Goal: Task Accomplishment & Management: Manage account settings

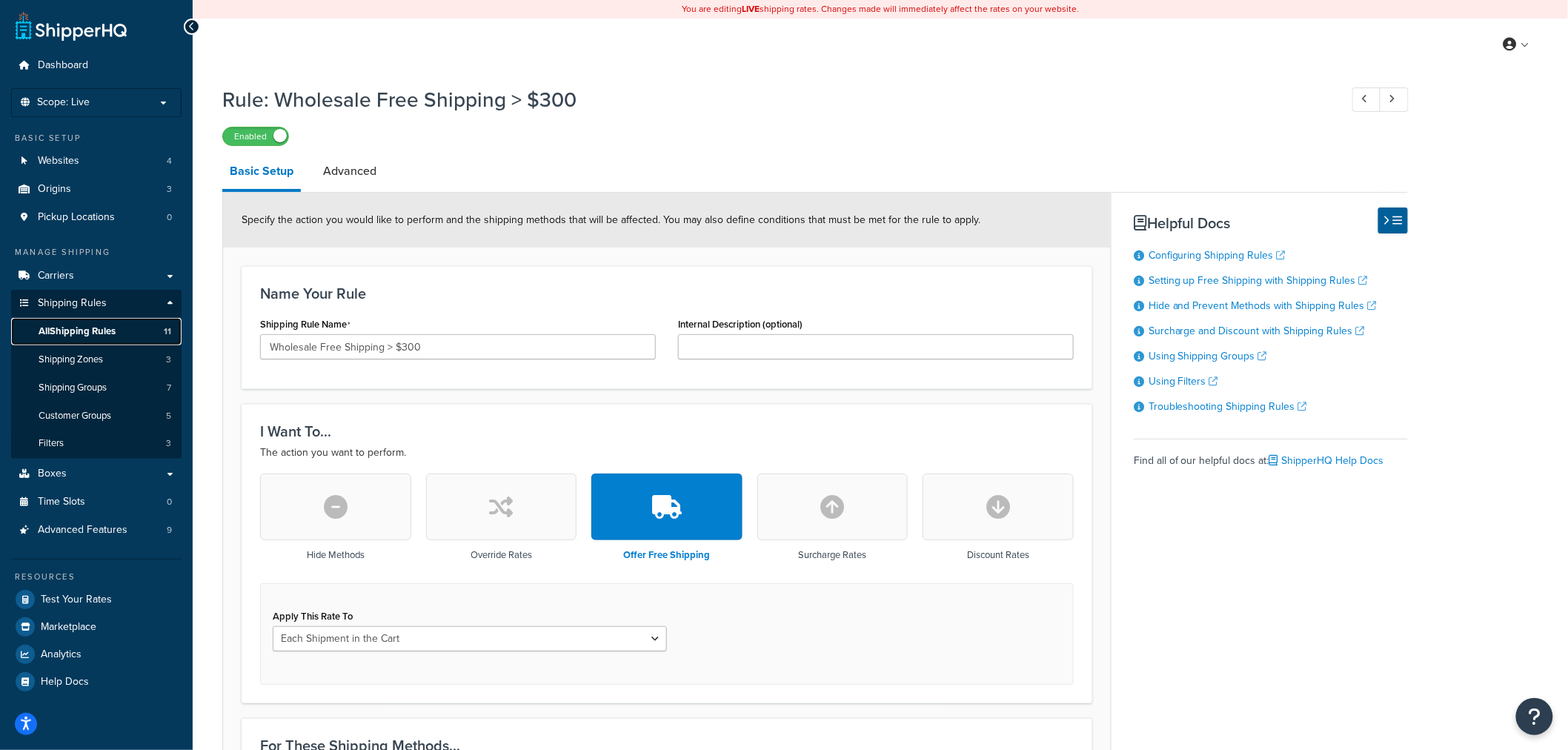
click at [98, 331] on span "All Shipping Rules" at bounding box center [77, 331] width 77 height 12
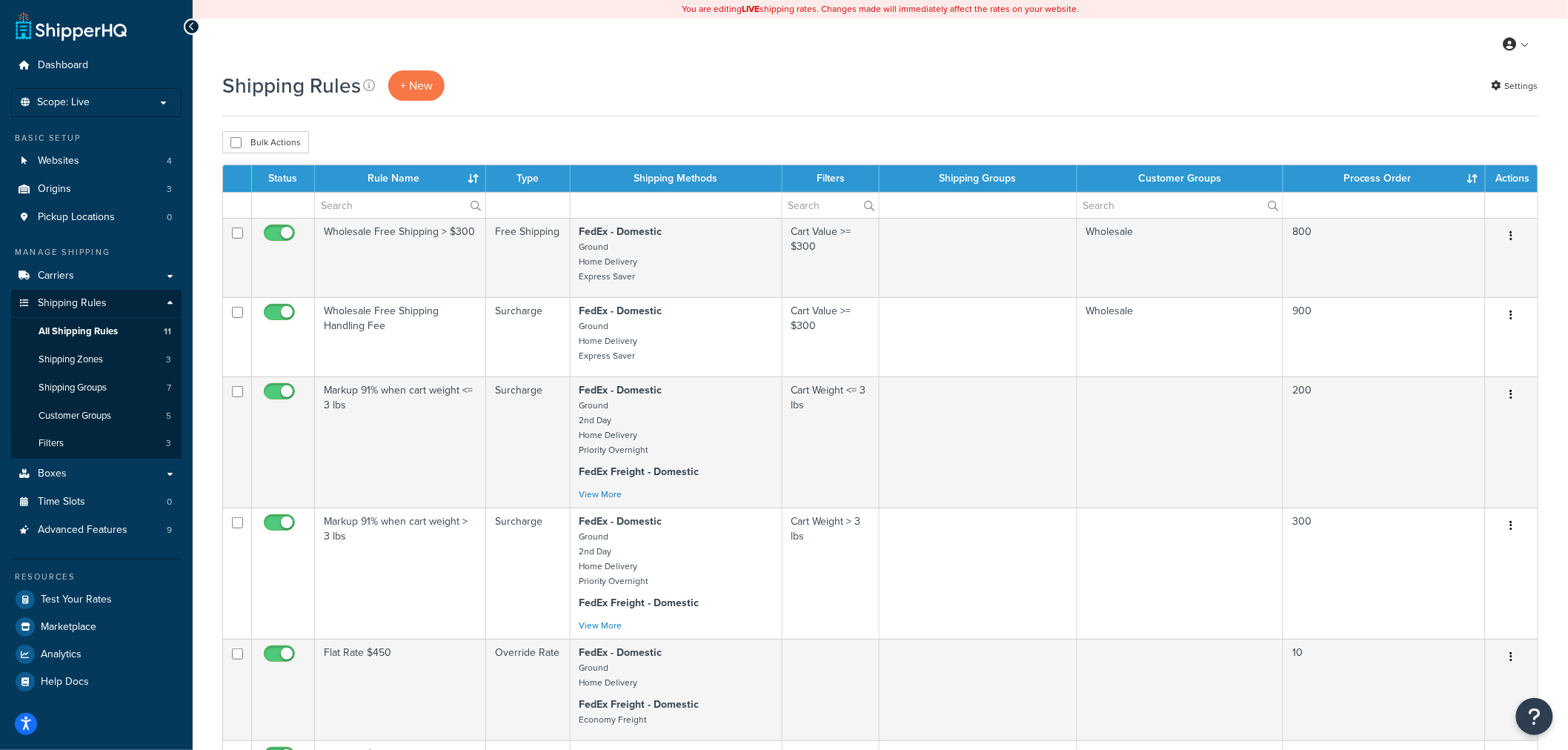
click at [1453, 178] on th "Process Order" at bounding box center [1384, 178] width 202 height 27
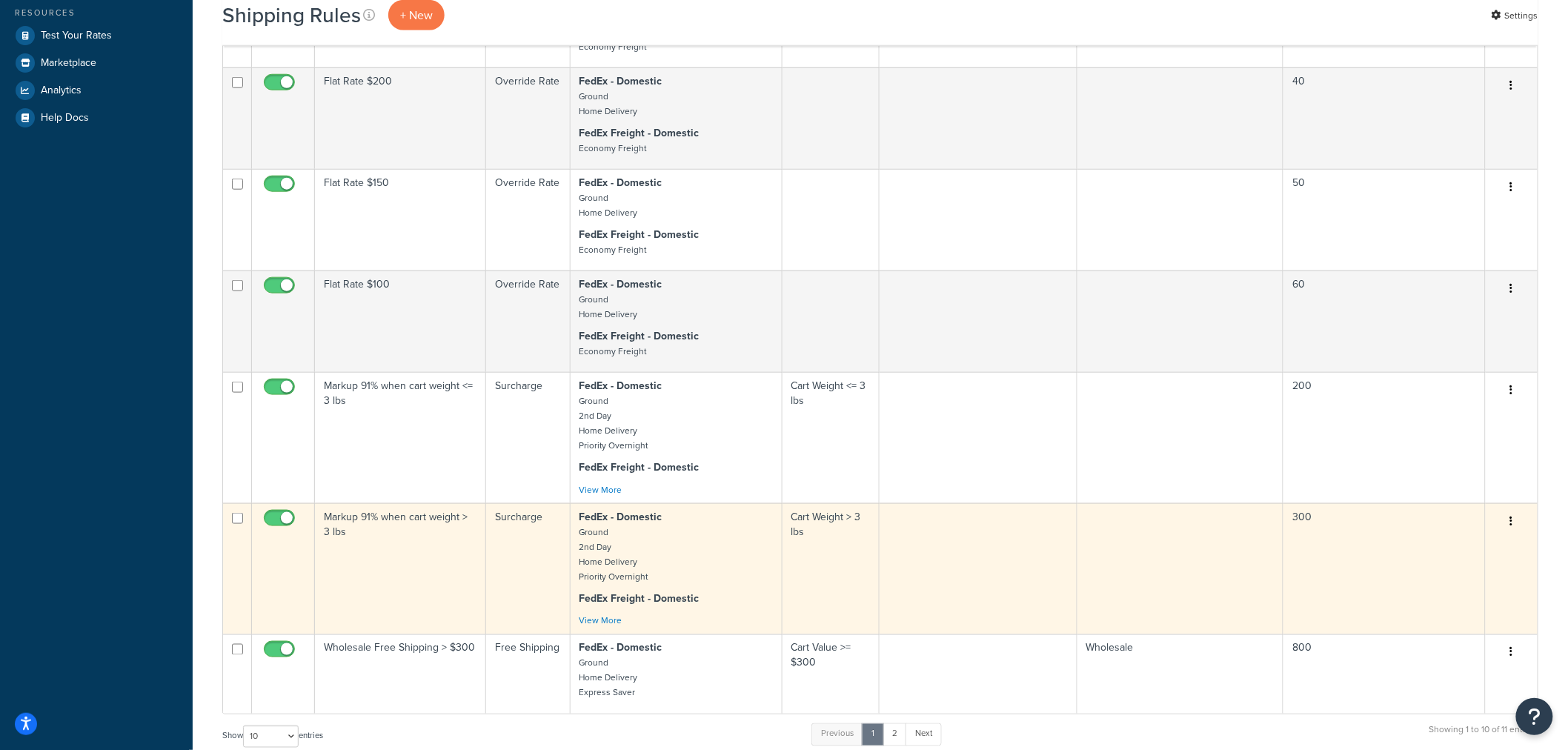
scroll to position [658, 0]
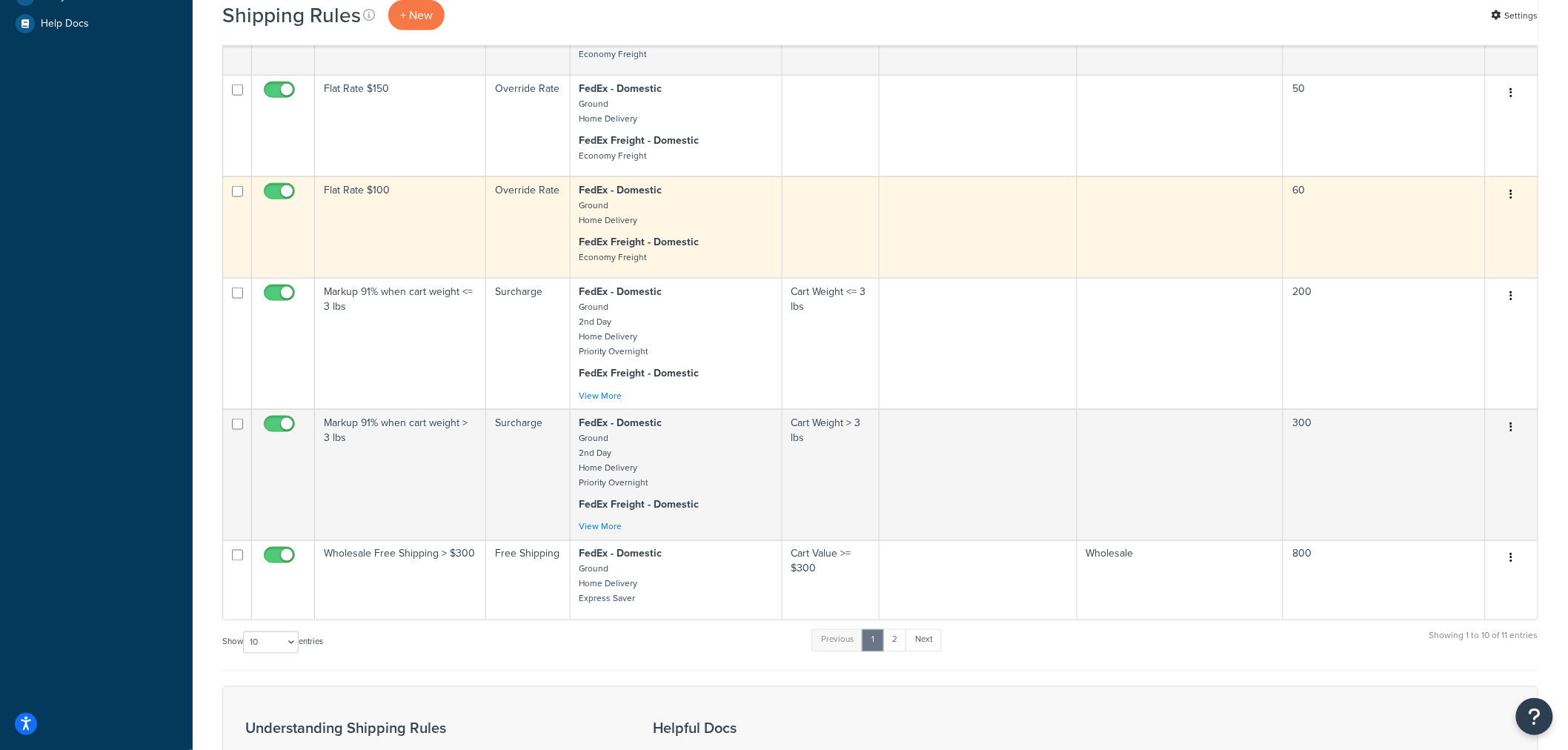
click at [440, 216] on td "Flat Rate $100" at bounding box center [400, 227] width 171 height 102
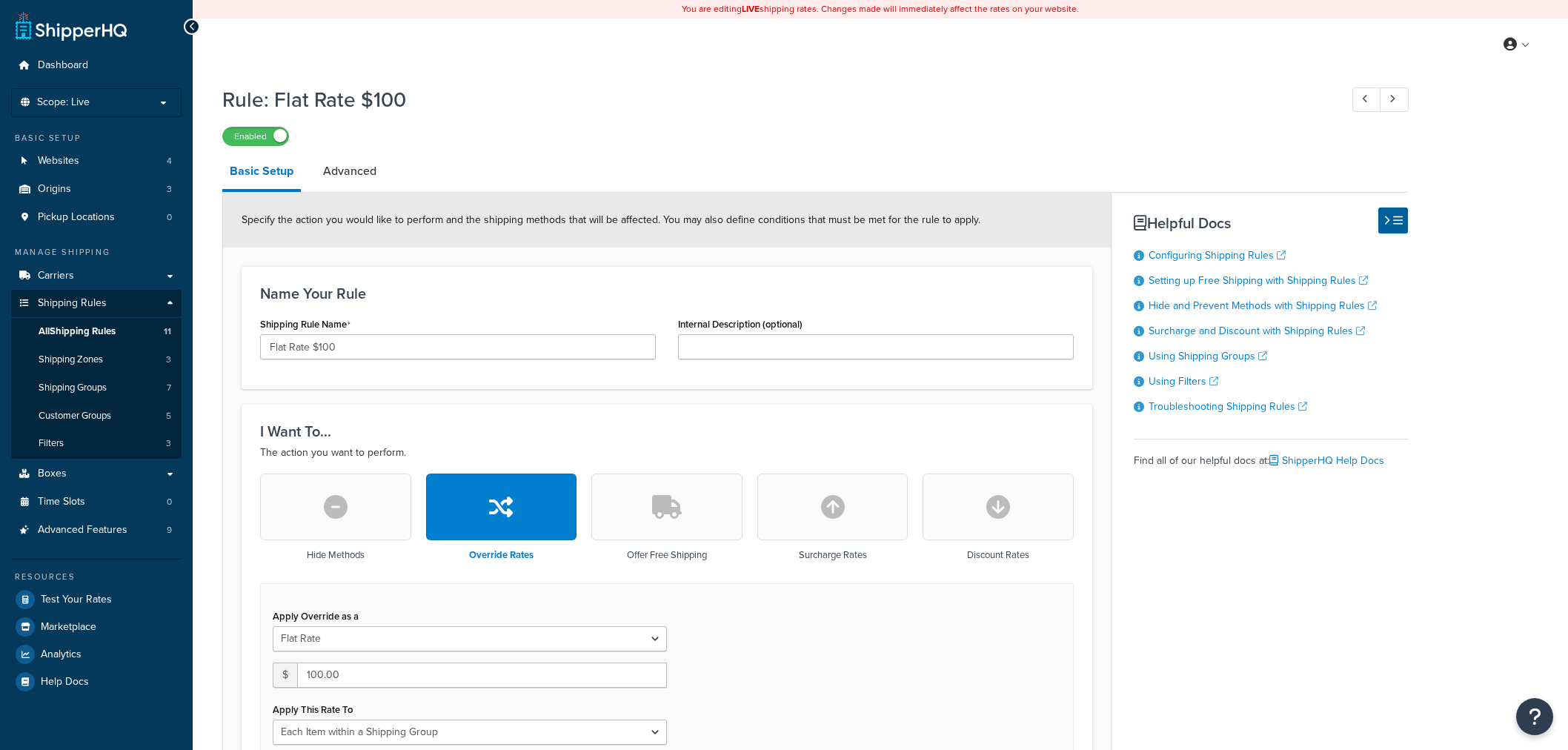
select select "ITEM"
click at [342, 175] on link "Advanced" at bounding box center [349, 171] width 68 height 35
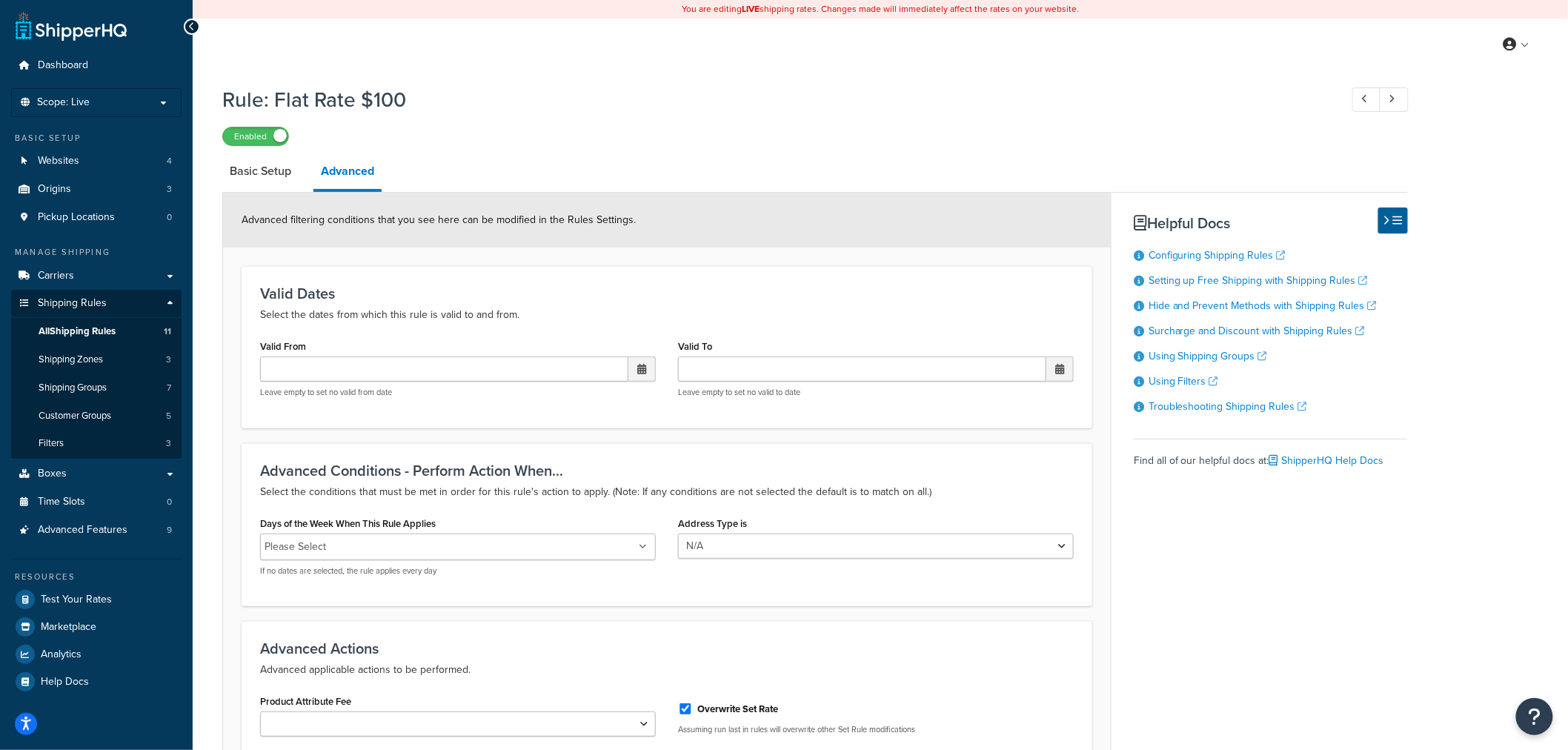
scroll to position [275, 0]
select select "ITEM"
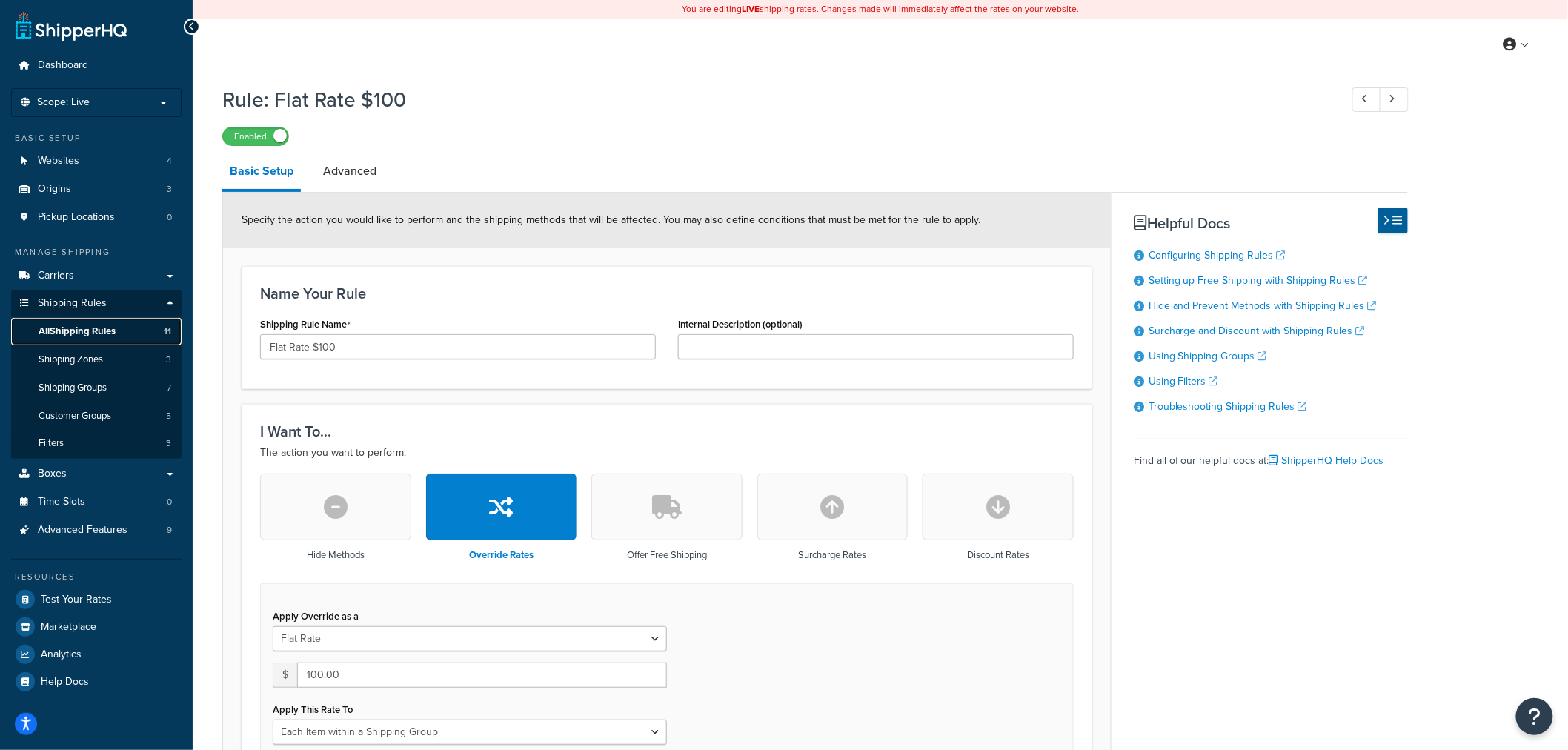
click at [106, 329] on span "All Shipping Rules" at bounding box center [77, 331] width 77 height 12
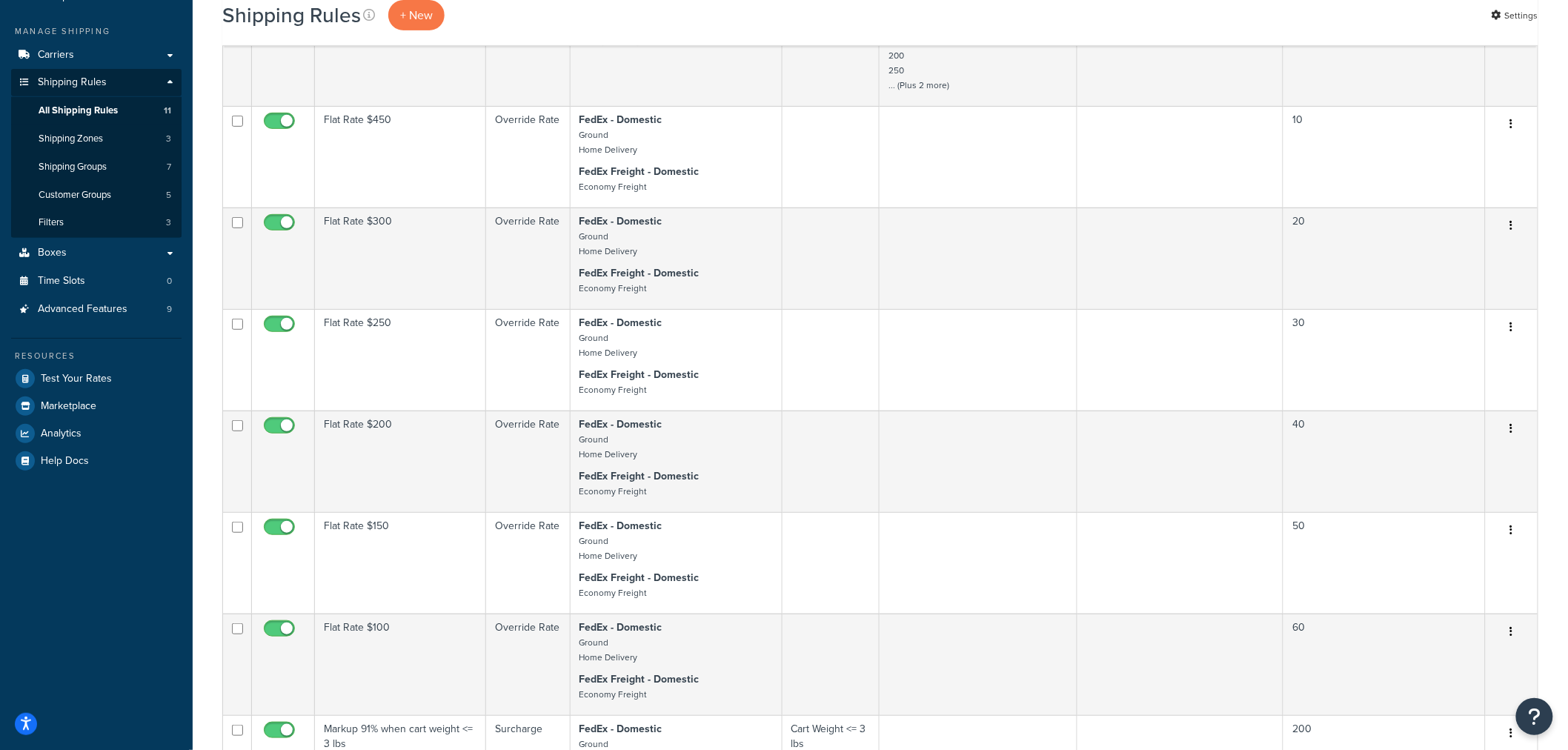
scroll to position [82, 0]
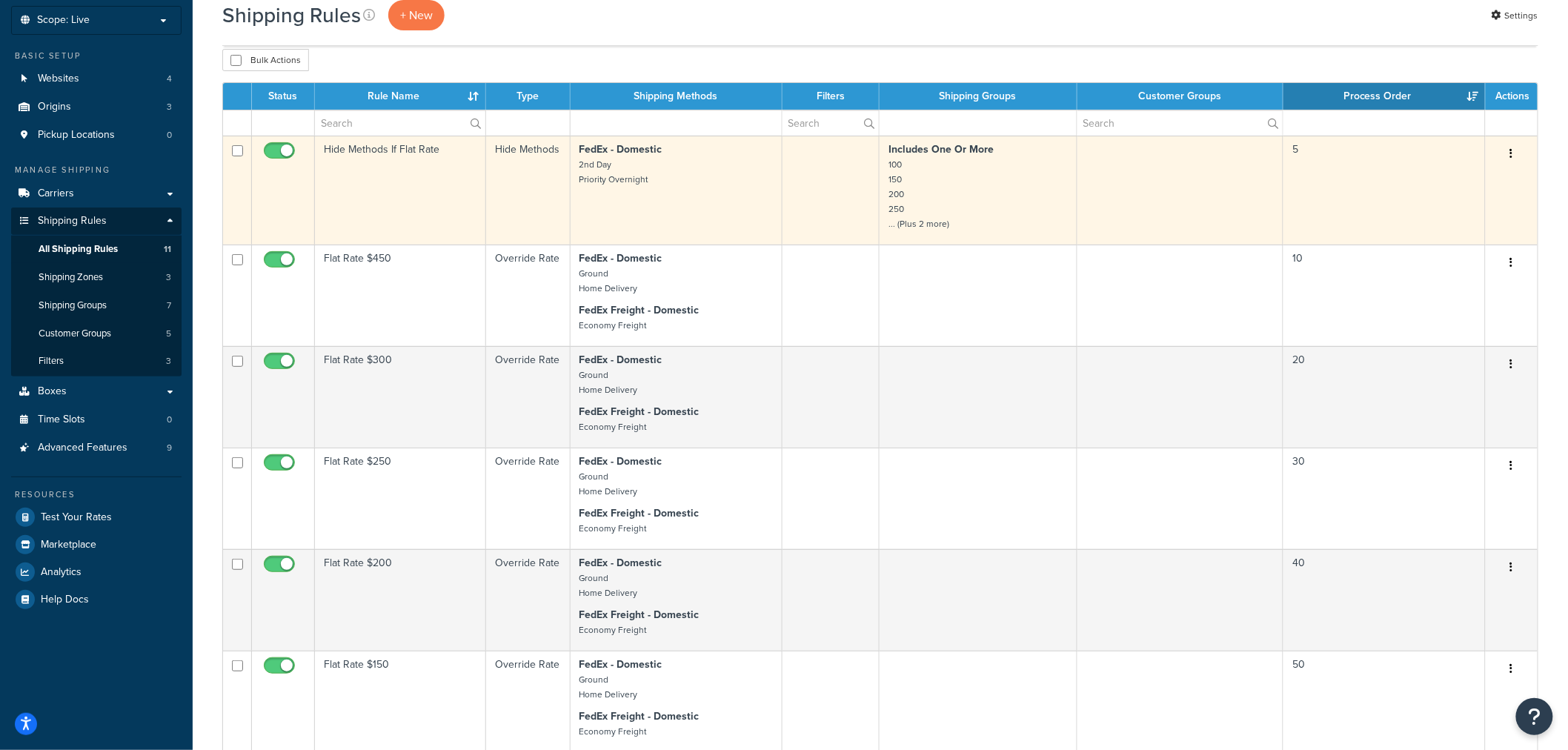
click at [416, 193] on td "Hide Methods If Flat Rate" at bounding box center [400, 190] width 171 height 109
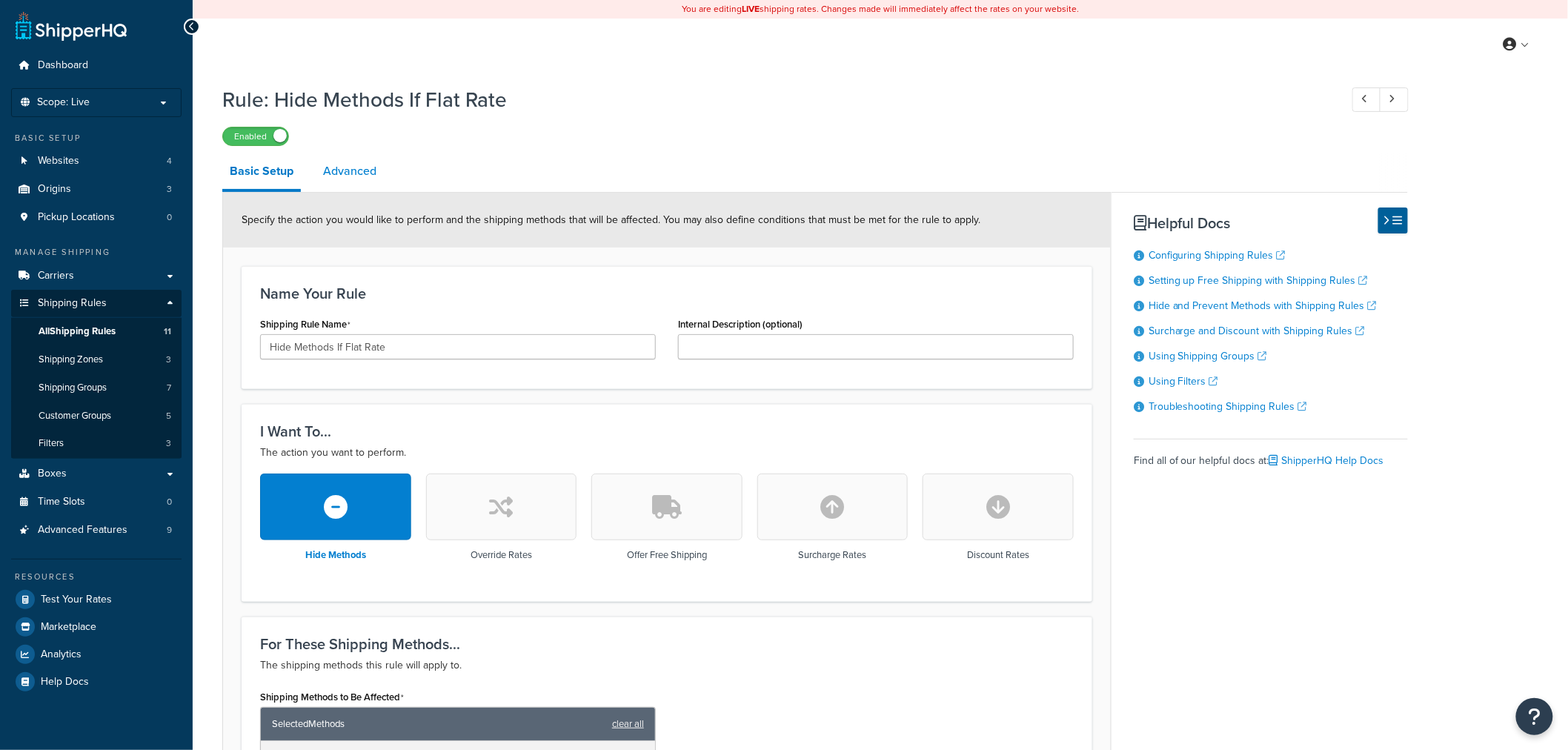
click at [376, 178] on link "Advanced" at bounding box center [349, 171] width 68 height 35
click at [106, 304] on link "Shipping Rules" at bounding box center [96, 304] width 170 height 28
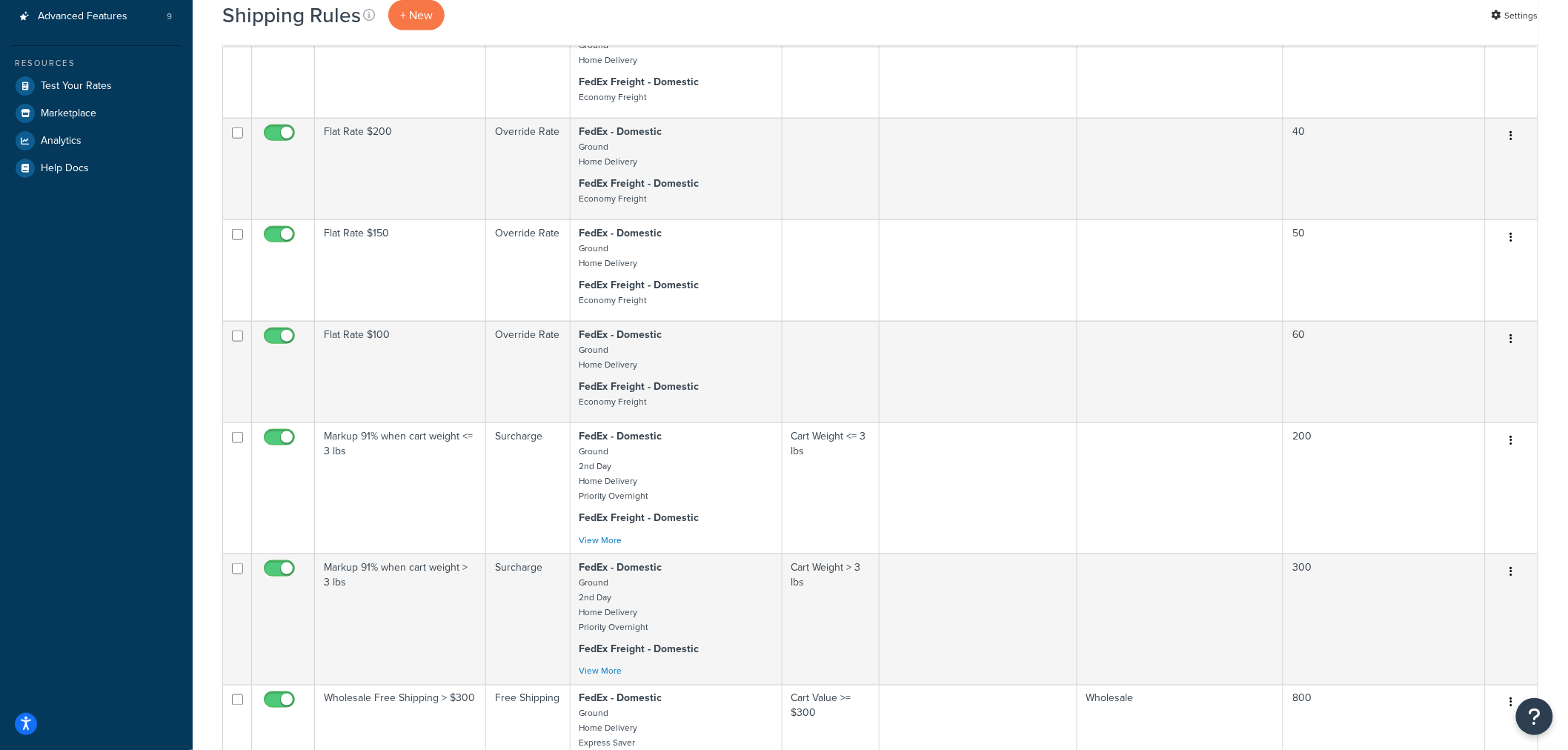
scroll to position [741, 0]
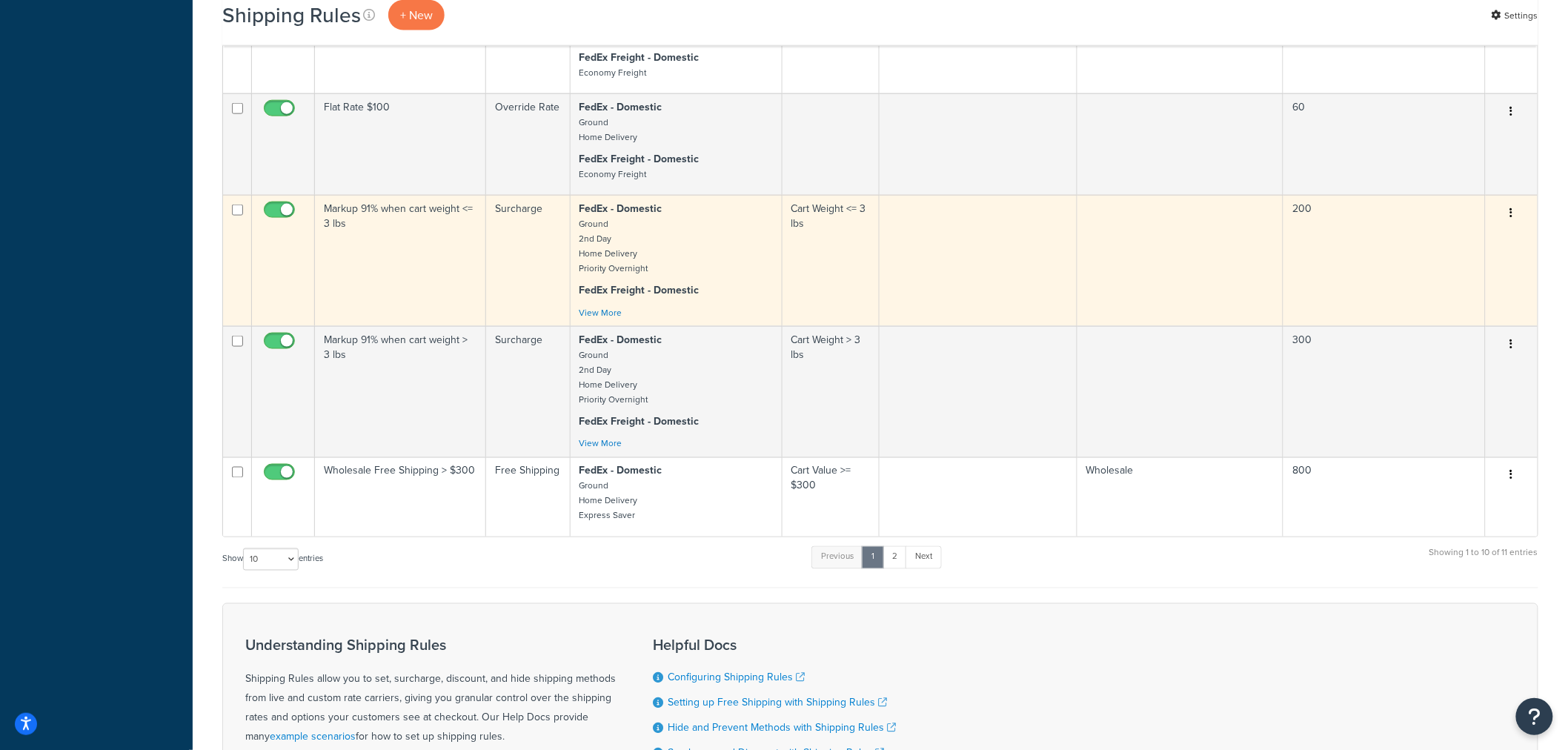
click at [440, 256] on td "Markup 91% when cart weight <= 3 lbs" at bounding box center [400, 261] width 171 height 131
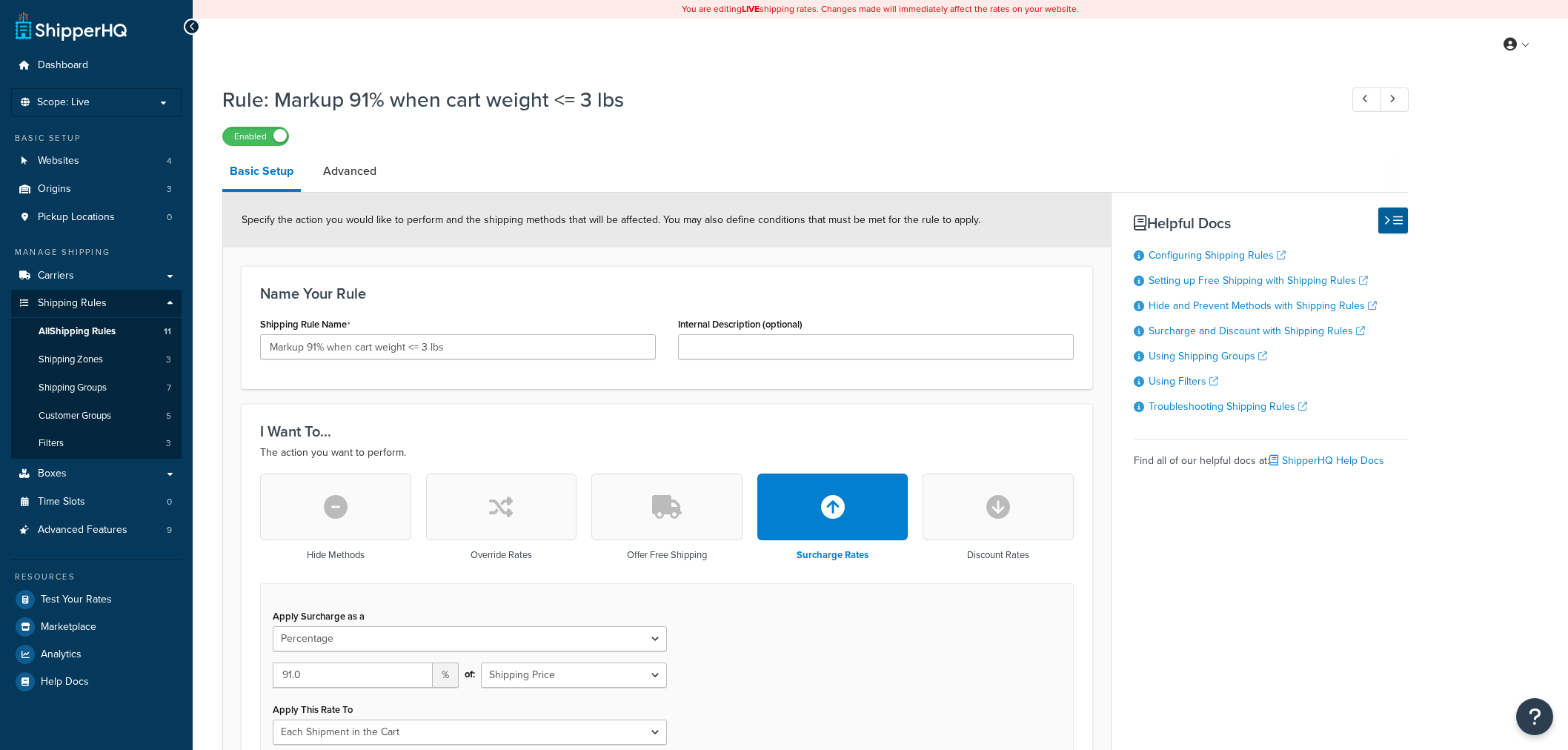
select select "PERCENTAGE"
select select "CART"
click at [345, 166] on link "Advanced" at bounding box center [349, 171] width 68 height 35
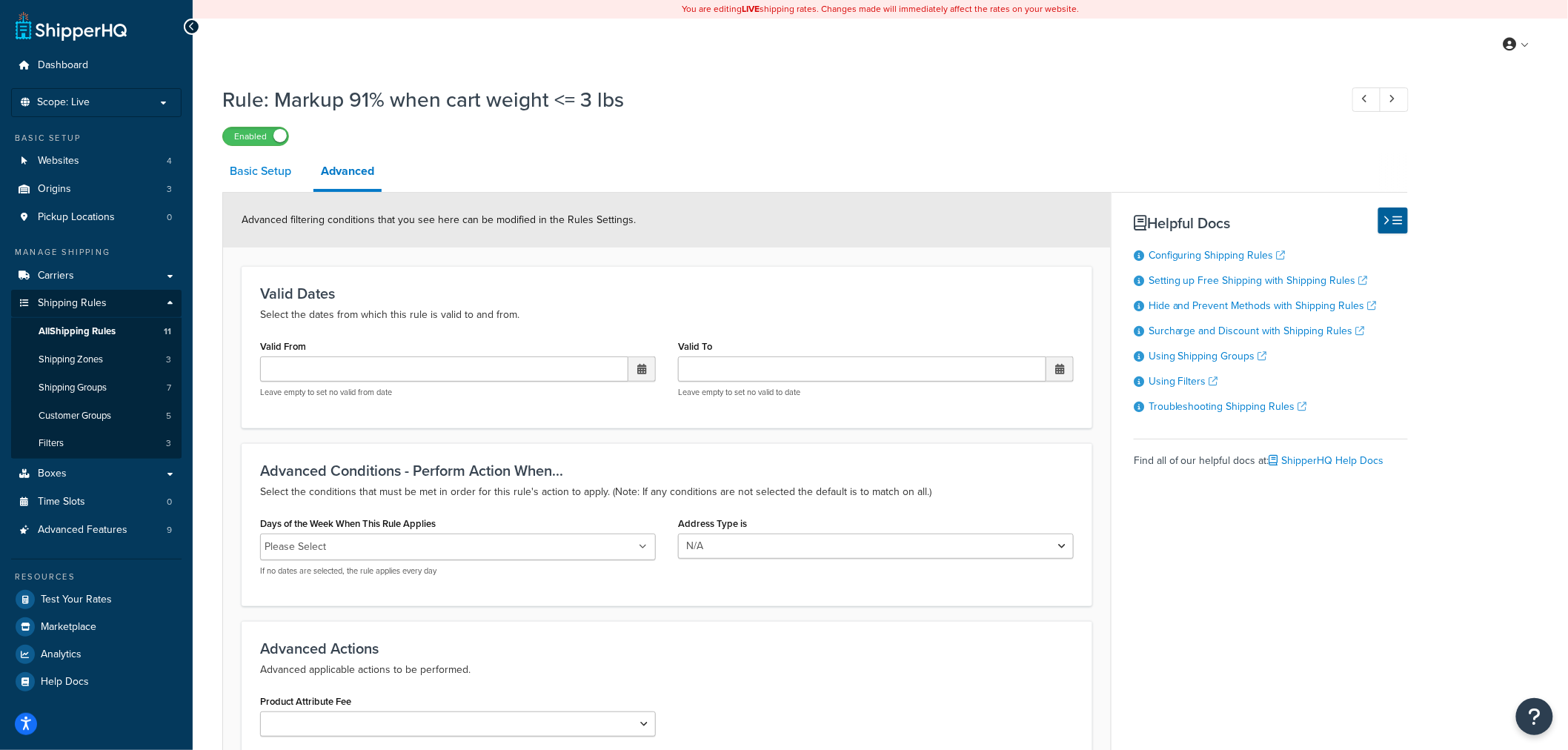
select select "PERCENTAGE"
select select "CART"
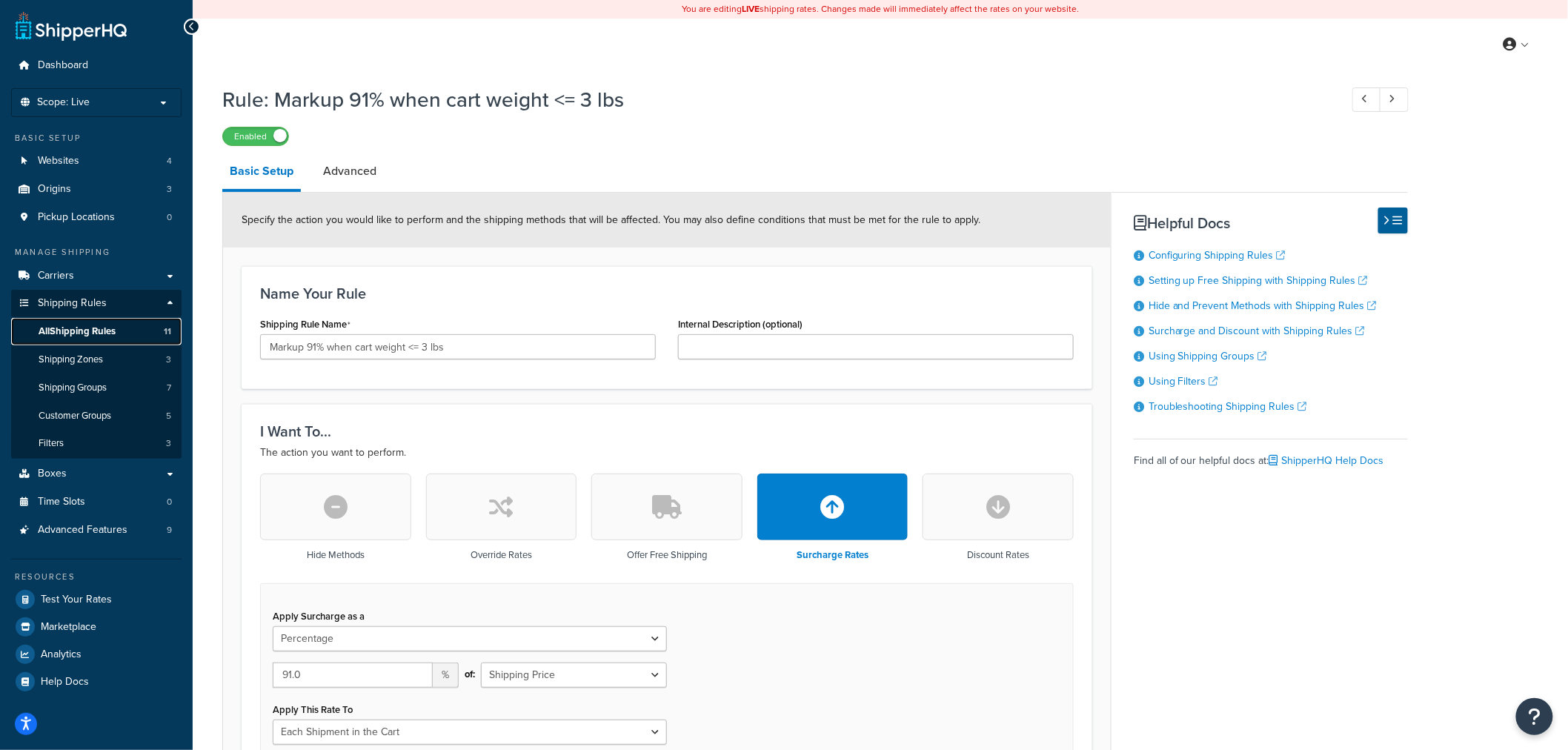
click at [97, 328] on span "All Shipping Rules" at bounding box center [77, 331] width 77 height 12
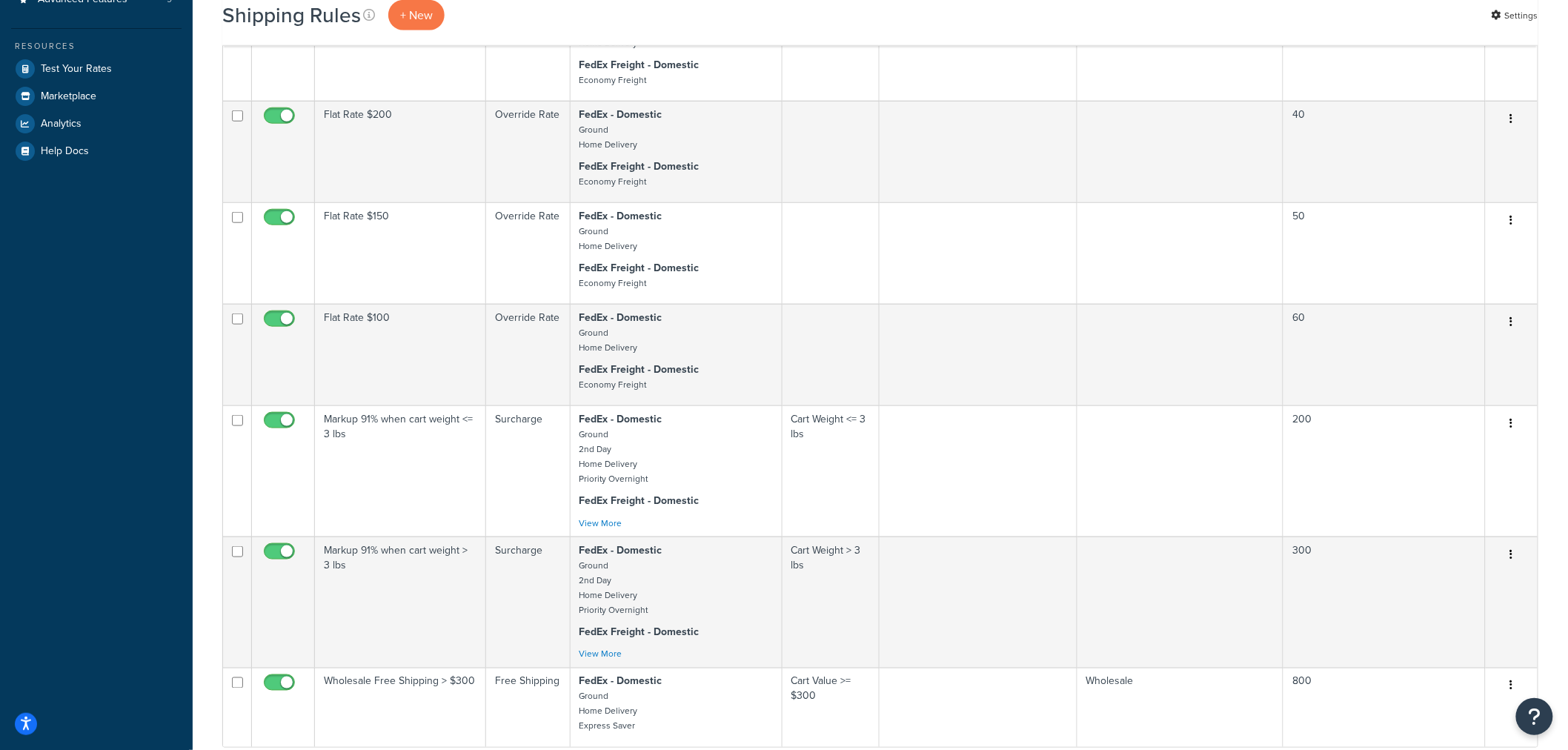
scroll to position [741, 0]
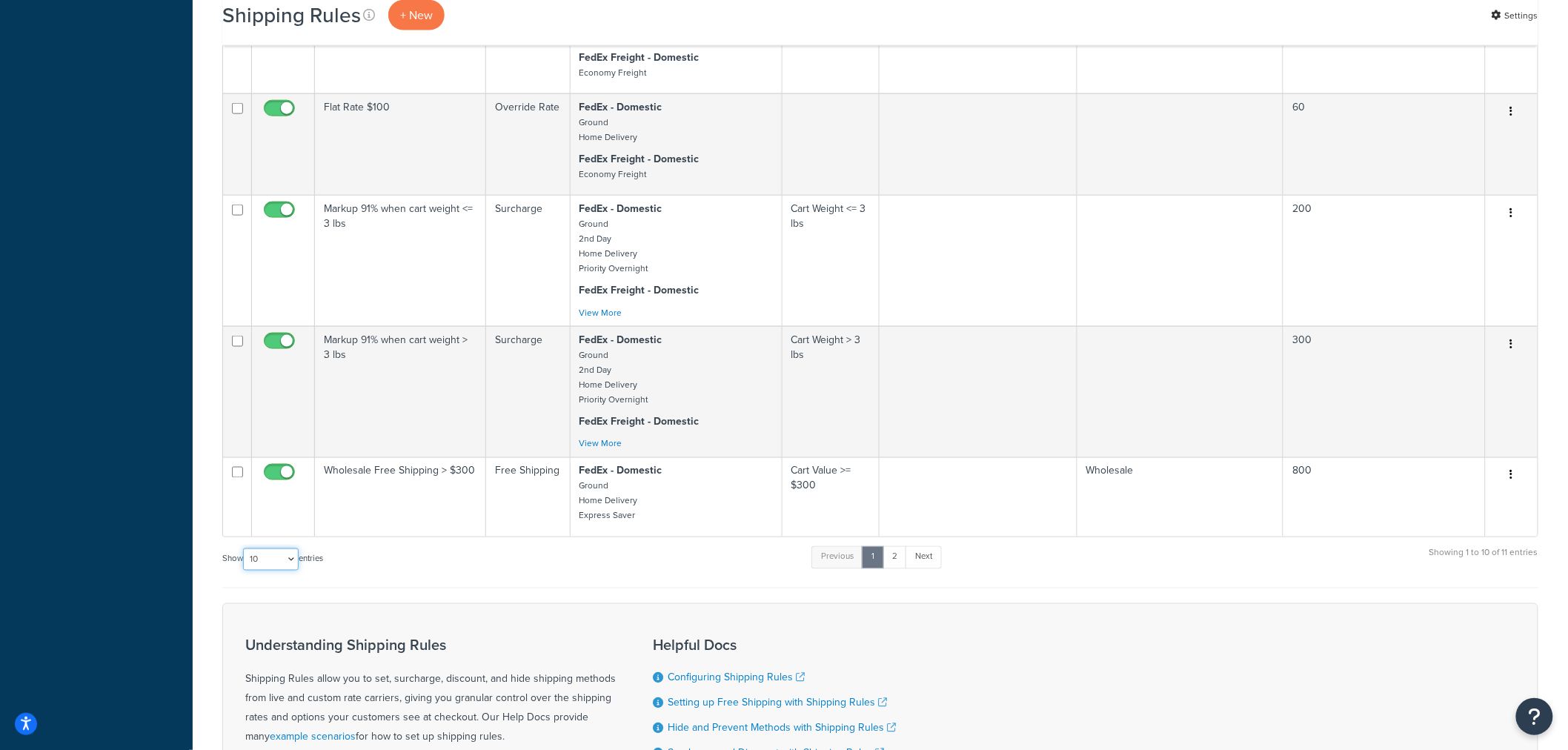
click at [271, 563] on select "10 15 25 50 100 1000" at bounding box center [271, 559] width 56 height 22
select select "15"
click at [244, 548] on select "10 15 25 50 100 1000" at bounding box center [271, 559] width 56 height 22
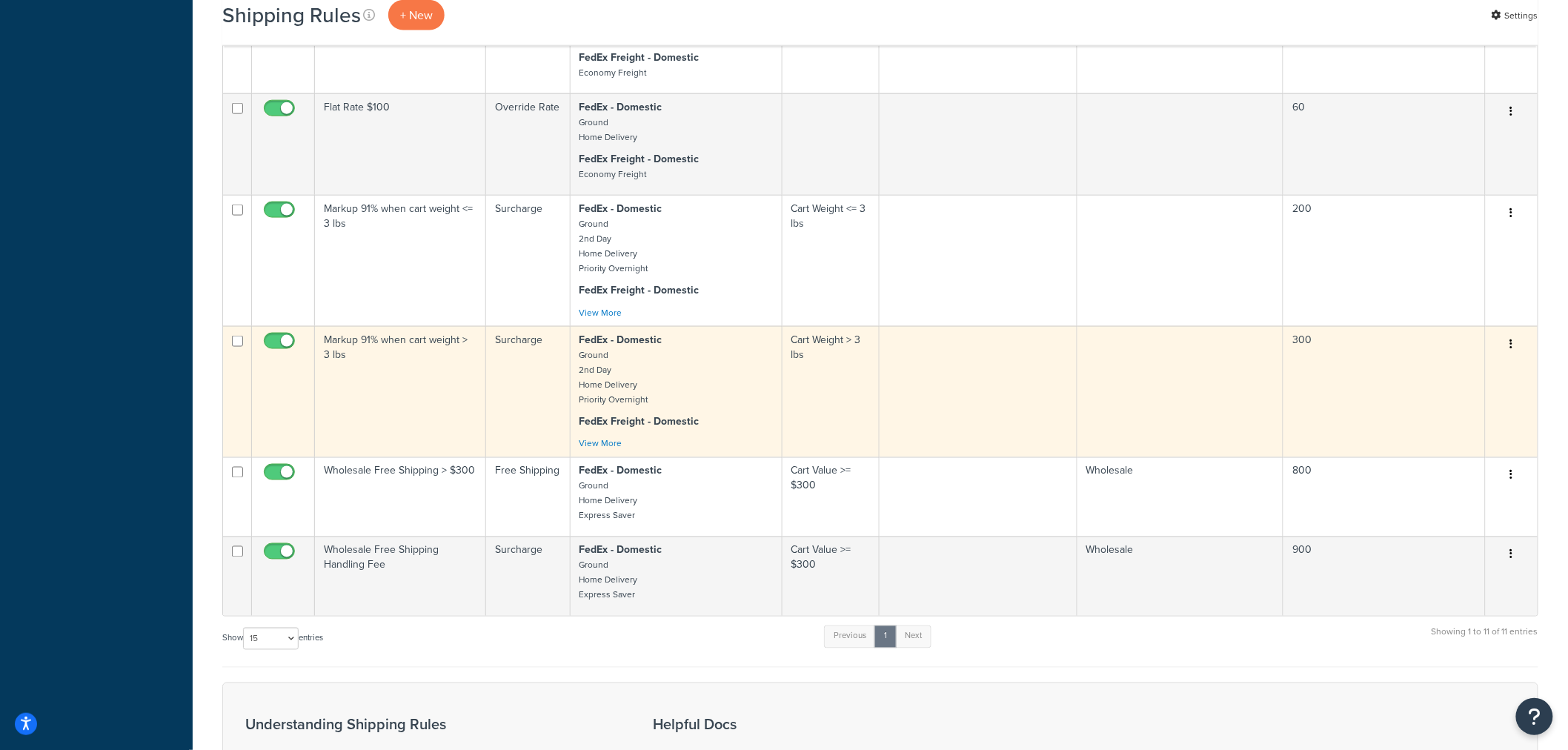
click at [454, 387] on td "Markup 91% when cart weight > 3 lbs" at bounding box center [400, 392] width 171 height 131
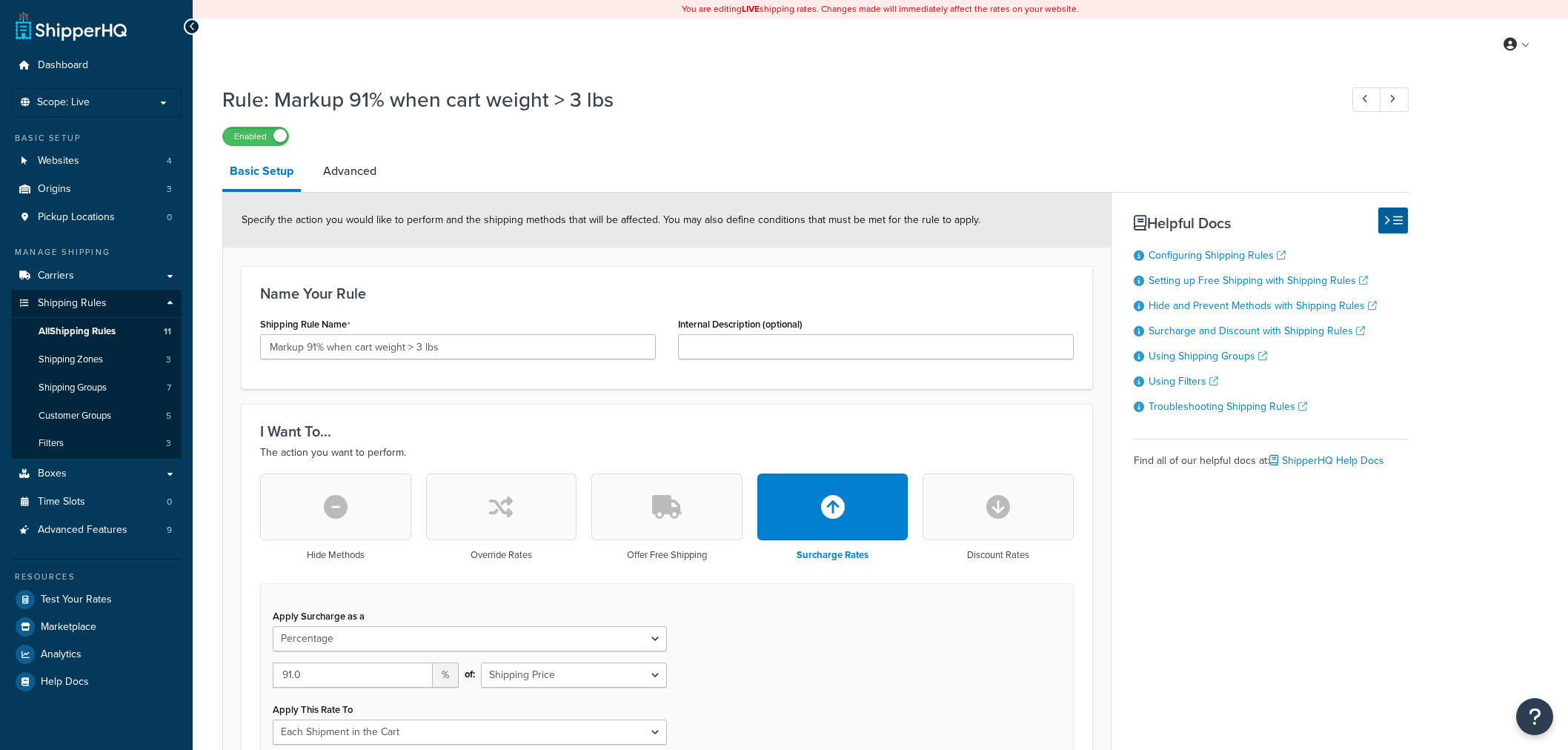
select select "PERCENTAGE"
select select "CART"
click at [336, 174] on link "Advanced" at bounding box center [349, 171] width 68 height 35
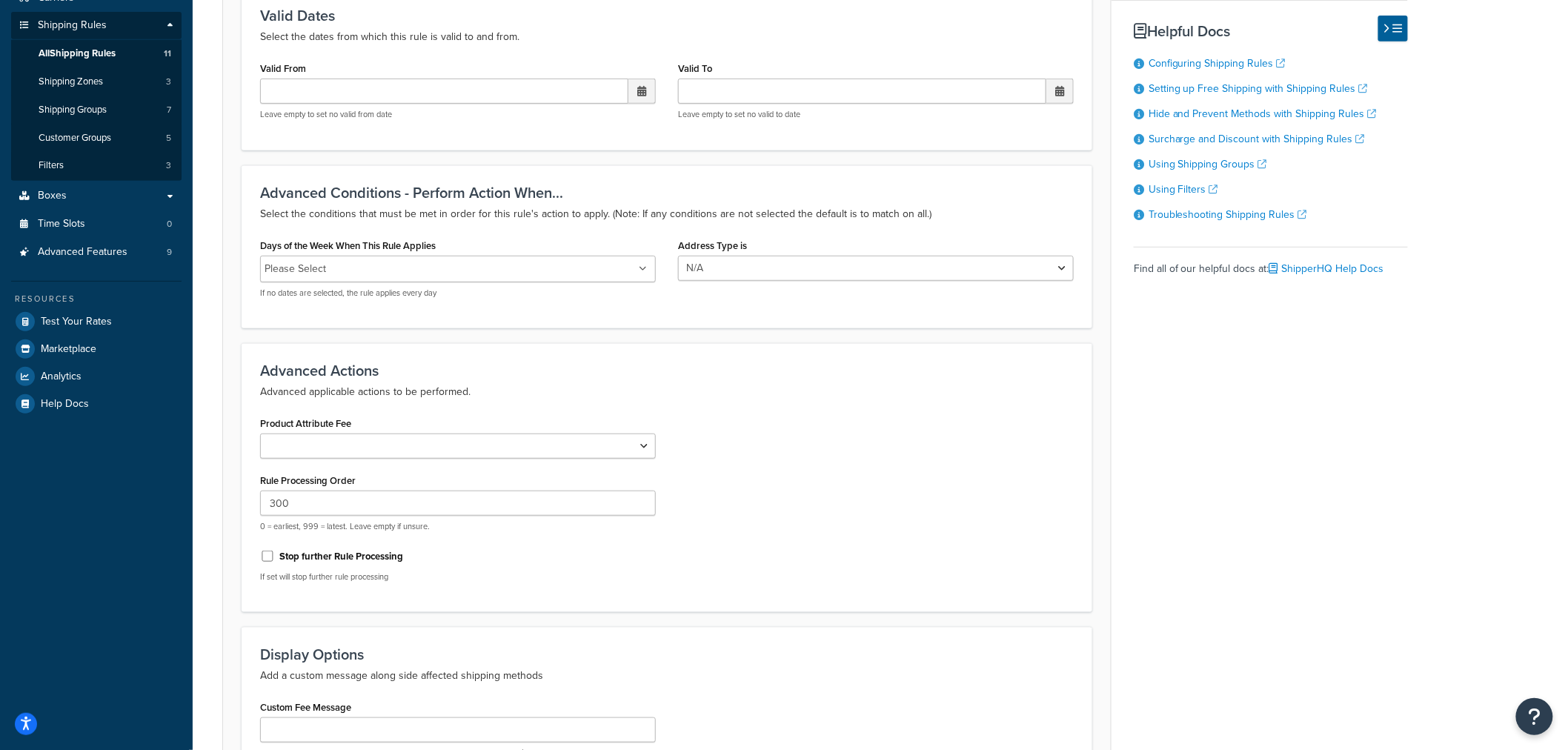
scroll to position [63, 0]
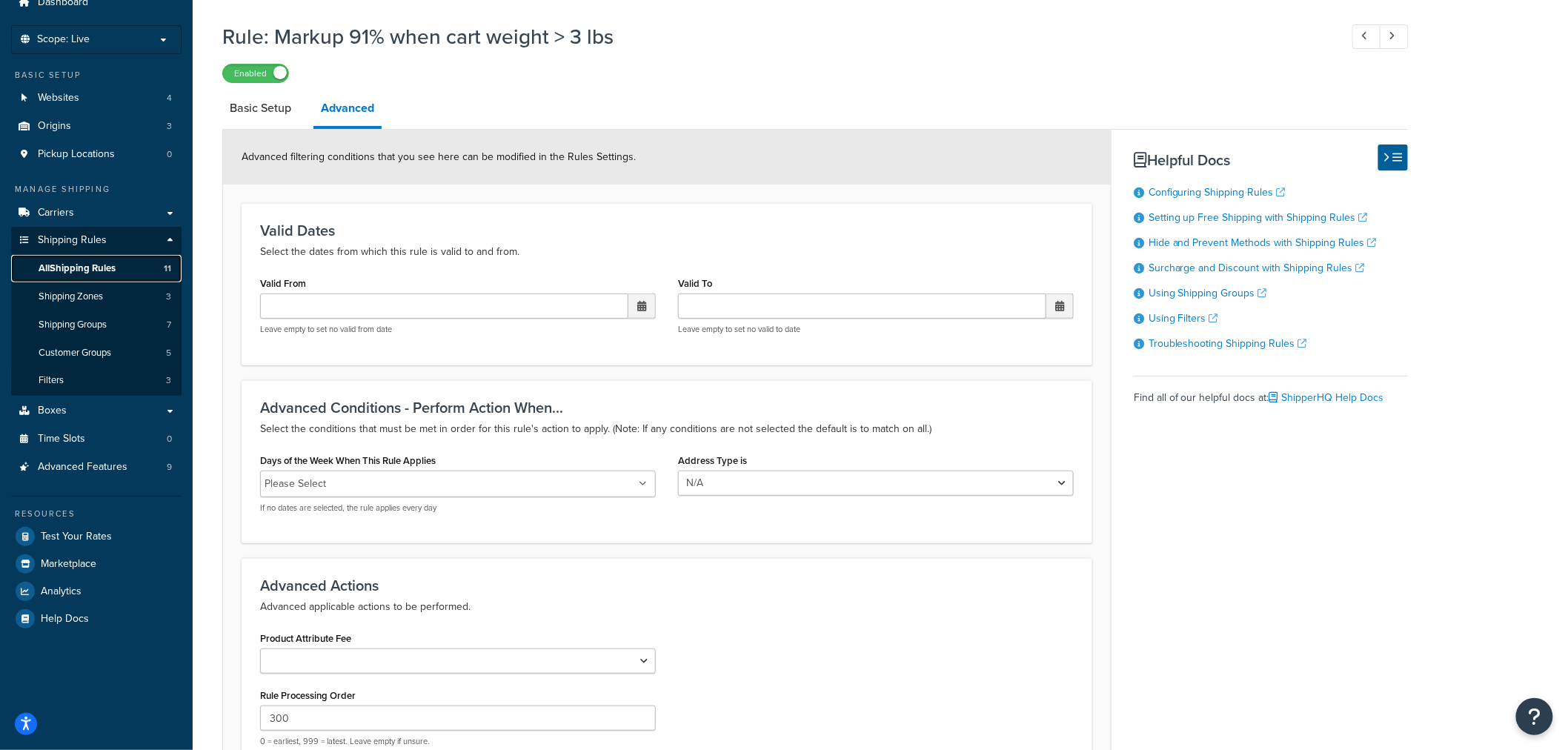
click at [107, 268] on span "All Shipping Rules" at bounding box center [77, 268] width 77 height 12
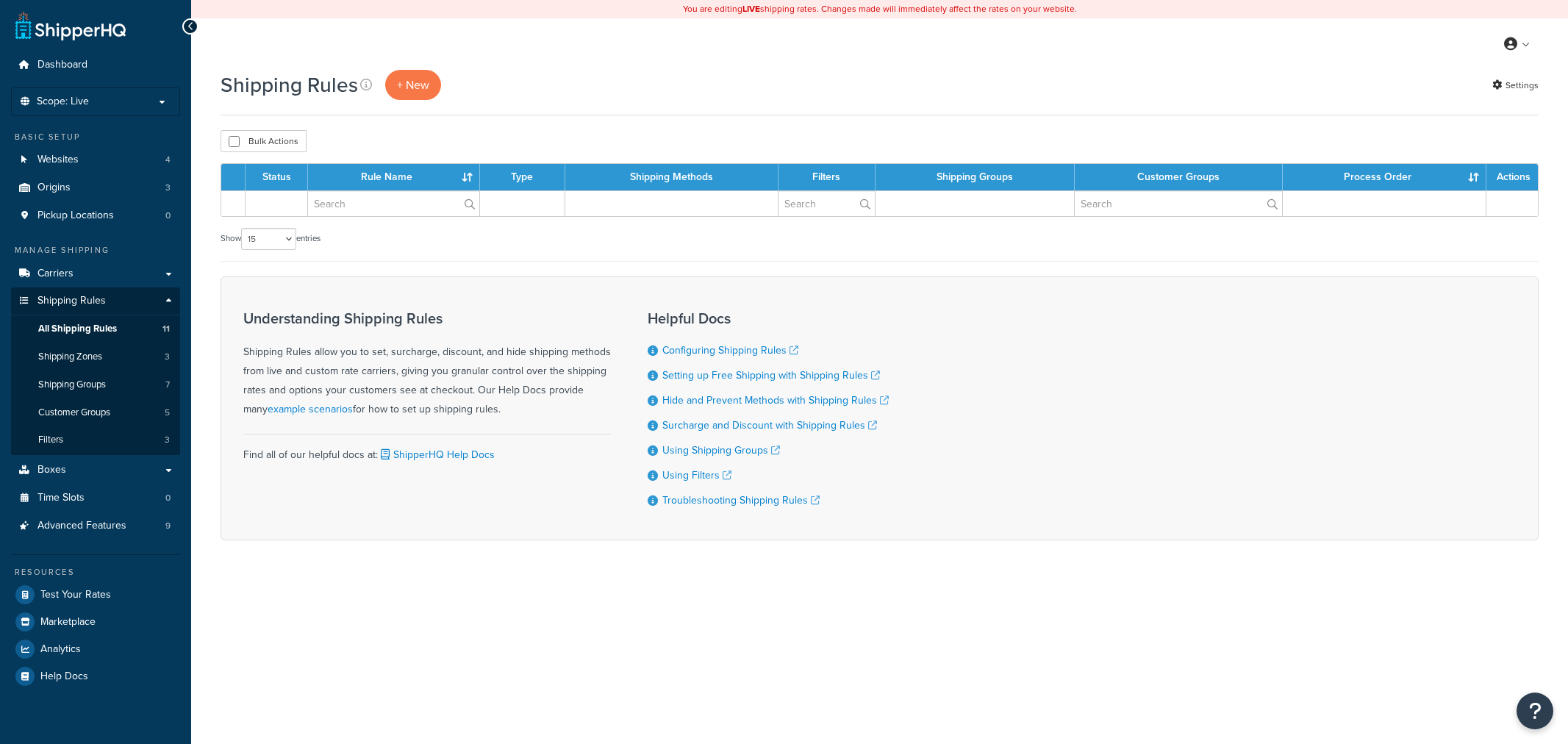
select select "15"
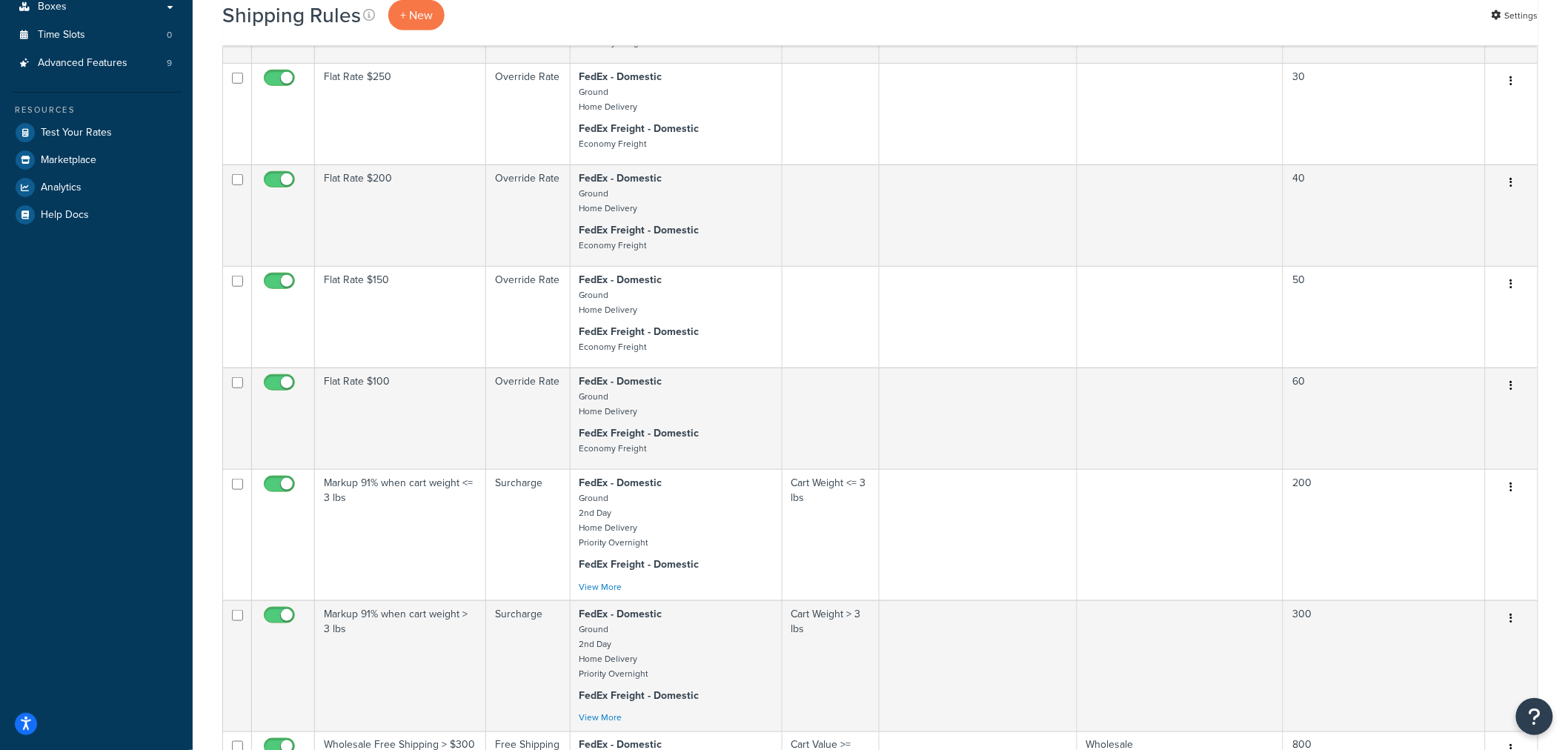
scroll to position [741, 0]
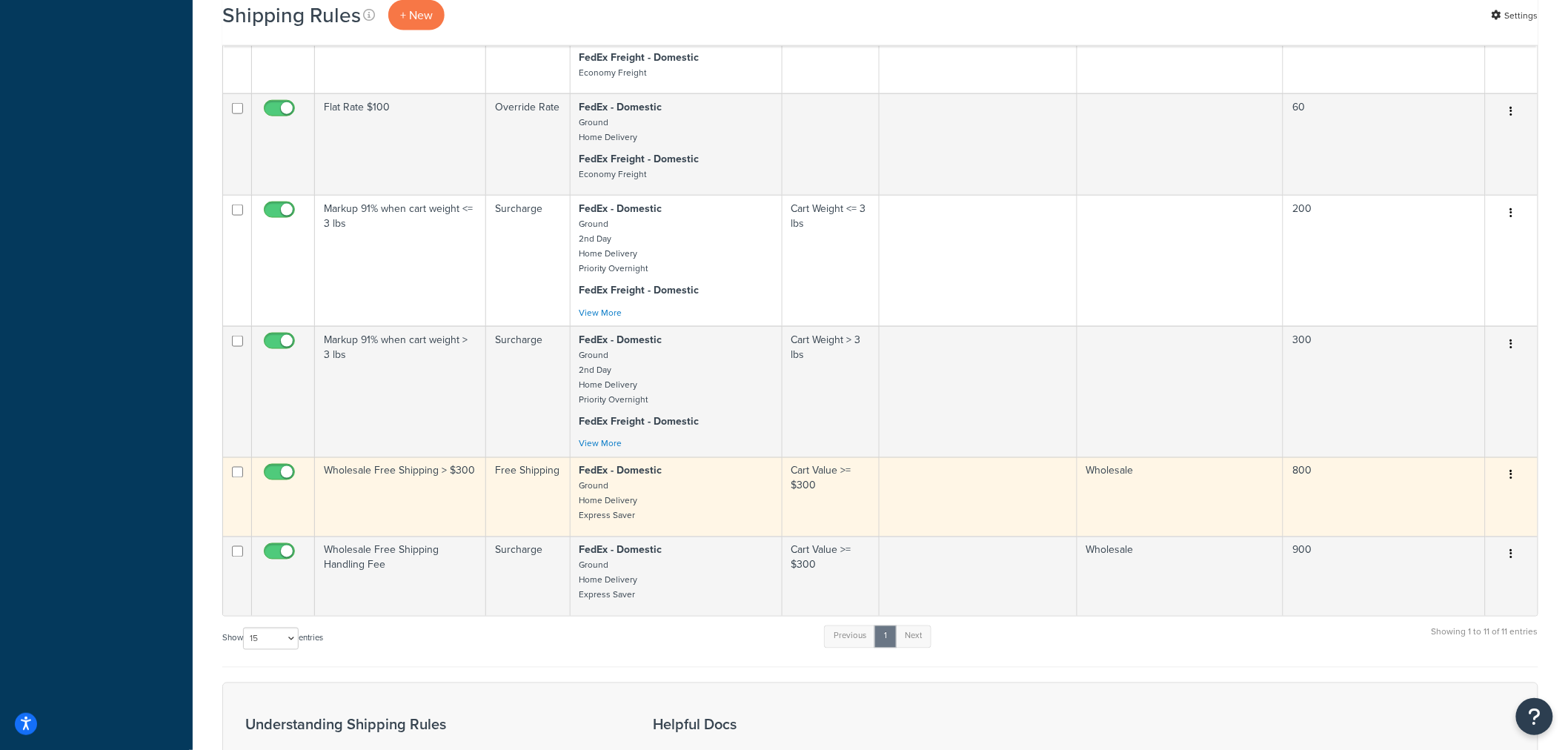
click at [423, 487] on td "Wholesale Free Shipping > $300" at bounding box center [400, 496] width 171 height 79
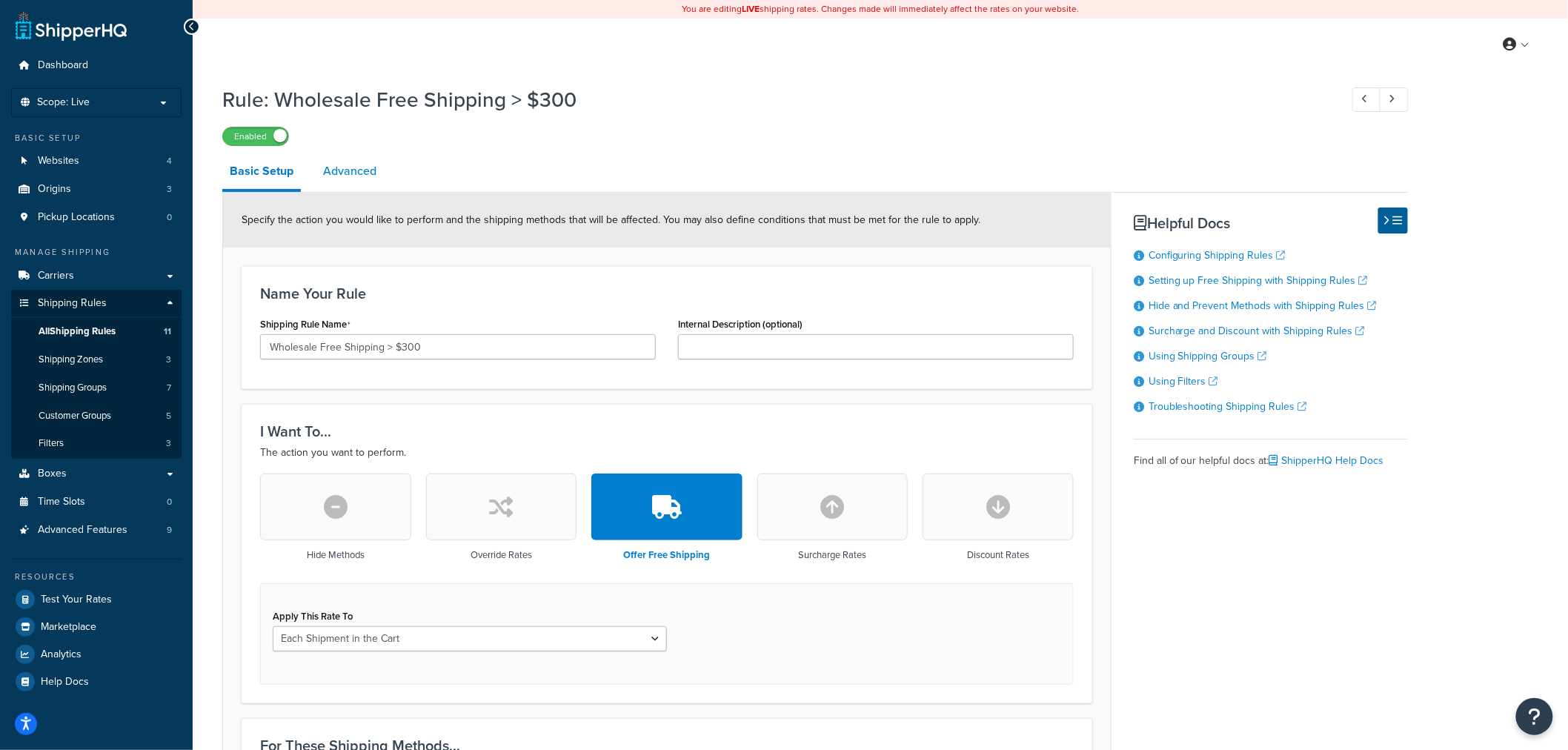
click at [357, 180] on link "Advanced" at bounding box center [349, 171] width 68 height 35
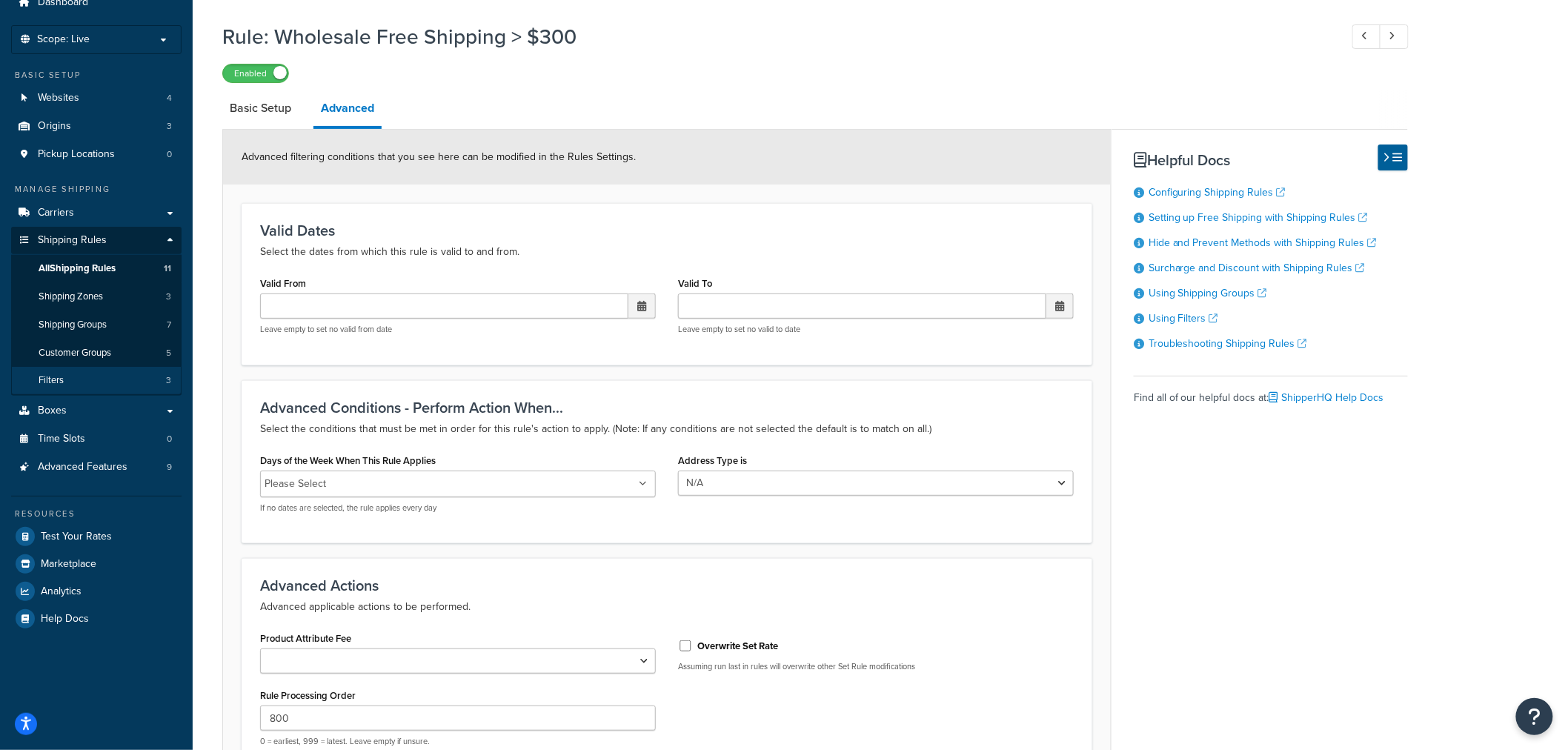
scroll to position [28, 0]
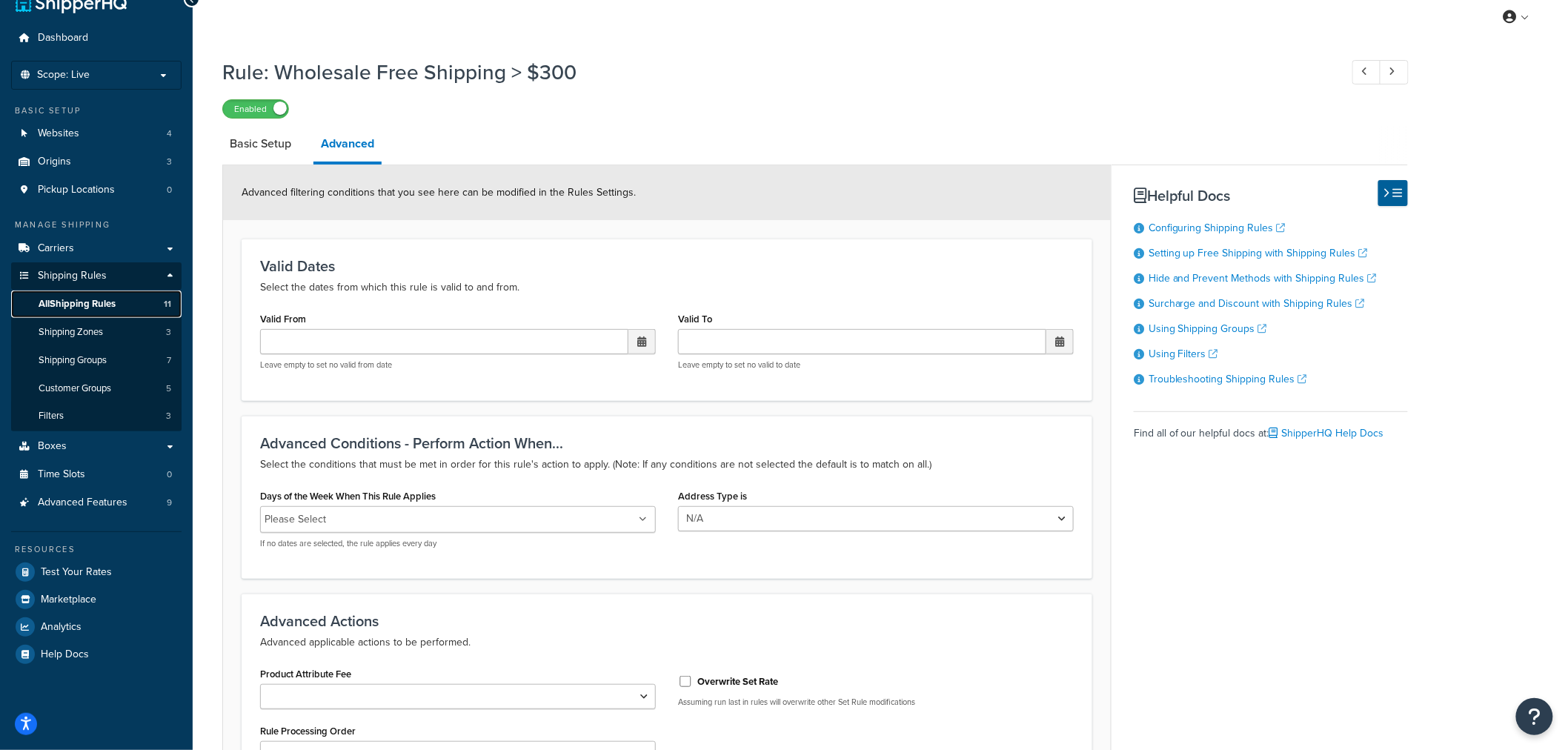
click at [119, 298] on link "All Shipping Rules 11" at bounding box center [96, 304] width 170 height 28
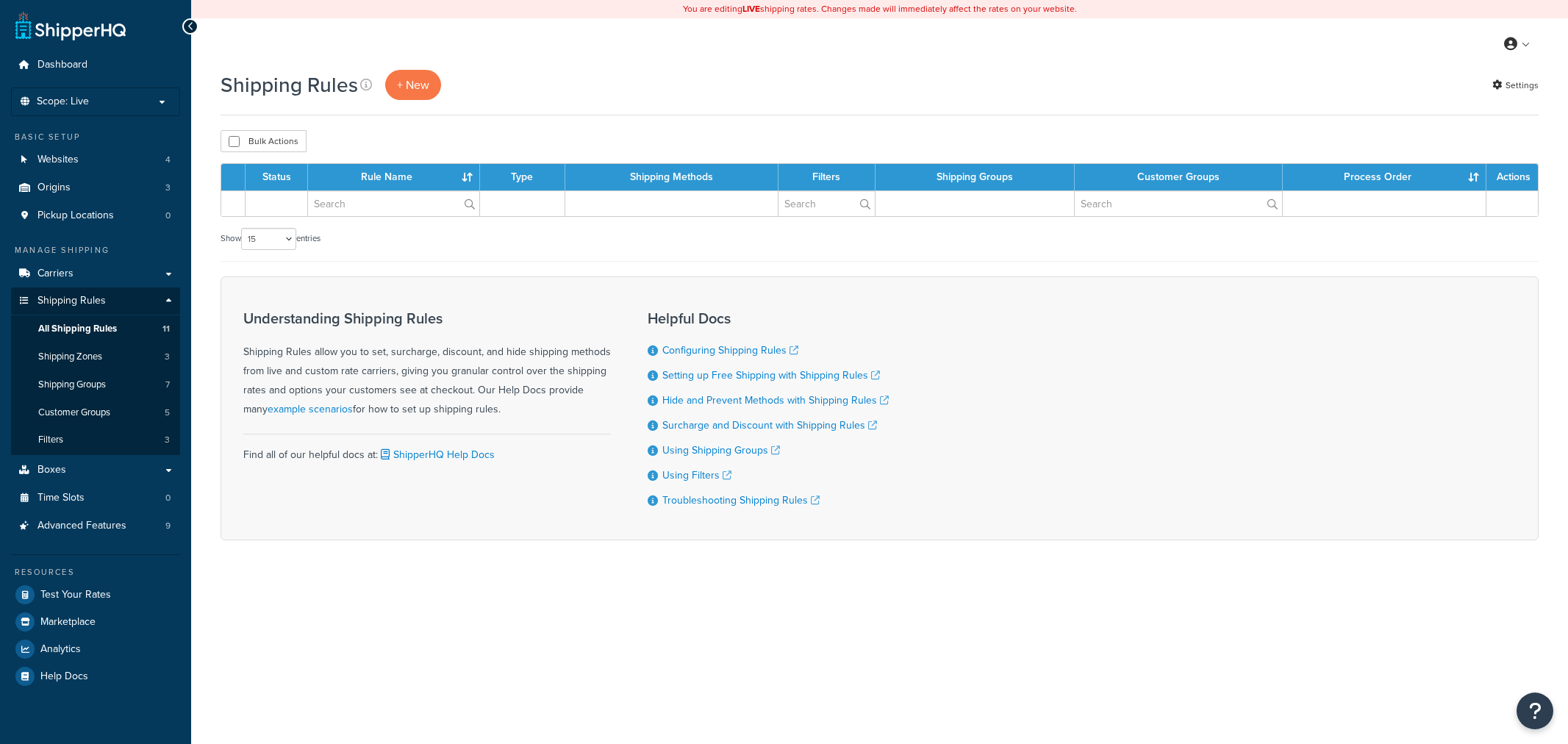
select select "15"
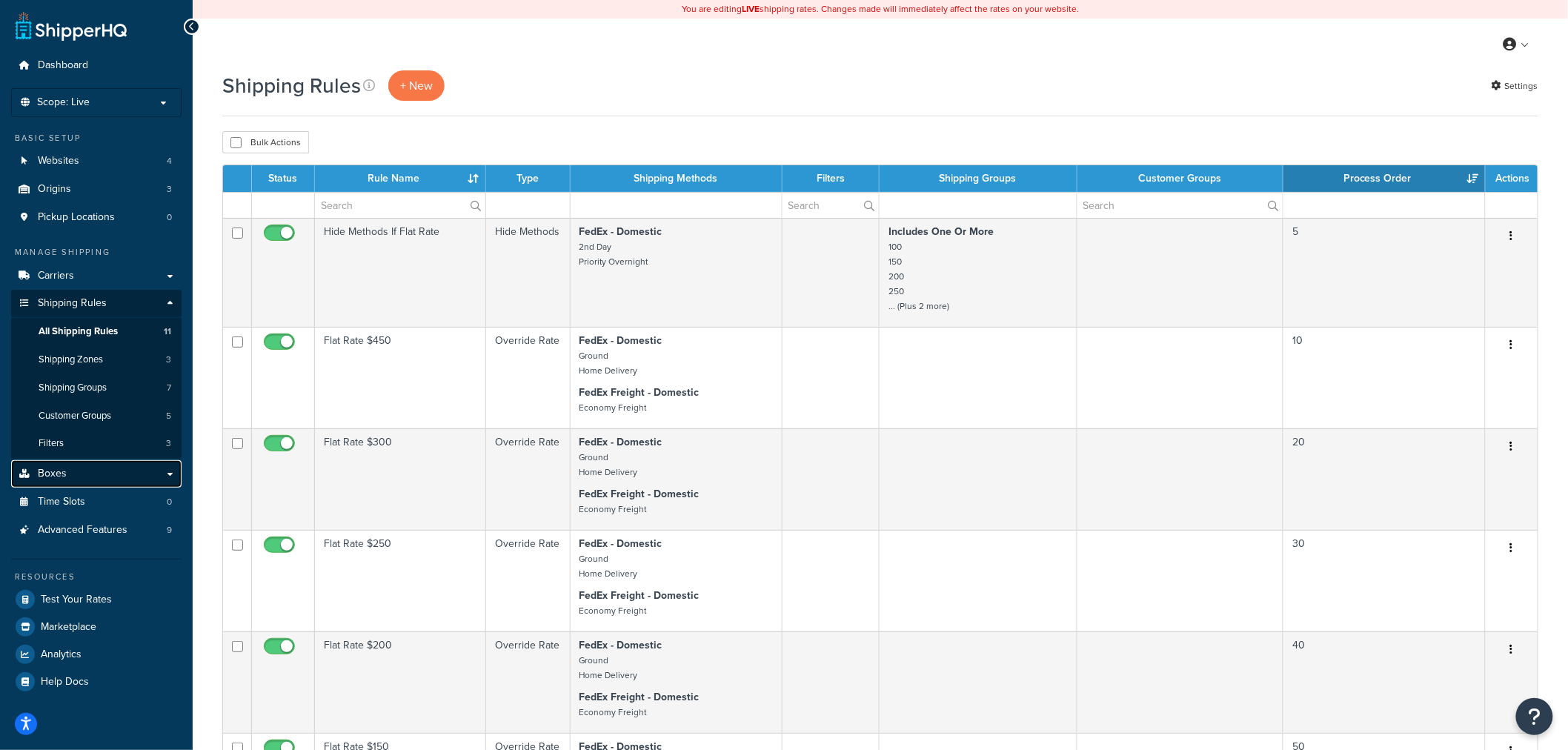
click at [84, 474] on link "Boxes" at bounding box center [96, 474] width 170 height 28
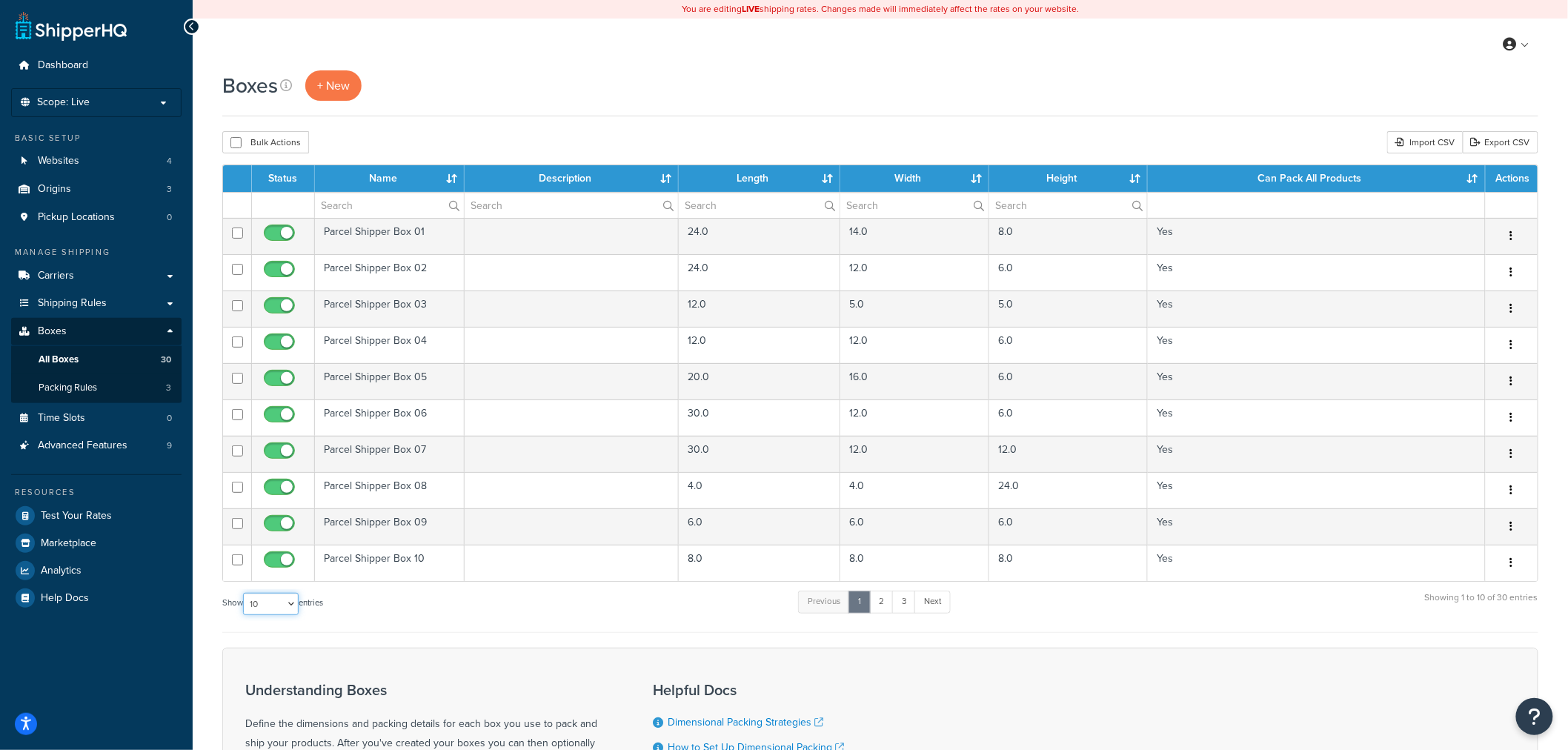
click at [297, 610] on select "10 15 25 50 100 1000" at bounding box center [271, 604] width 56 height 22
select select "100"
click at [244, 594] on select "10 15 25 50 100 1000" at bounding box center [271, 604] width 56 height 22
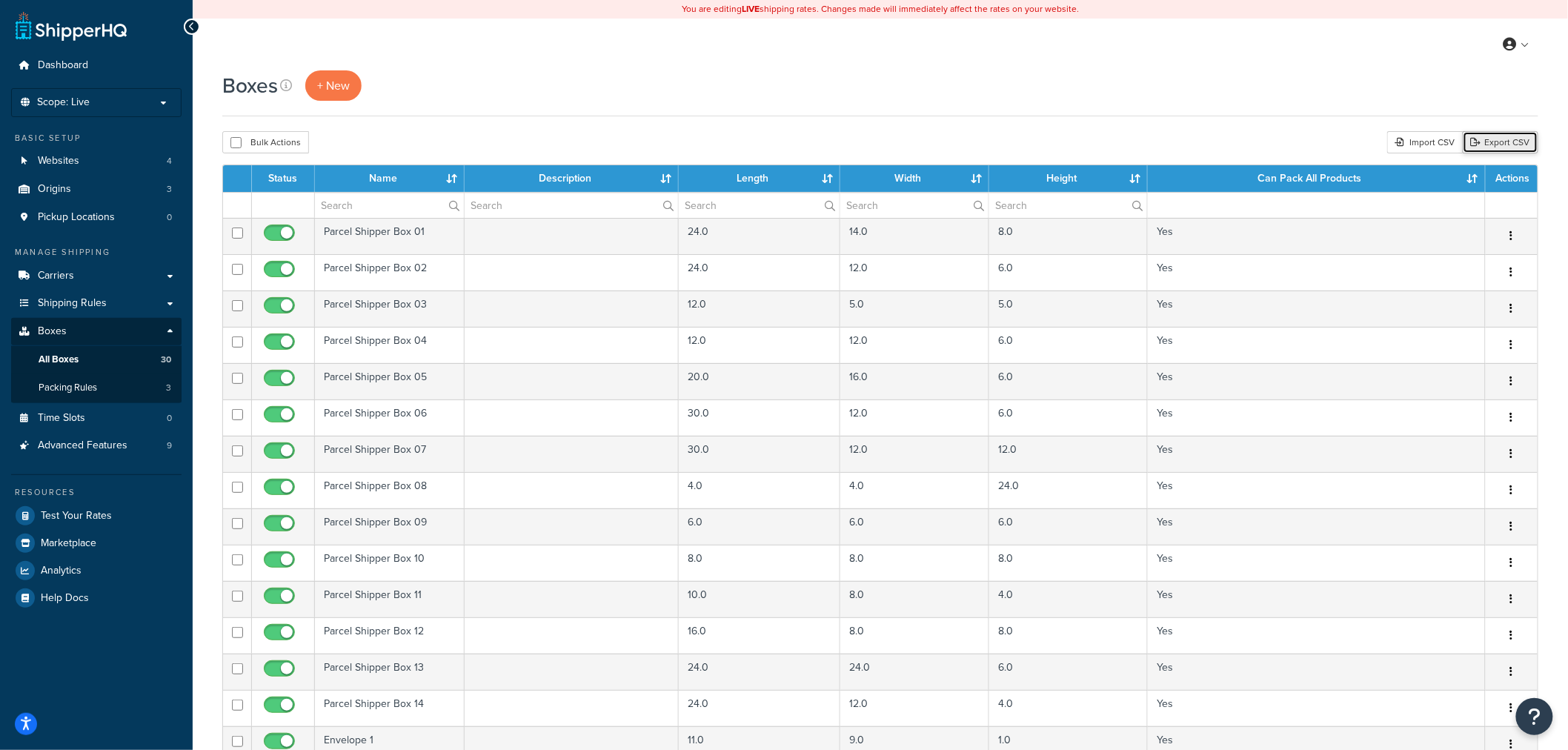
click at [1489, 139] on link "Export CSV" at bounding box center [1501, 142] width 76 height 22
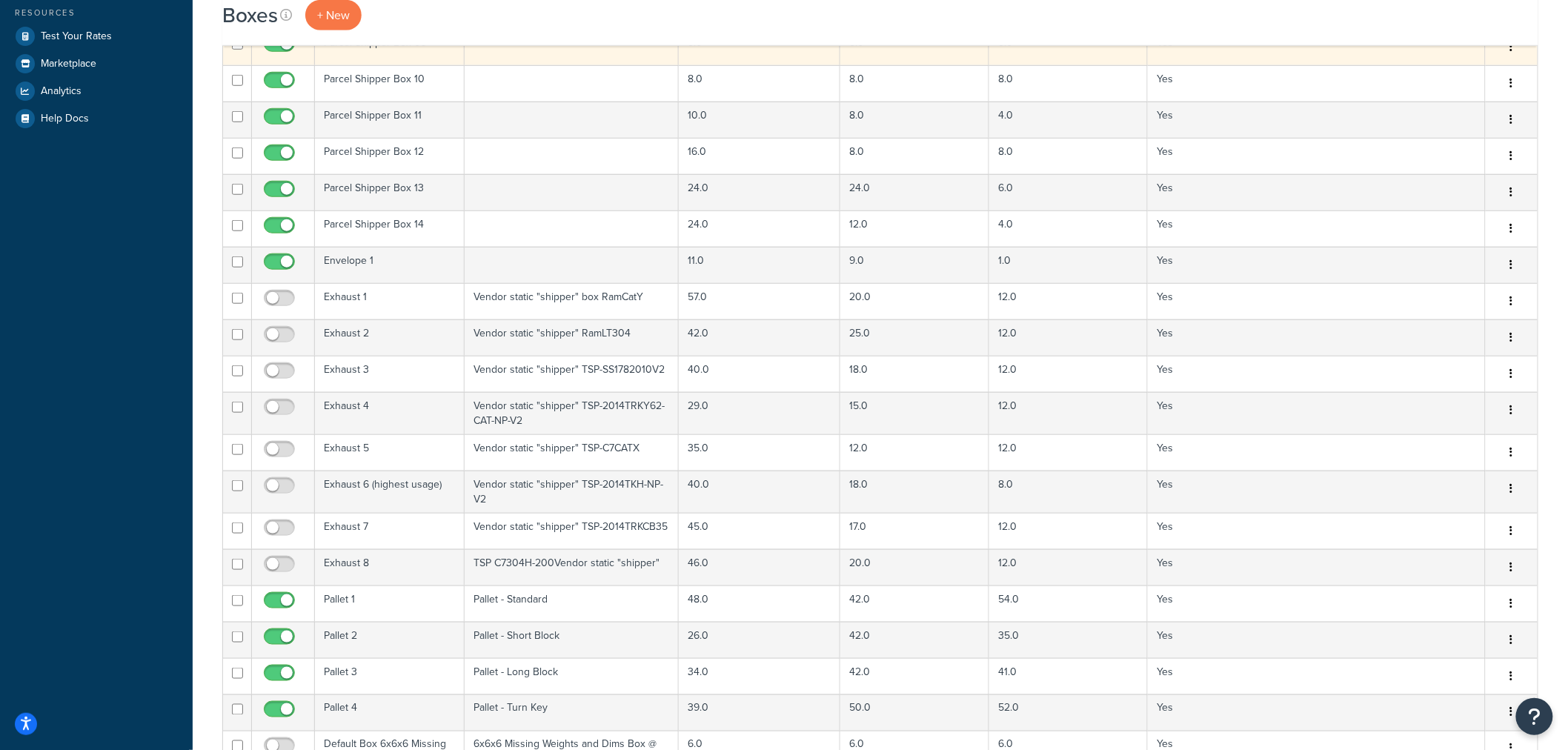
scroll to position [741, 0]
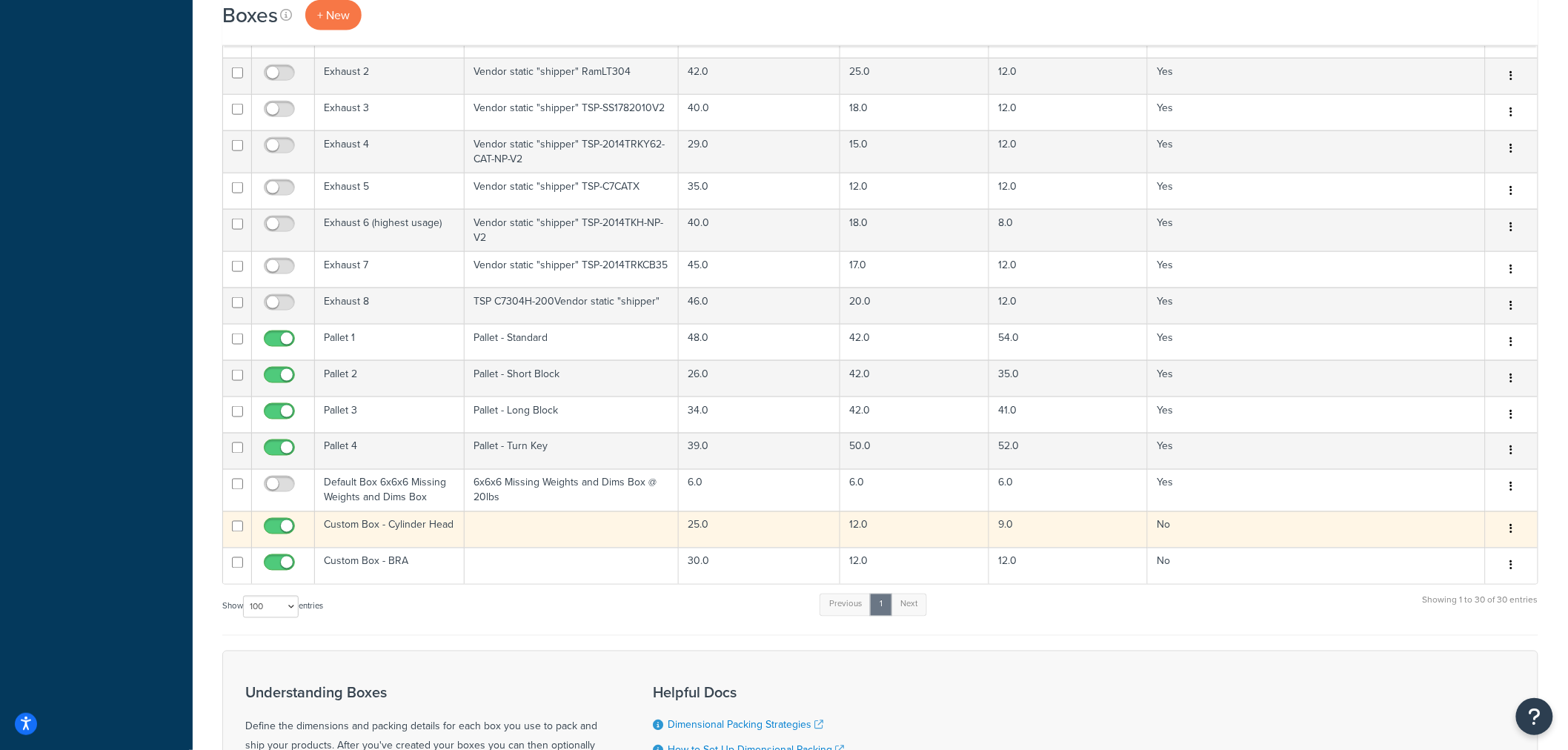
click at [1511, 530] on icon "button" at bounding box center [1512, 528] width 3 height 10
click at [1462, 554] on link "Edit" at bounding box center [1463, 557] width 117 height 30
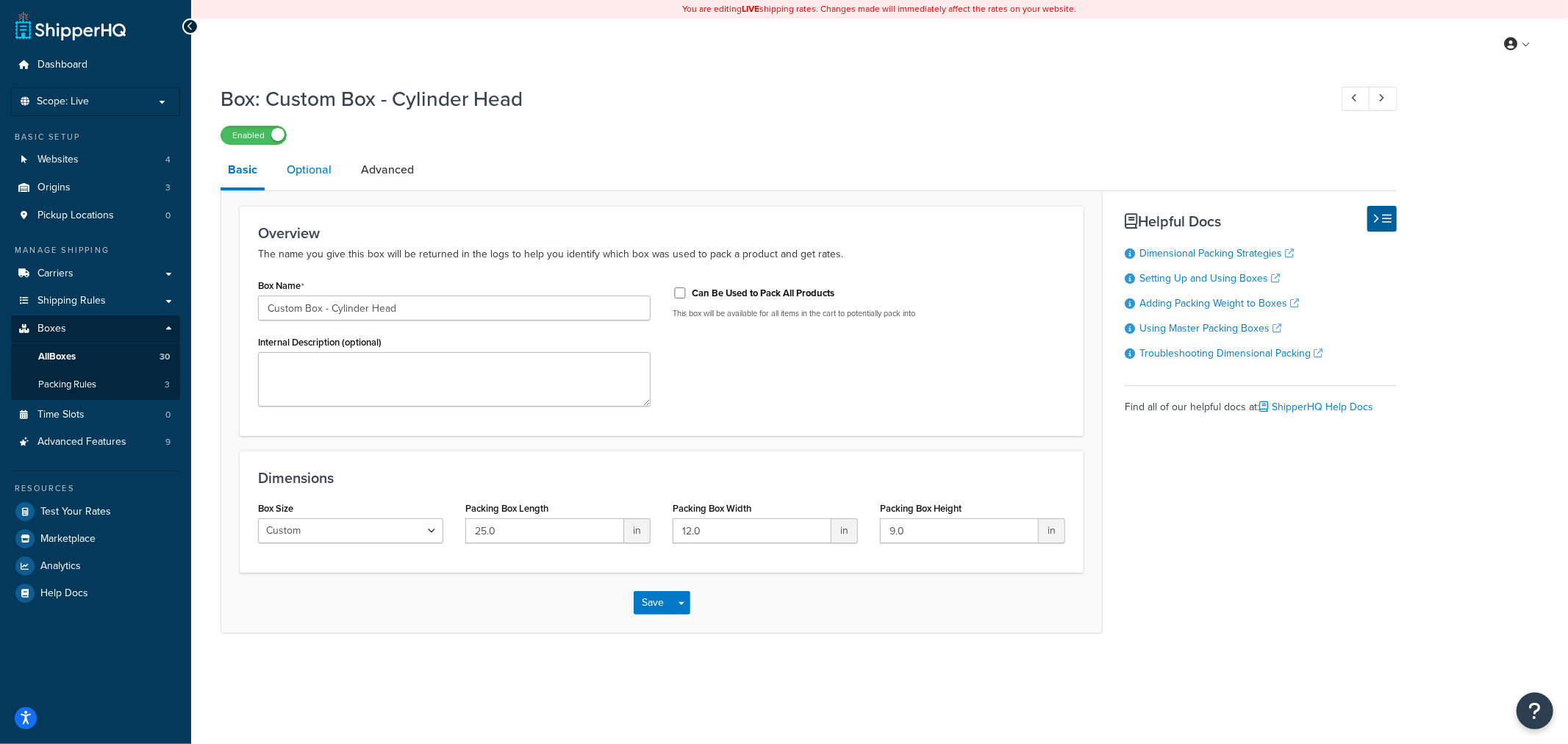
click at [324, 173] on link "Optional" at bounding box center [309, 170] width 60 height 35
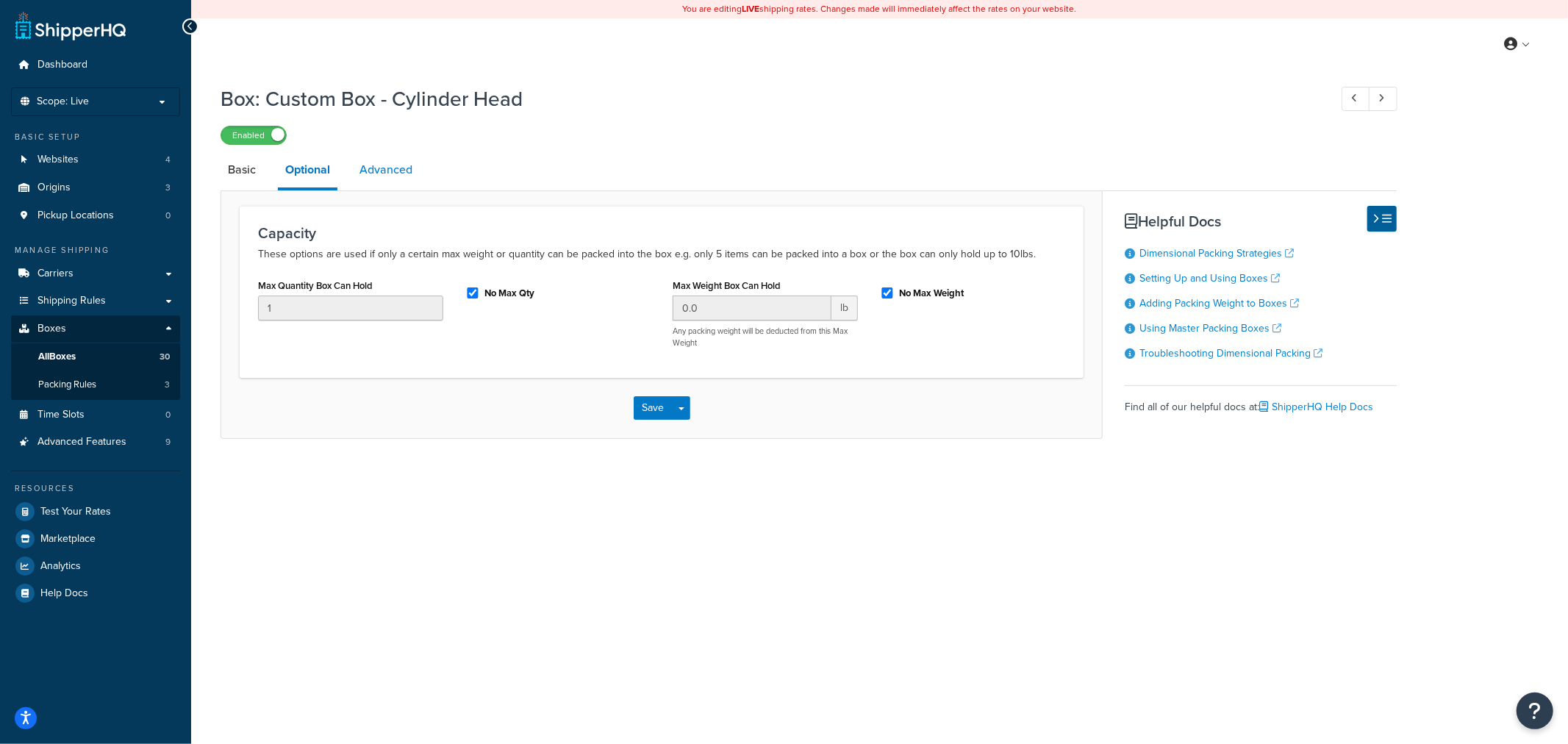
click at [395, 169] on link "Advanced" at bounding box center [385, 170] width 67 height 35
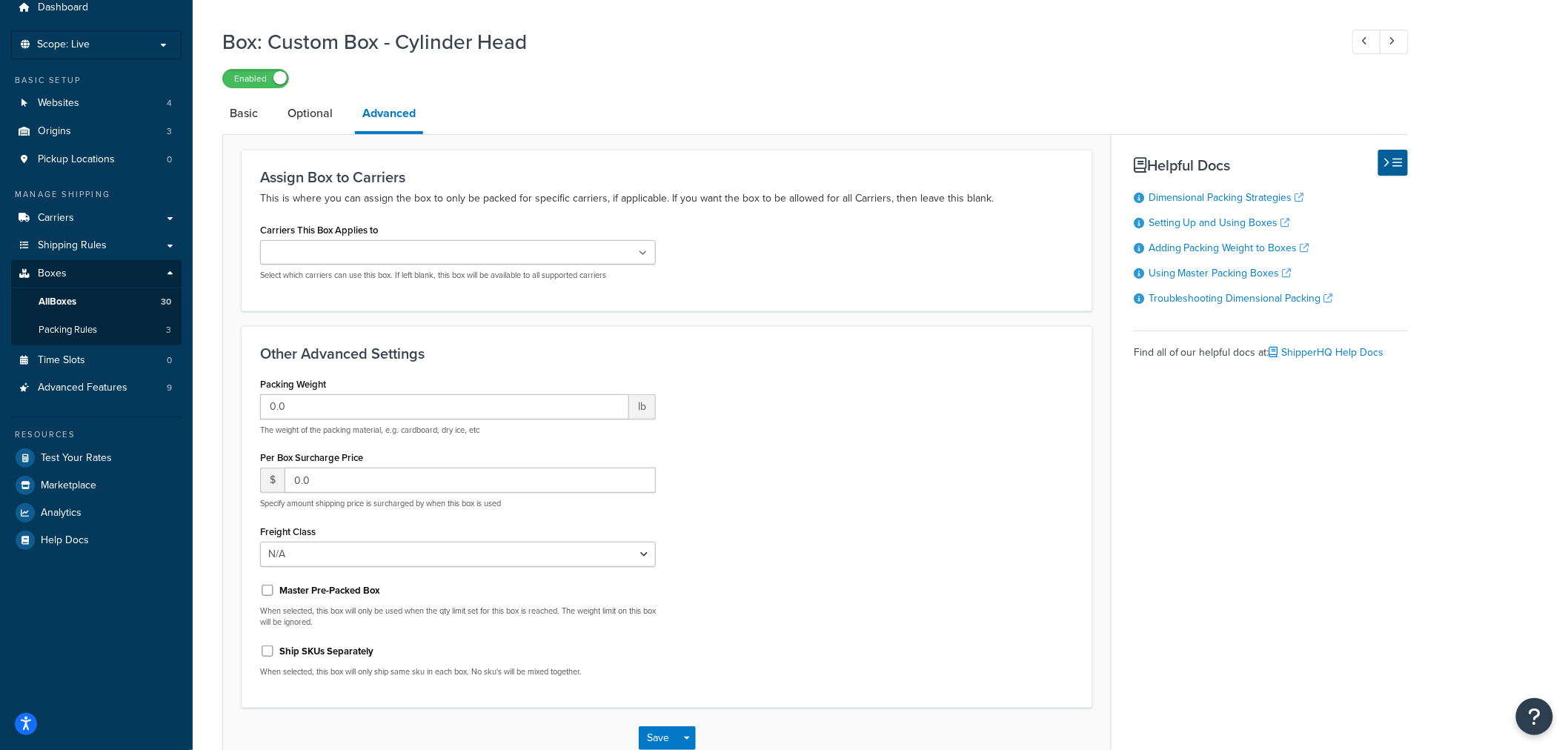
scroll to position [150, 0]
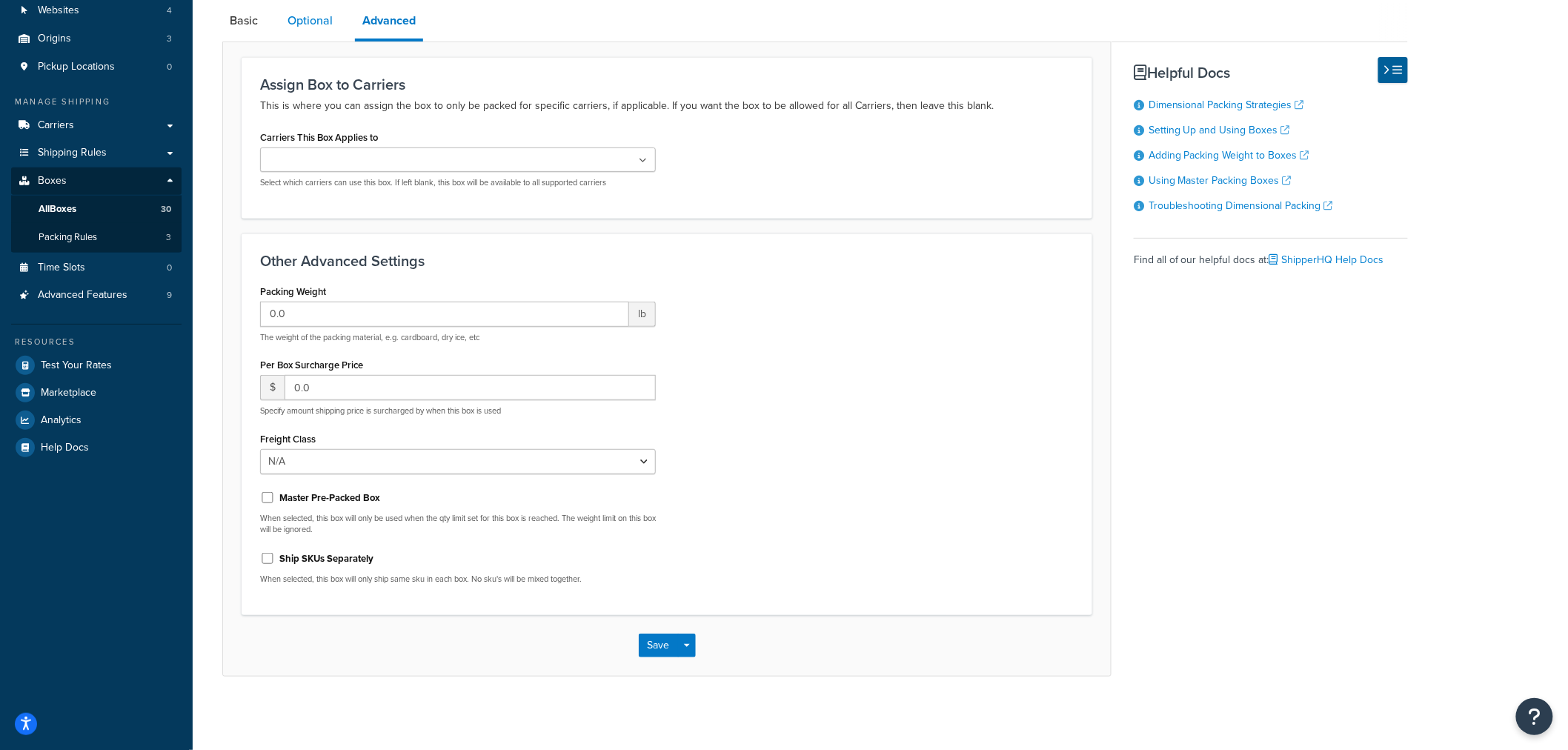
click at [326, 25] on link "Optional" at bounding box center [310, 21] width 60 height 35
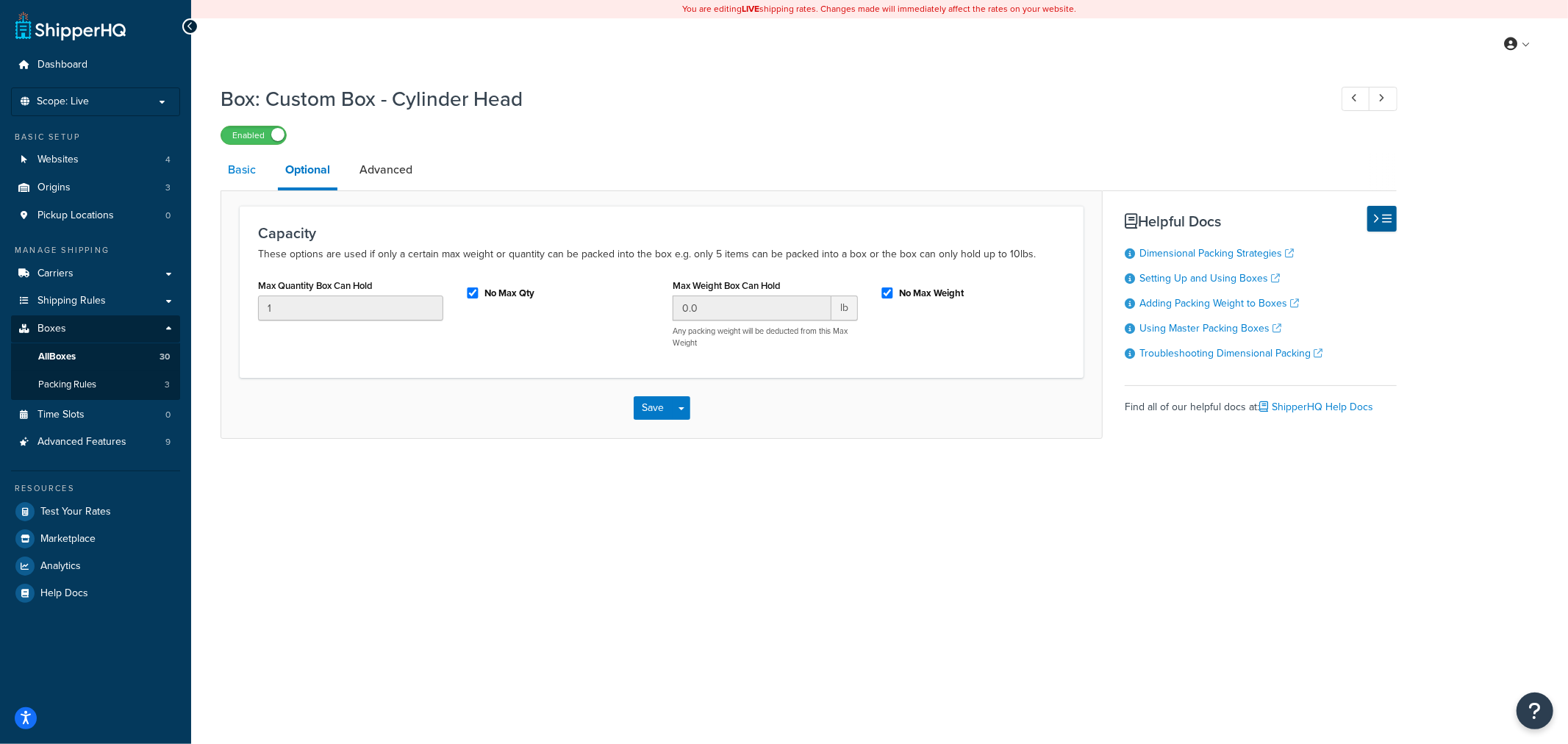
click at [258, 162] on link "Basic" at bounding box center [242, 170] width 43 height 35
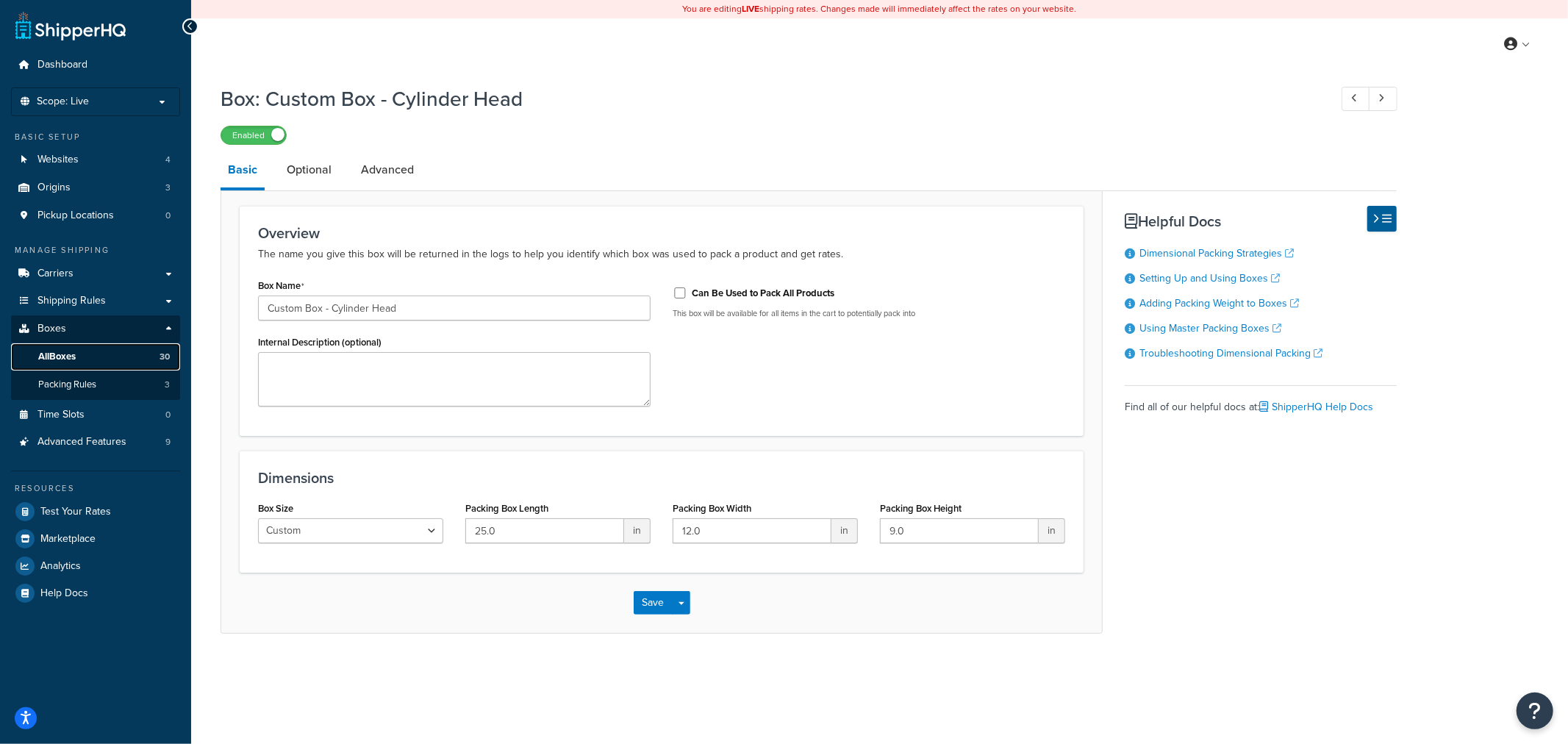
click at [102, 361] on link "All Boxes 30" at bounding box center [95, 357] width 169 height 28
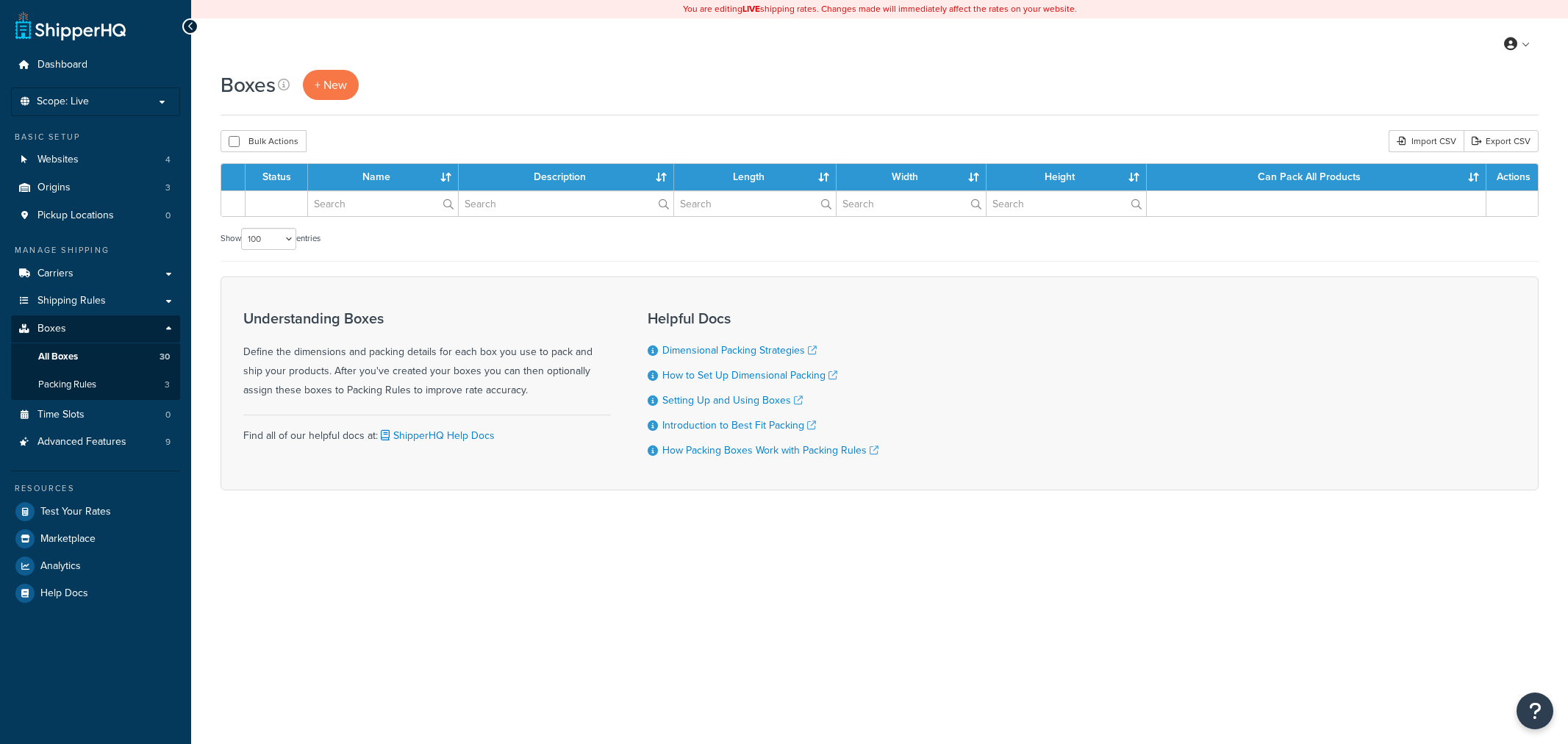
select select "100"
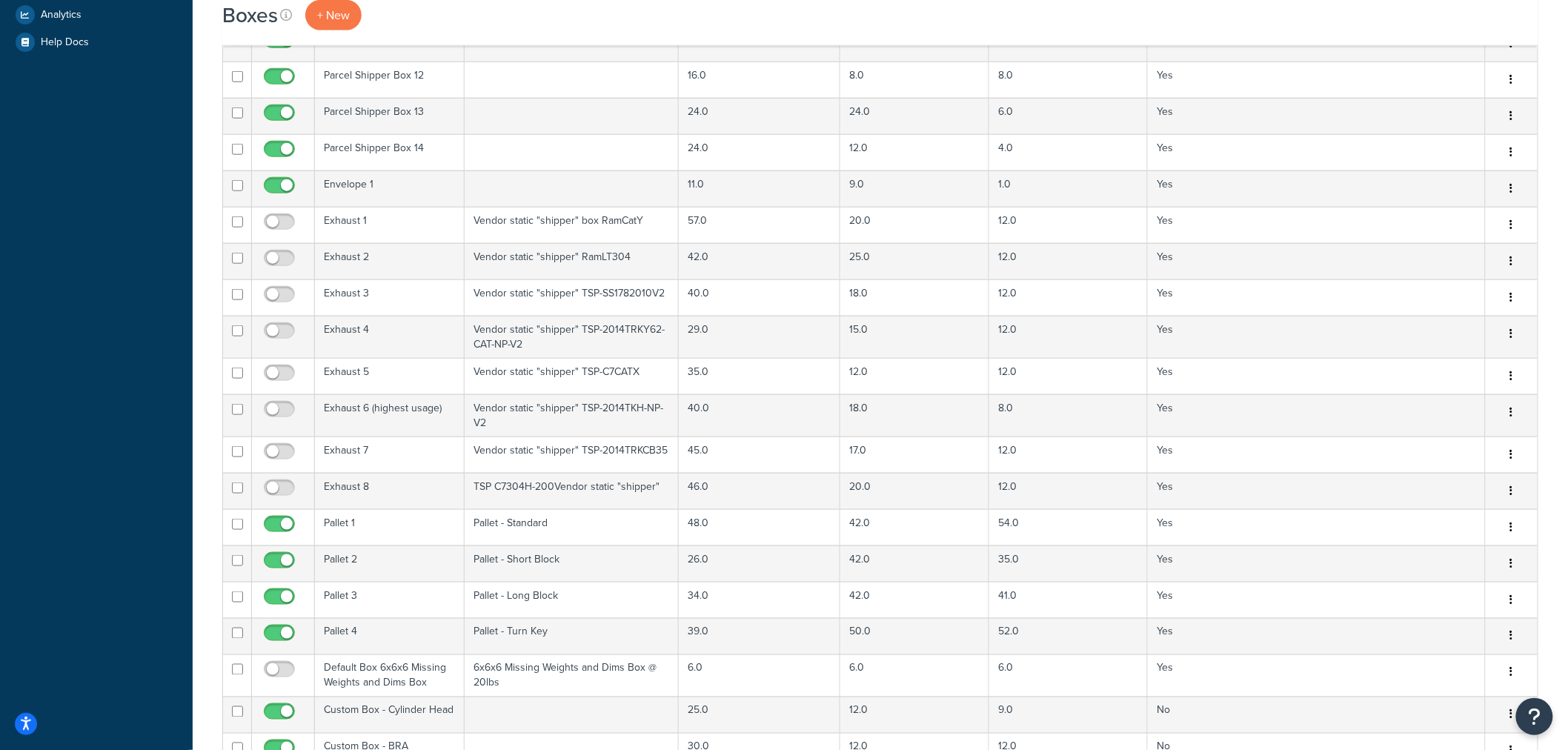
scroll to position [823, 0]
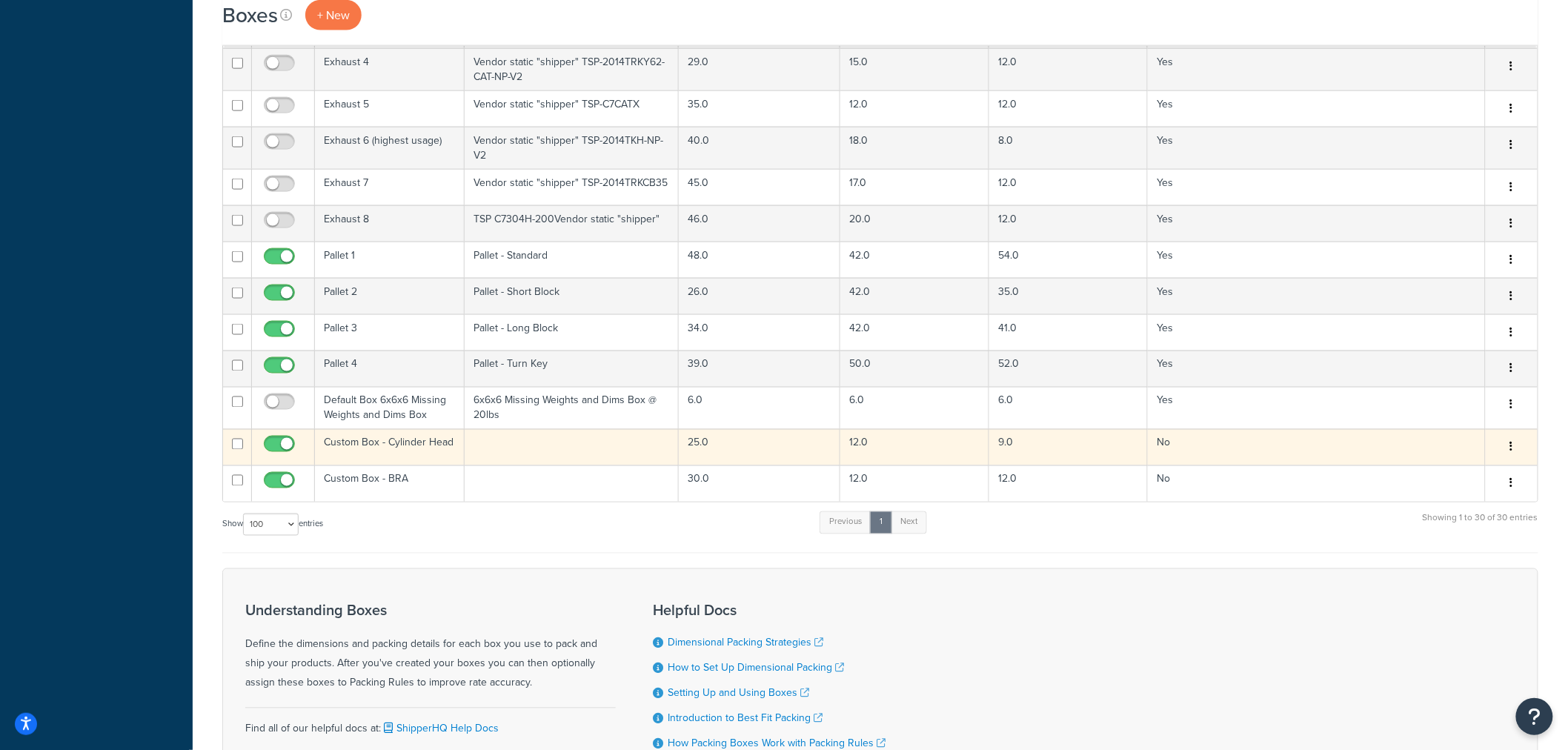
click at [417, 441] on td "Custom Box - Cylinder Head" at bounding box center [389, 446] width 150 height 36
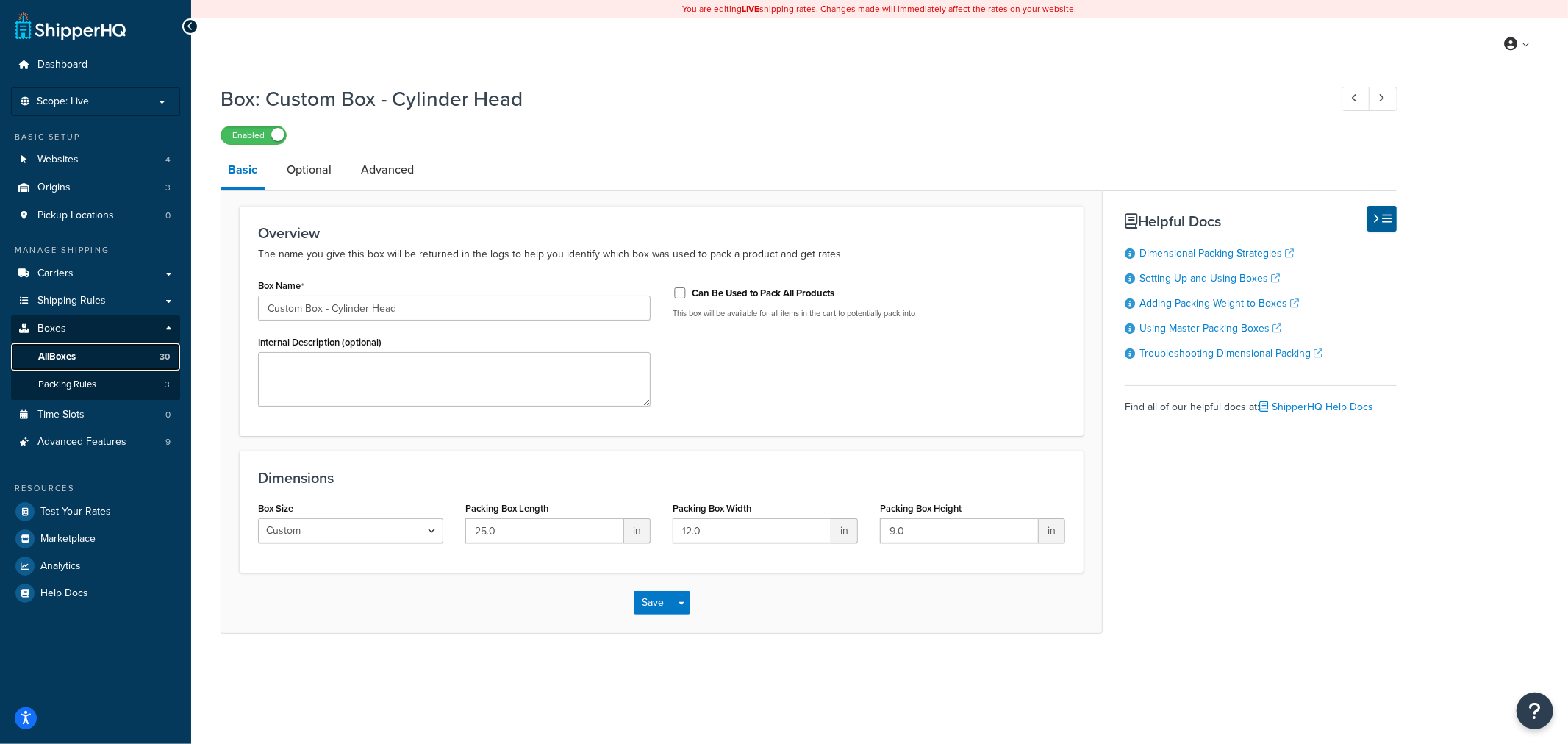
click at [100, 358] on link "All Boxes 30" at bounding box center [95, 357] width 169 height 28
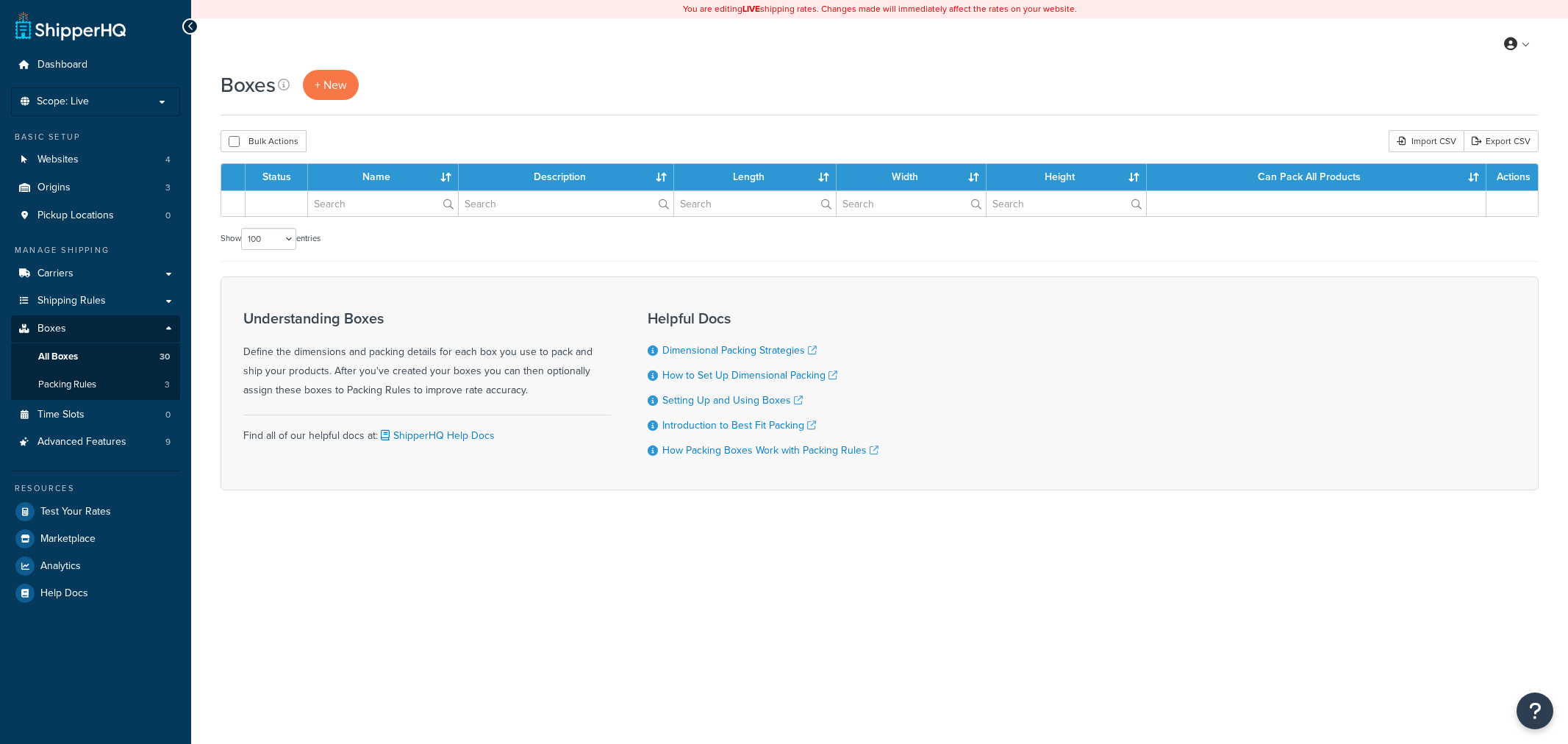
select select "100"
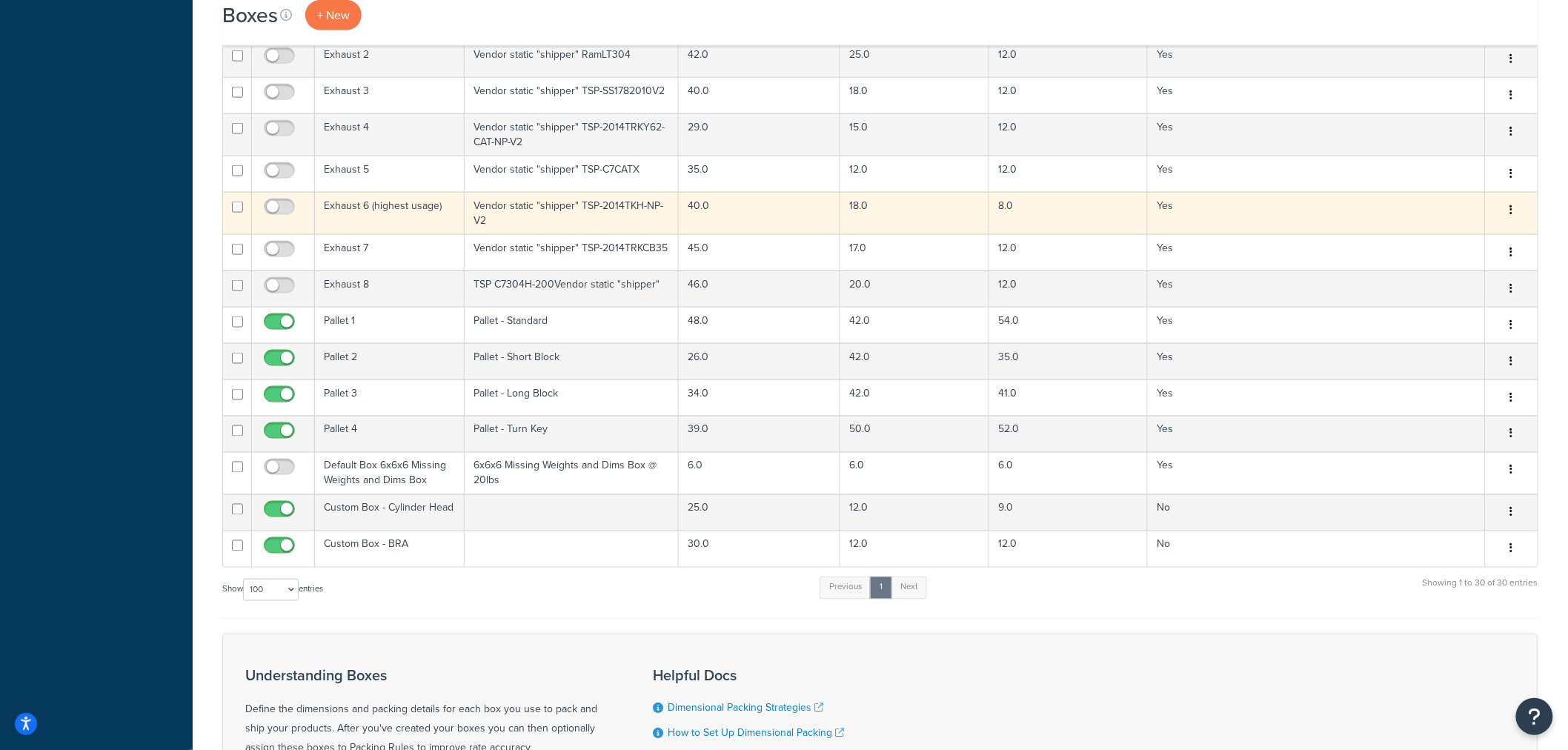
scroll to position [951, 0]
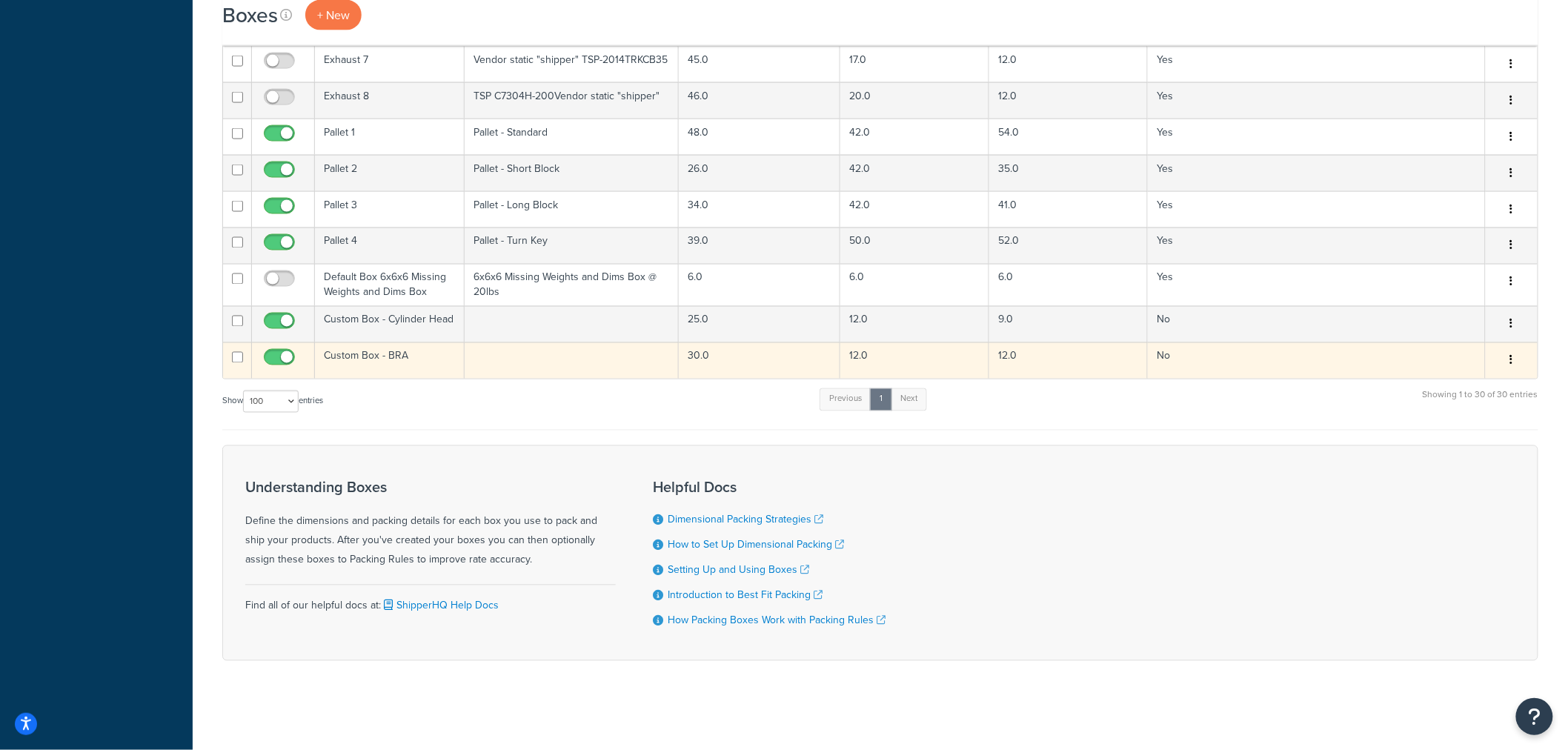
click at [386, 353] on td "Custom Box - BRA" at bounding box center [389, 360] width 150 height 36
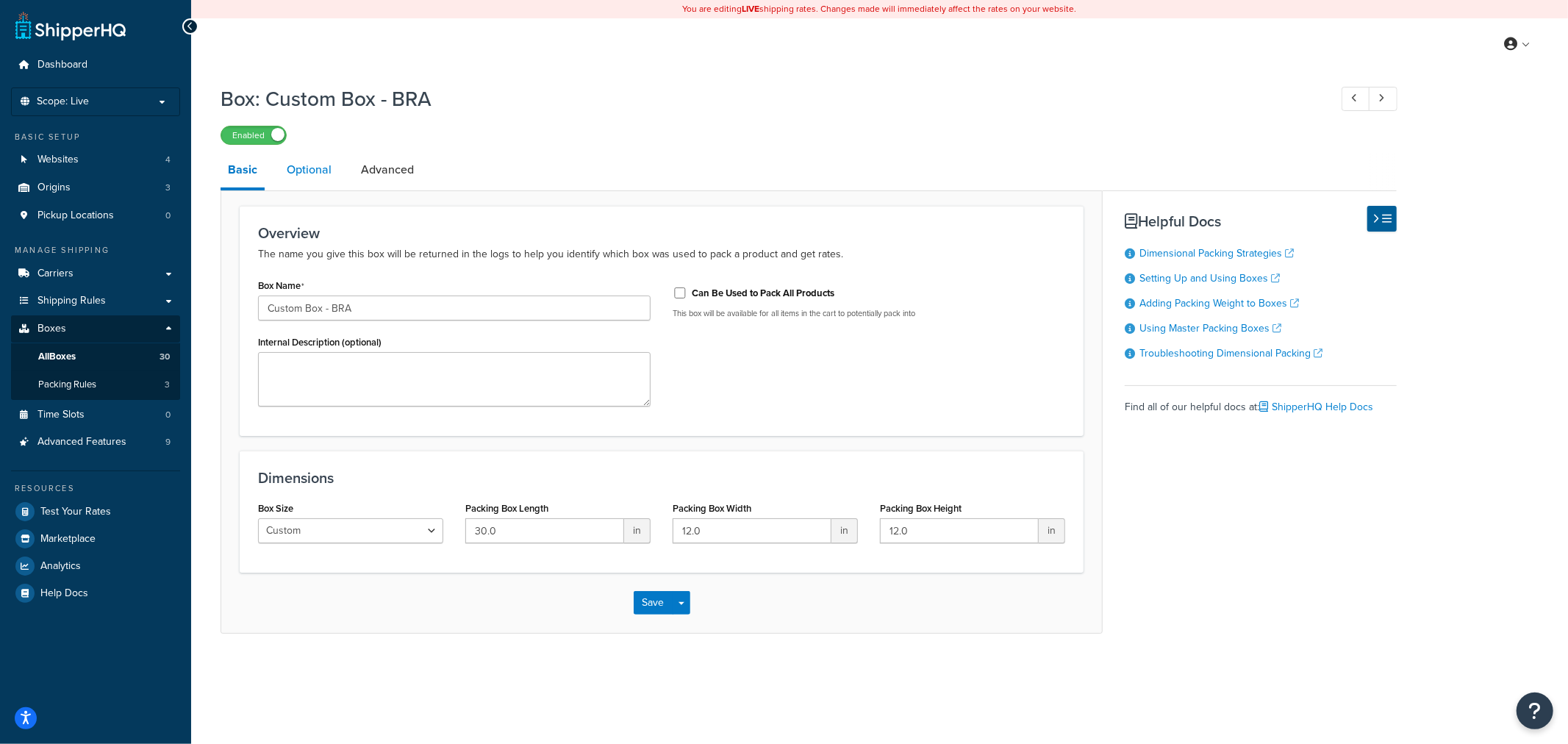
click at [304, 173] on link "Optional" at bounding box center [309, 170] width 60 height 35
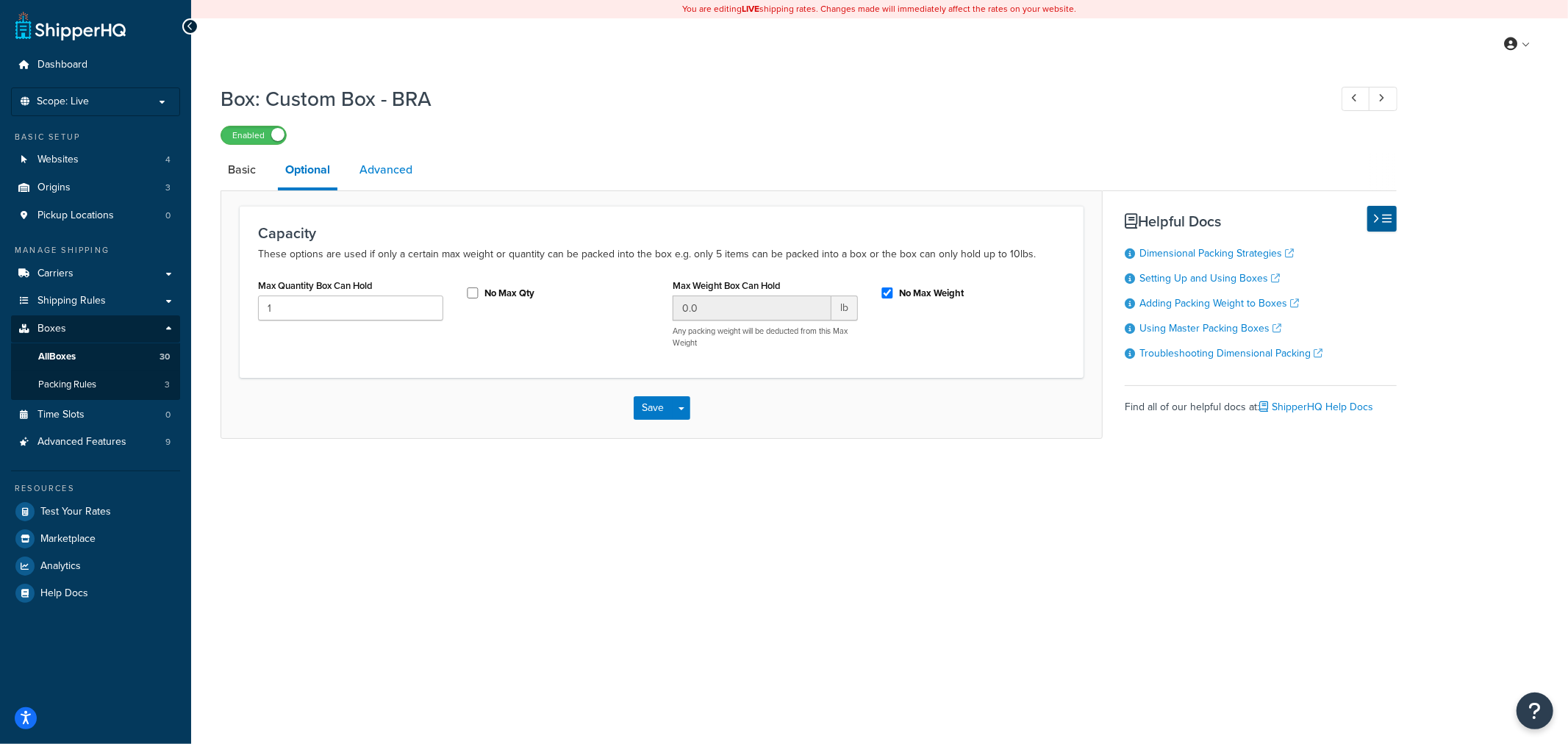
click at [392, 178] on link "Advanced" at bounding box center [385, 170] width 67 height 35
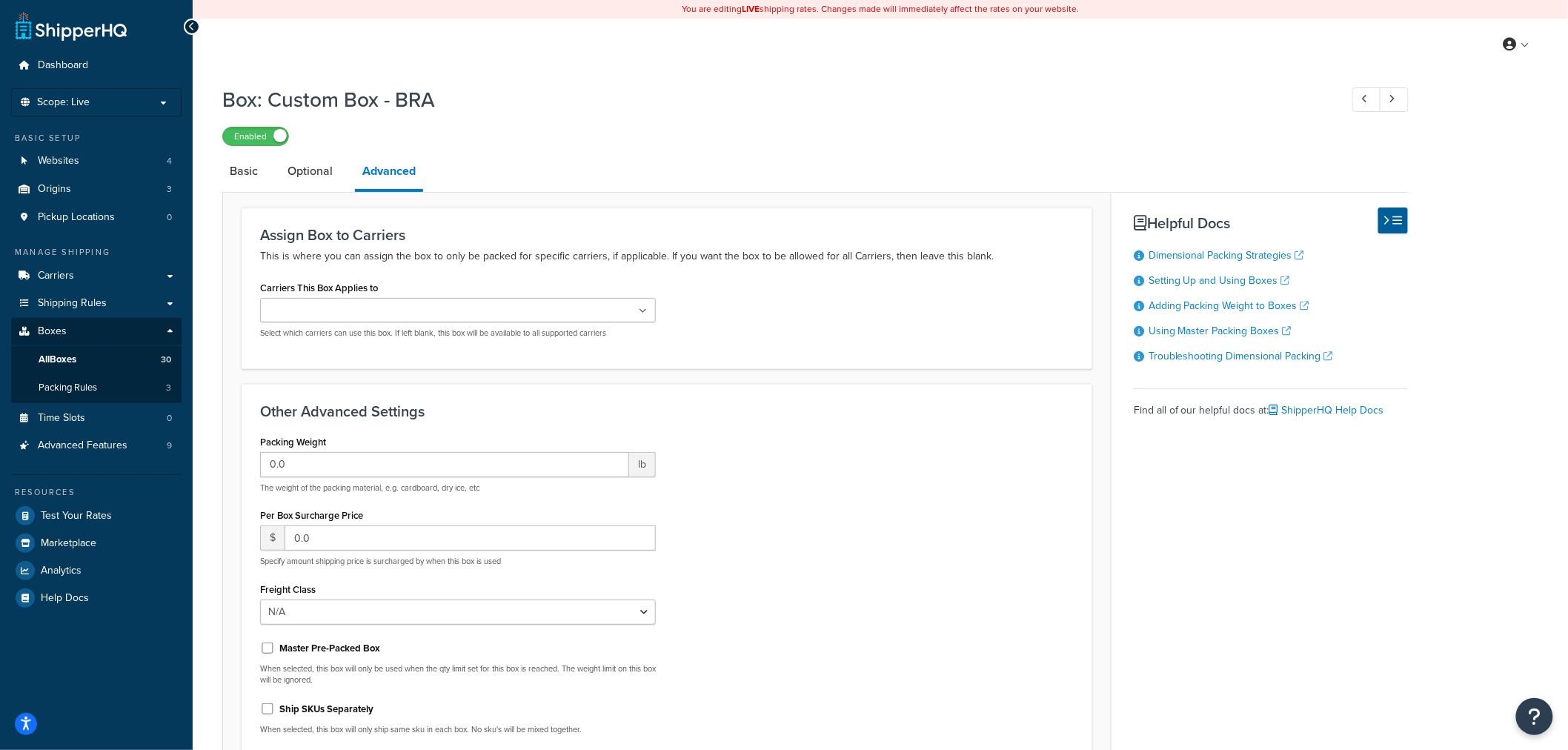
scroll to position [150, 0]
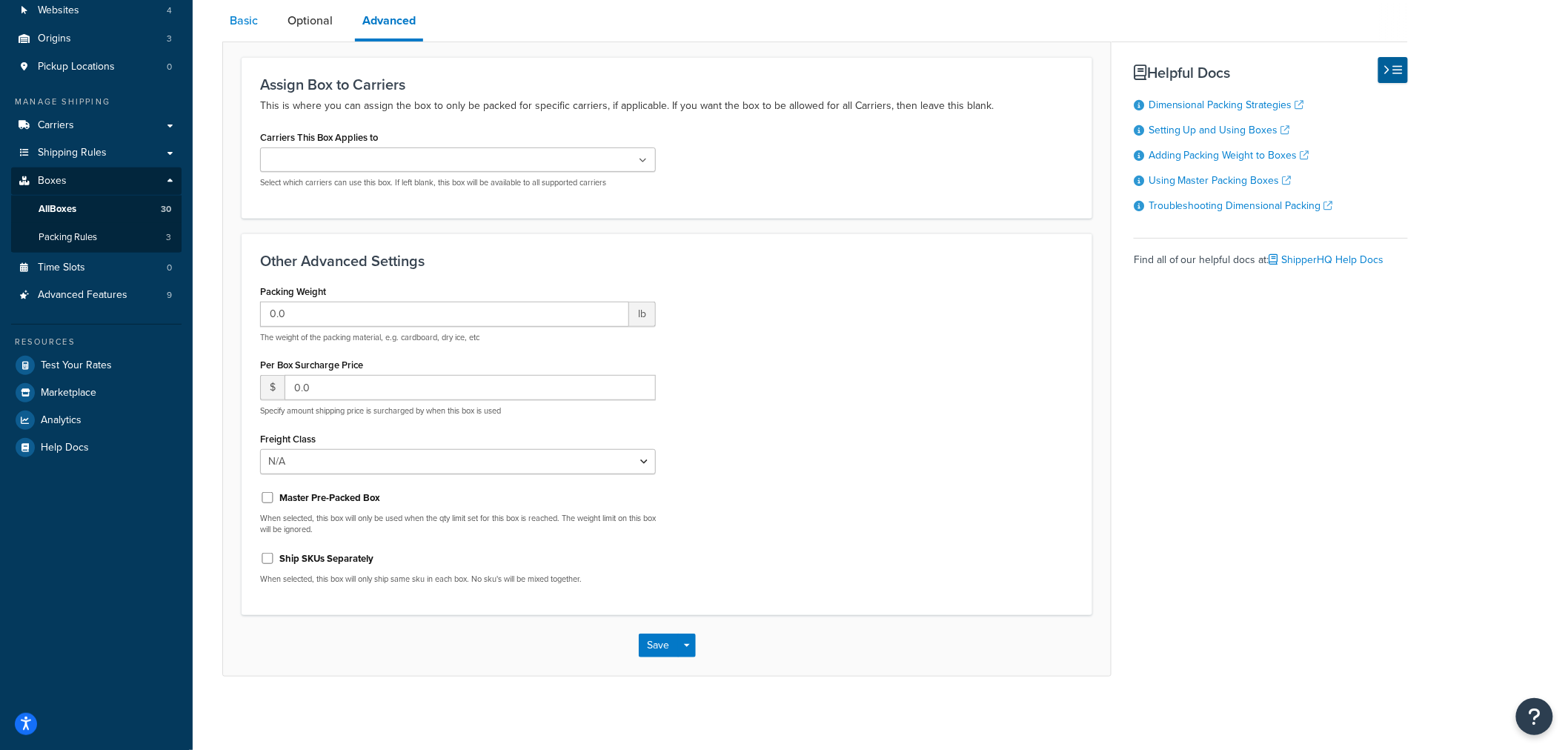
click at [247, 18] on link "Basic" at bounding box center [244, 21] width 43 height 35
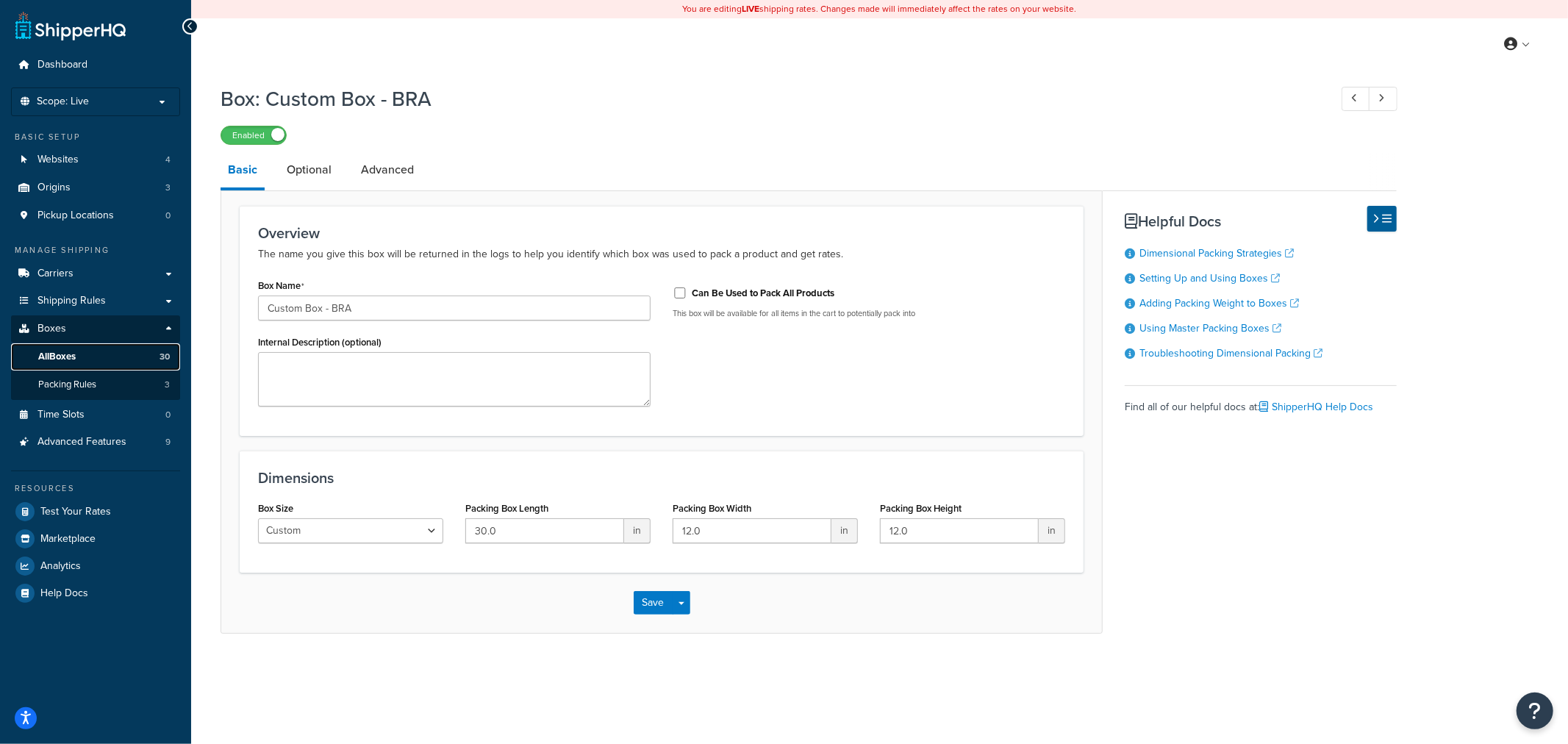
click at [99, 353] on link "All Boxes 30" at bounding box center [95, 357] width 169 height 28
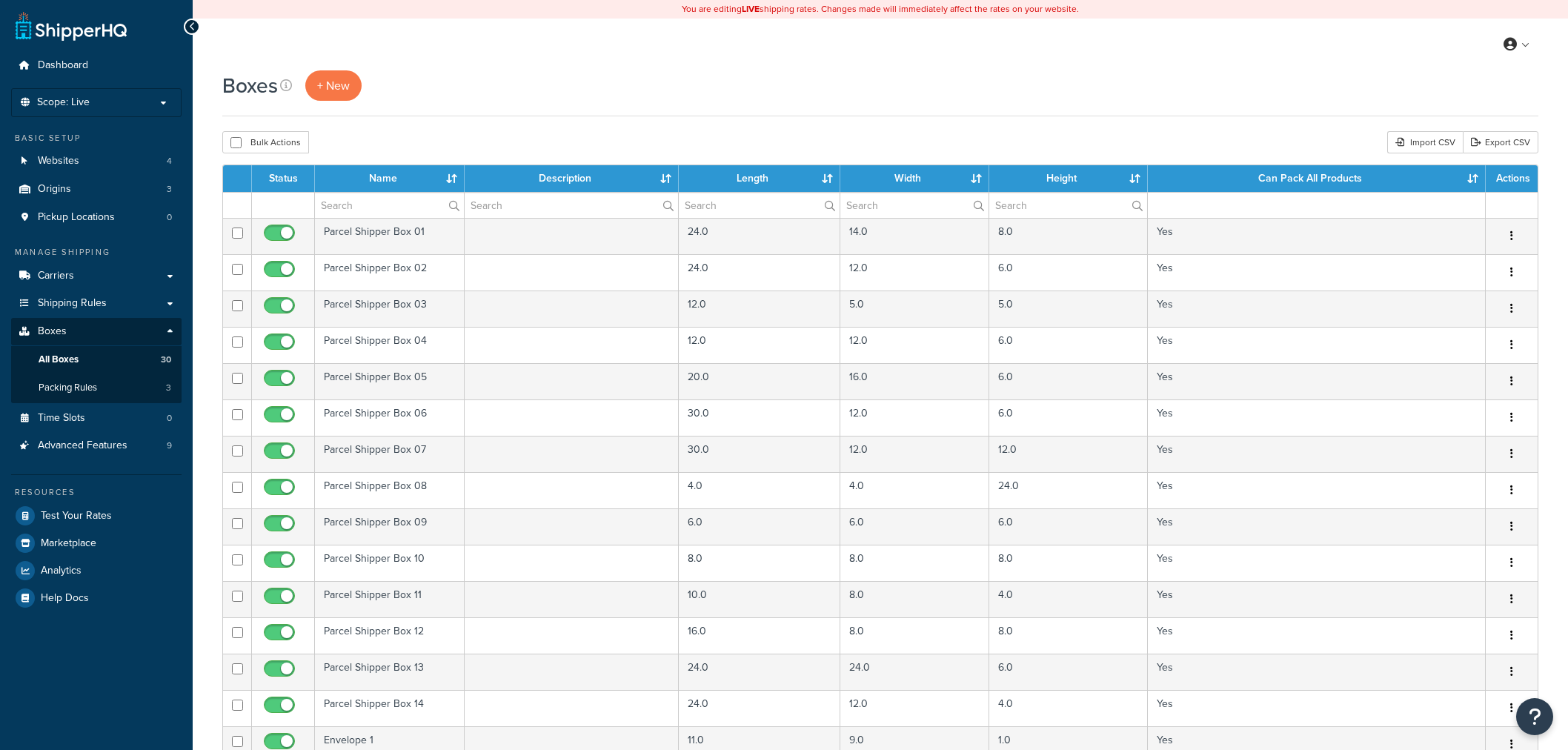
select select "100"
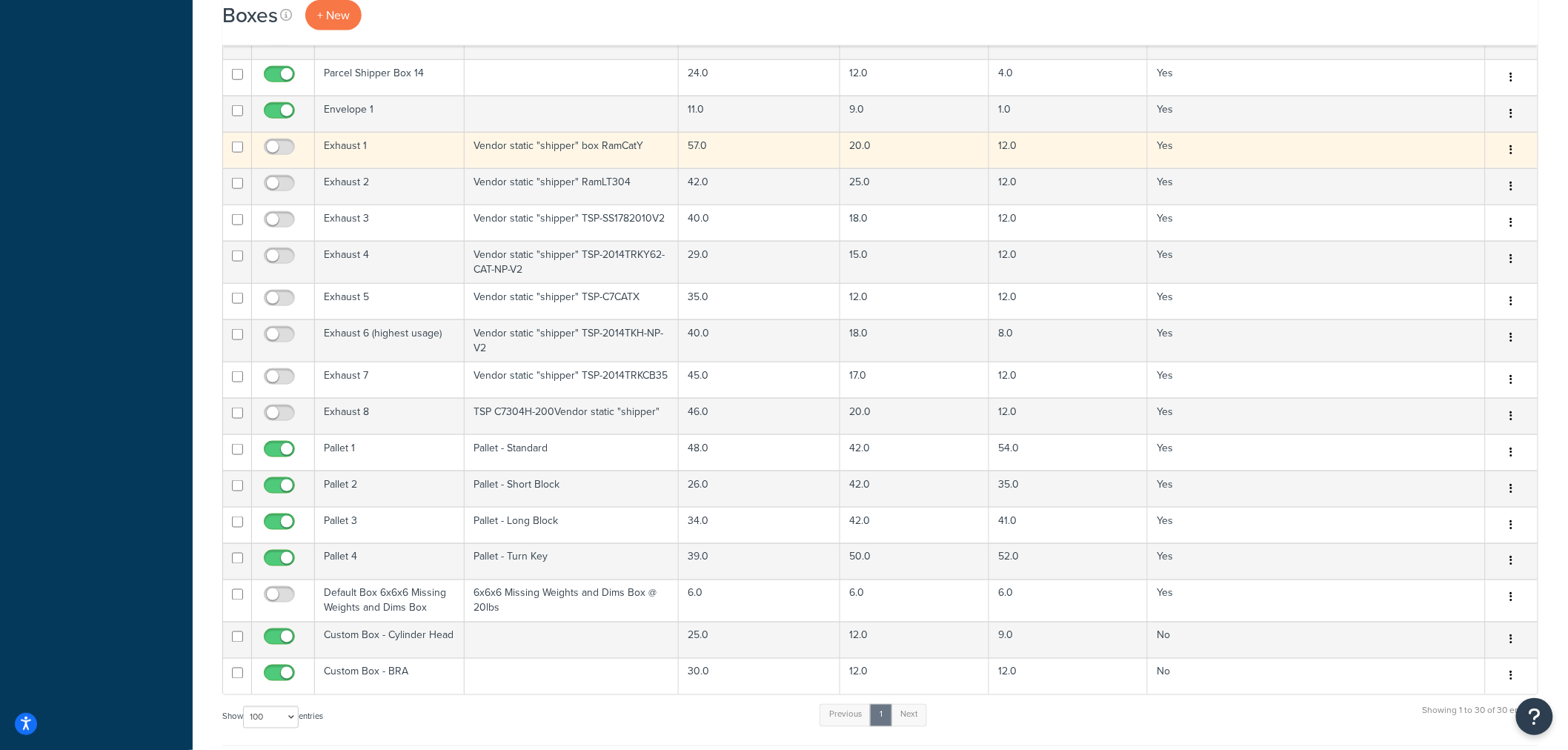
scroll to position [658, 0]
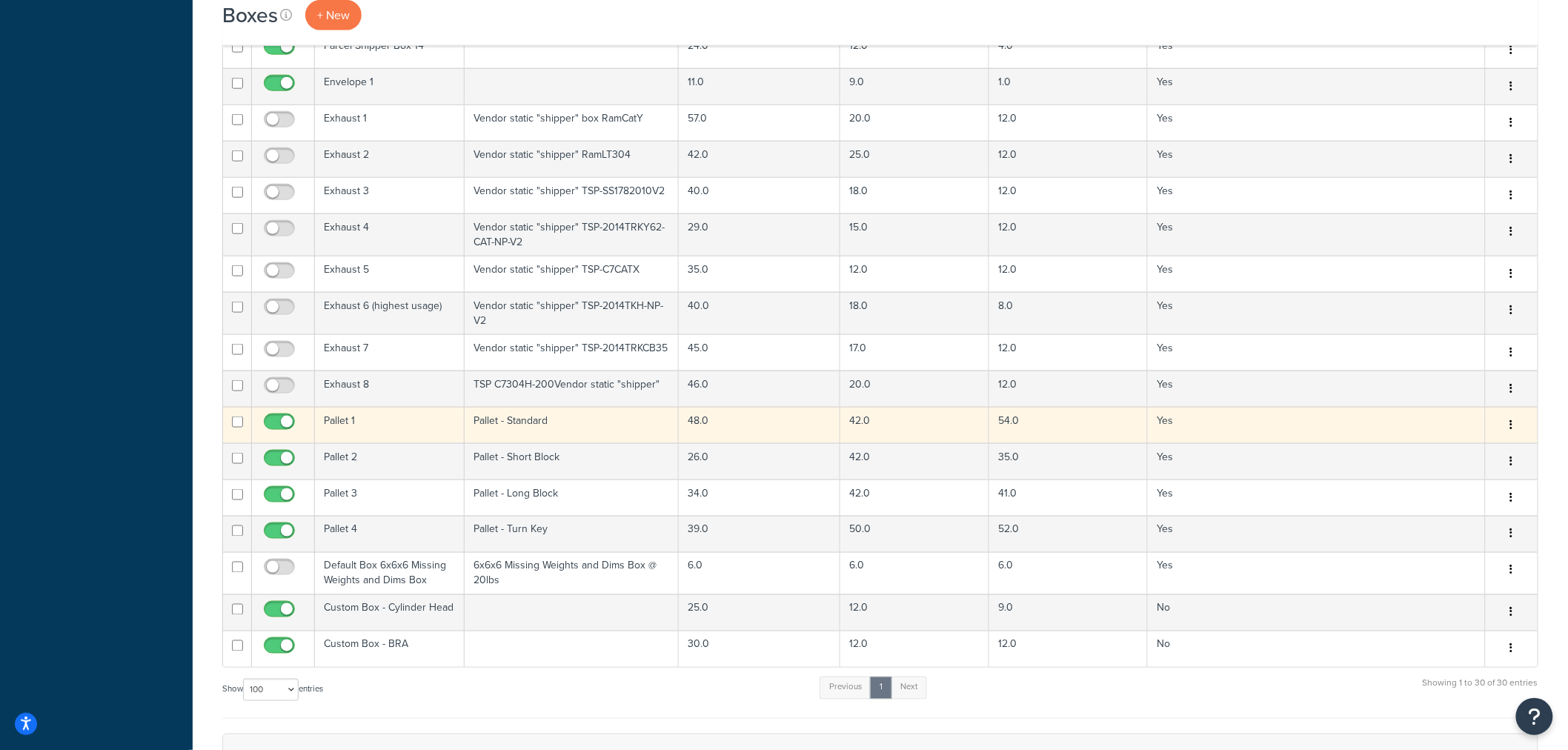
click at [401, 420] on td "Pallet 1" at bounding box center [389, 425] width 150 height 36
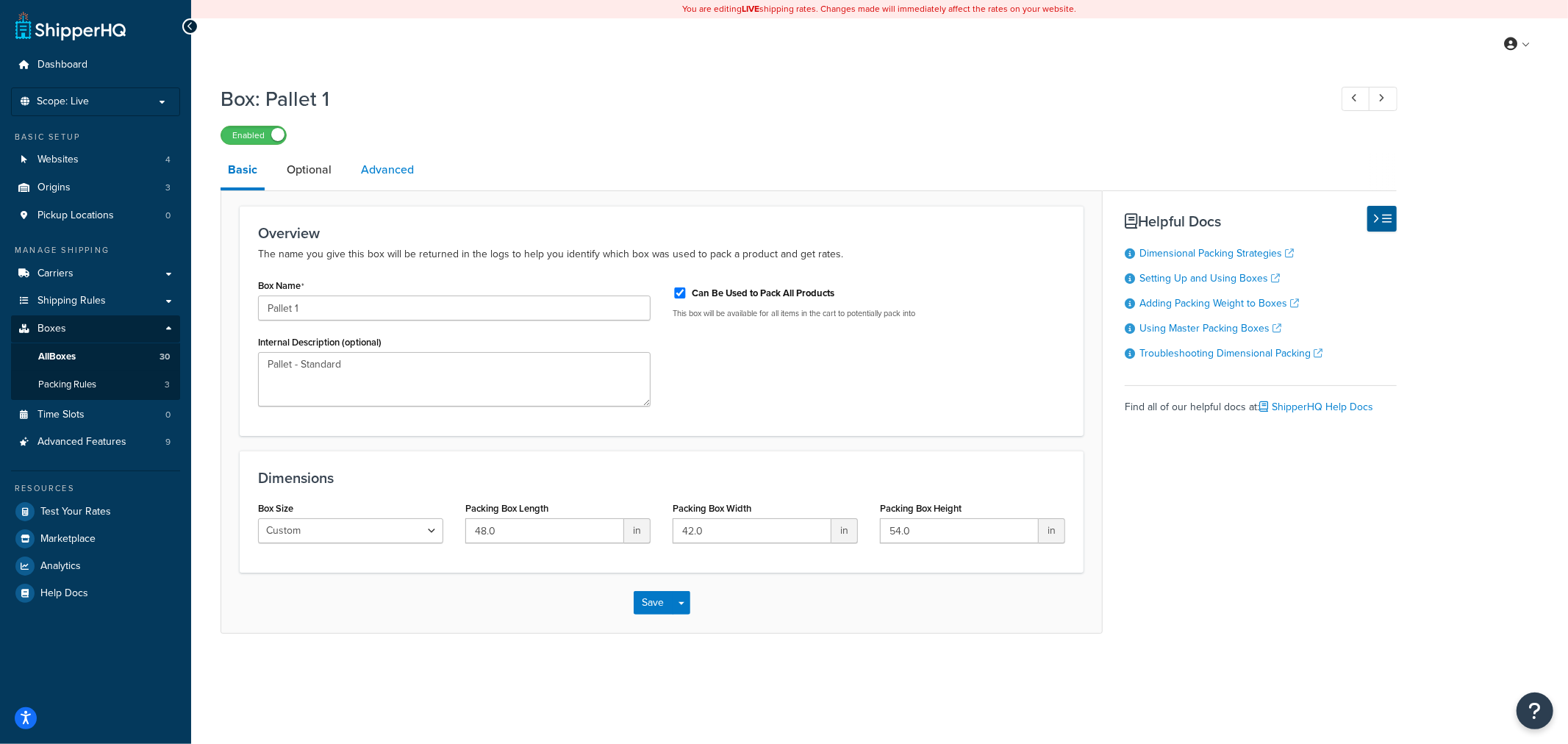
click at [388, 173] on link "Advanced" at bounding box center [387, 170] width 67 height 35
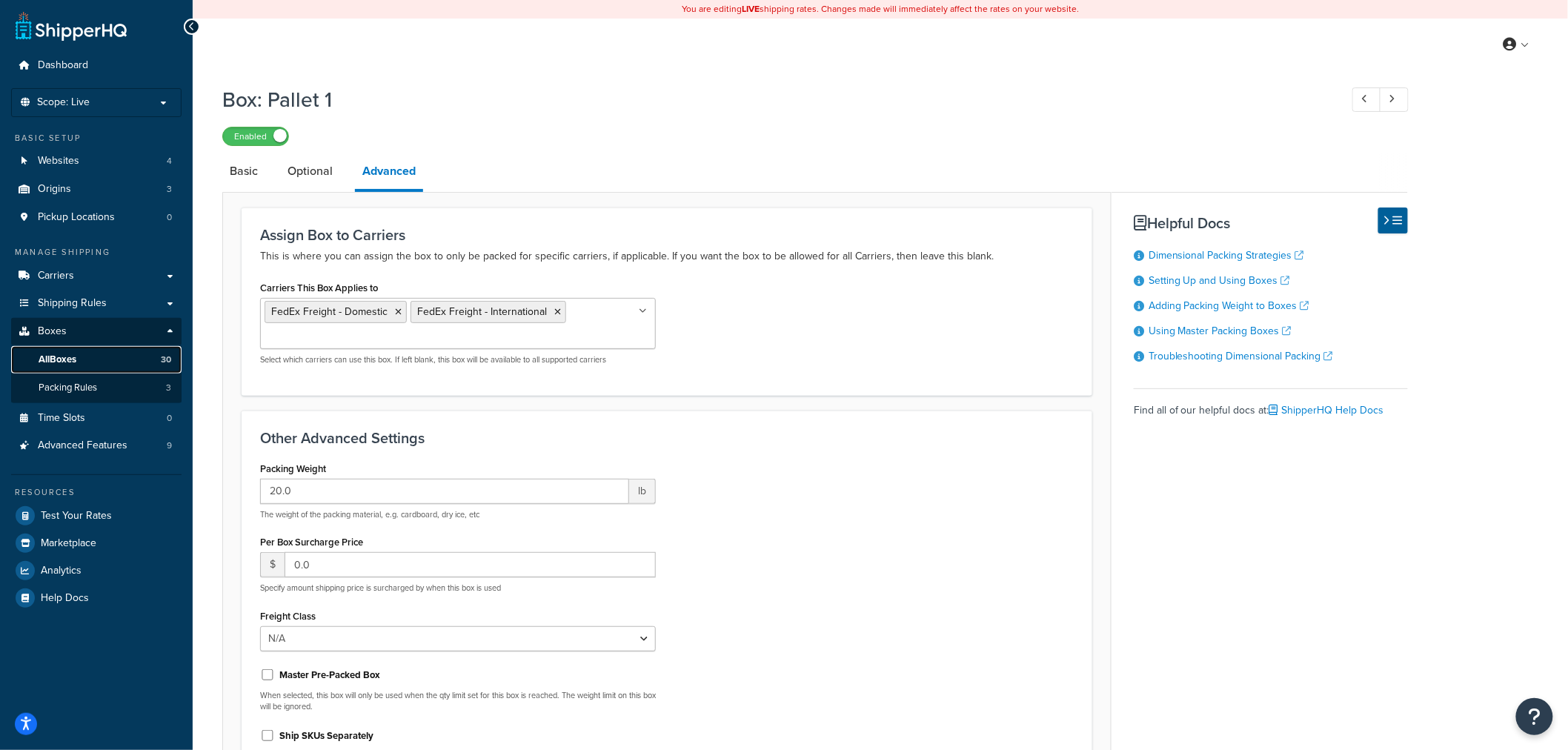
click at [63, 356] on span "All Boxes" at bounding box center [57, 359] width 38 height 12
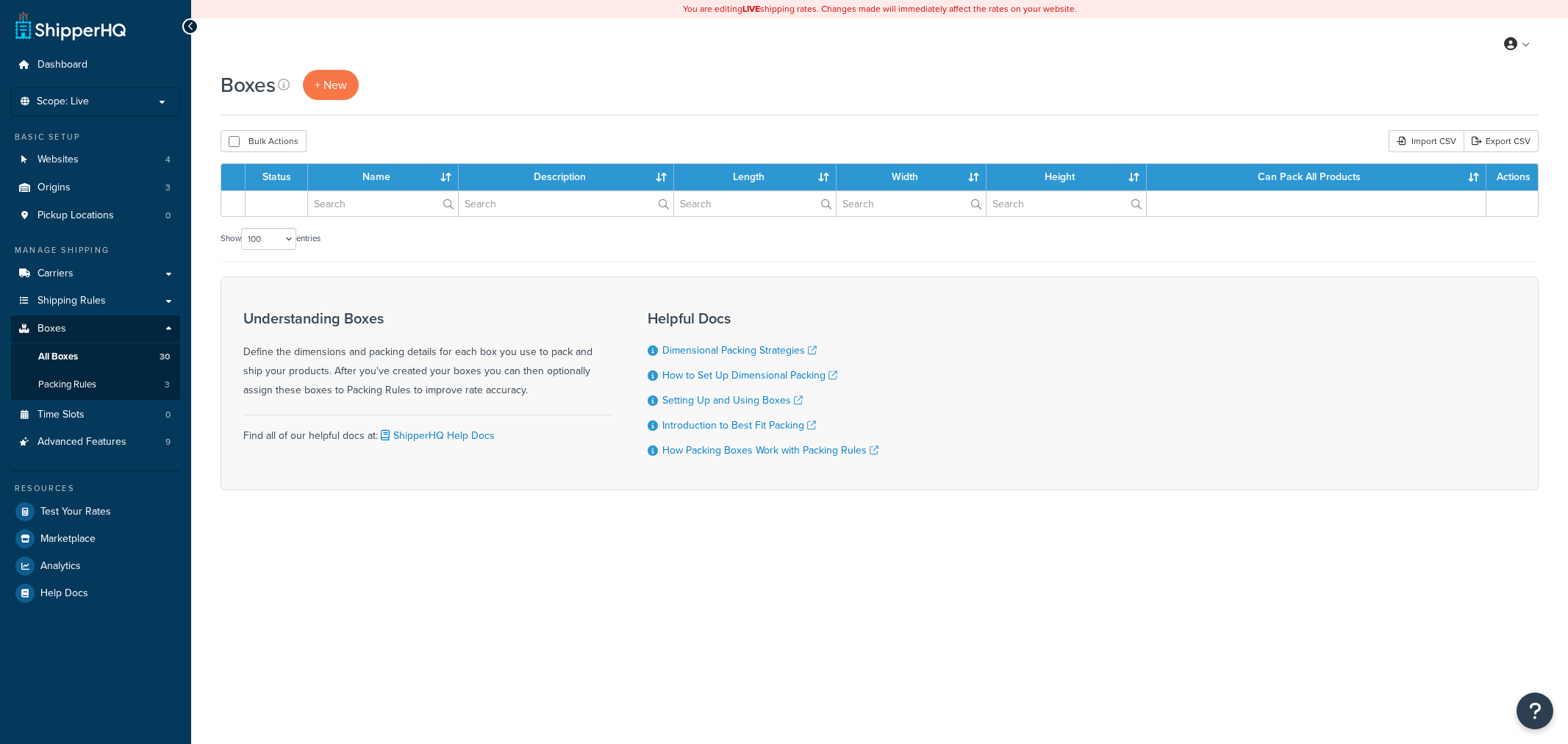
select select "100"
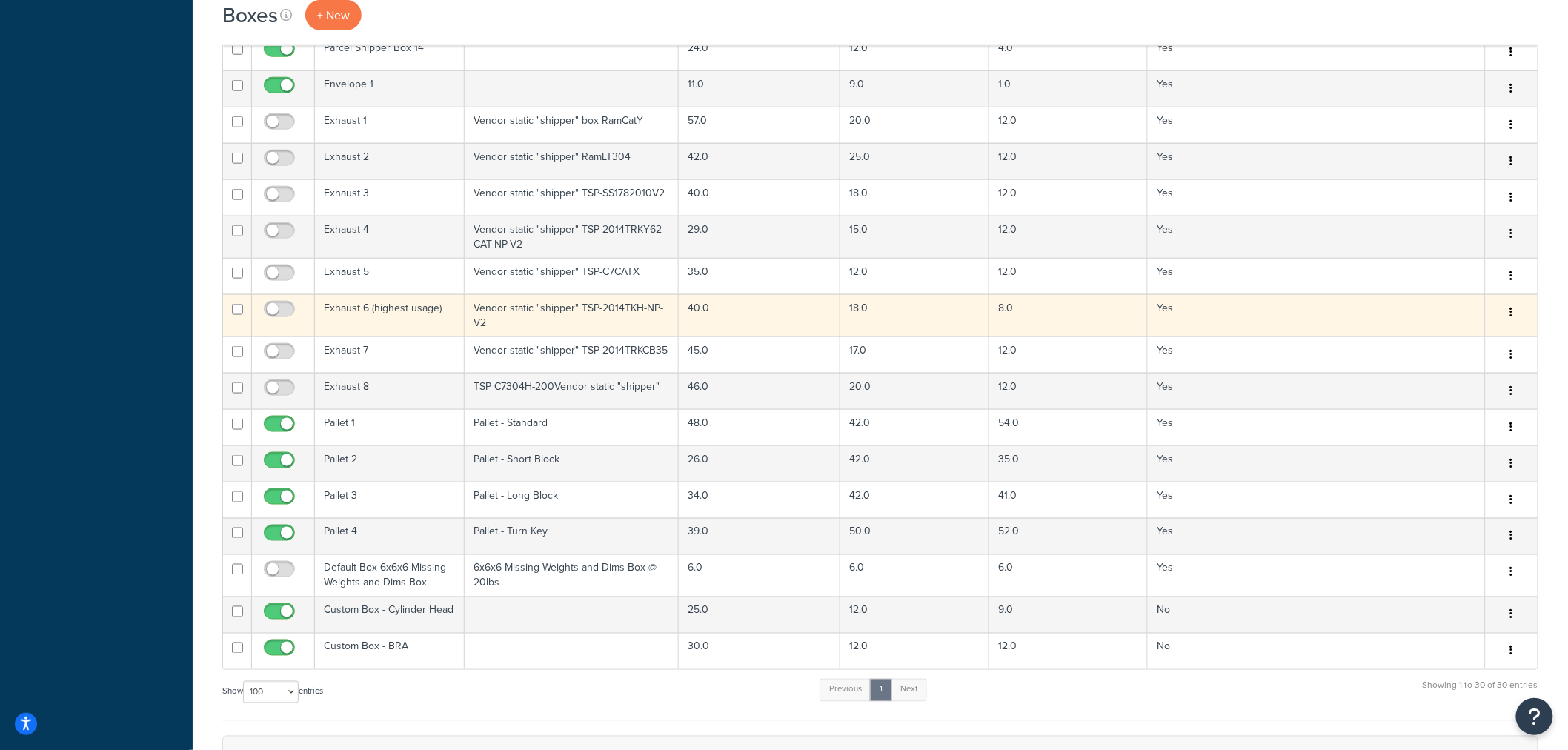
scroll to position [741, 0]
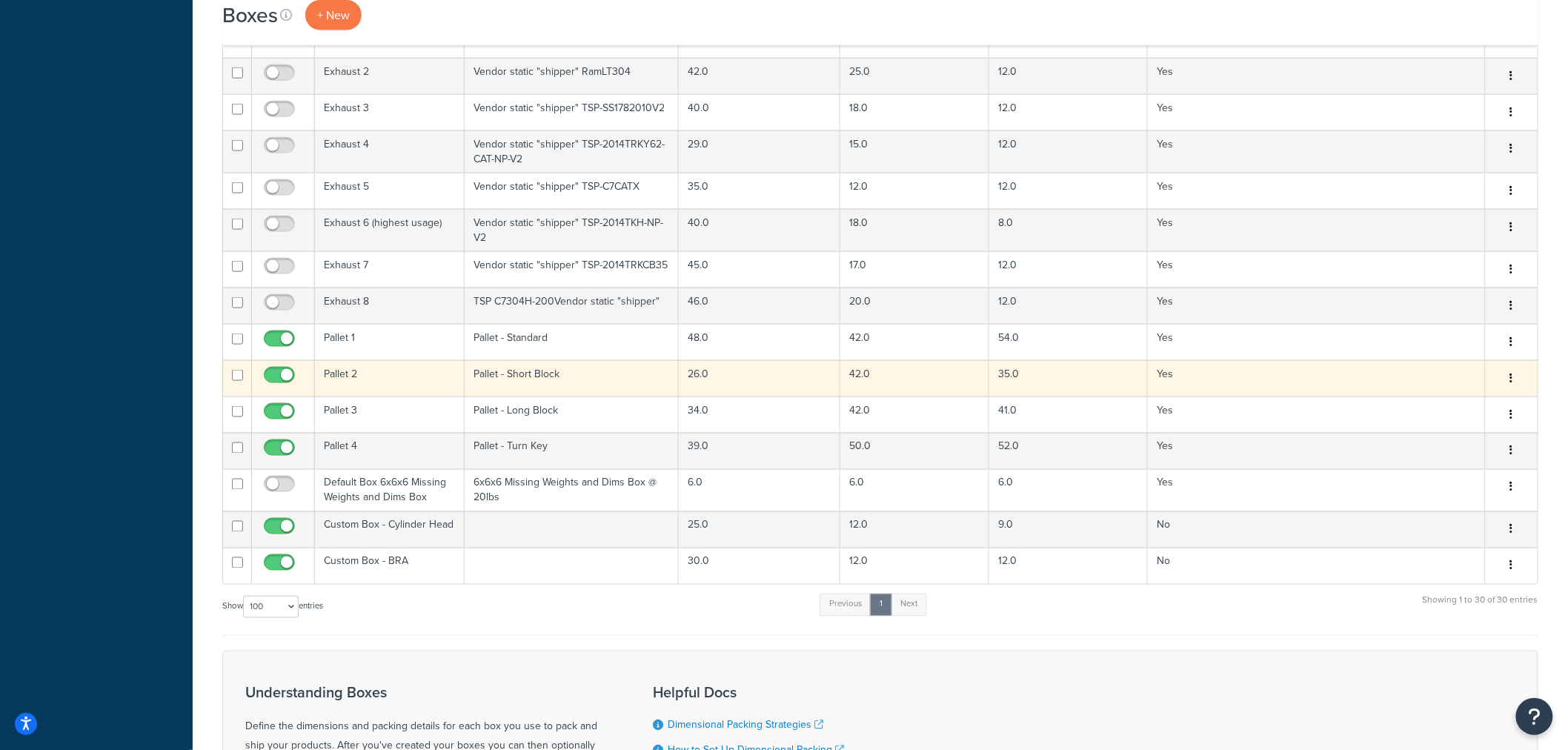
click at [428, 374] on td "Pallet 2" at bounding box center [389, 378] width 150 height 36
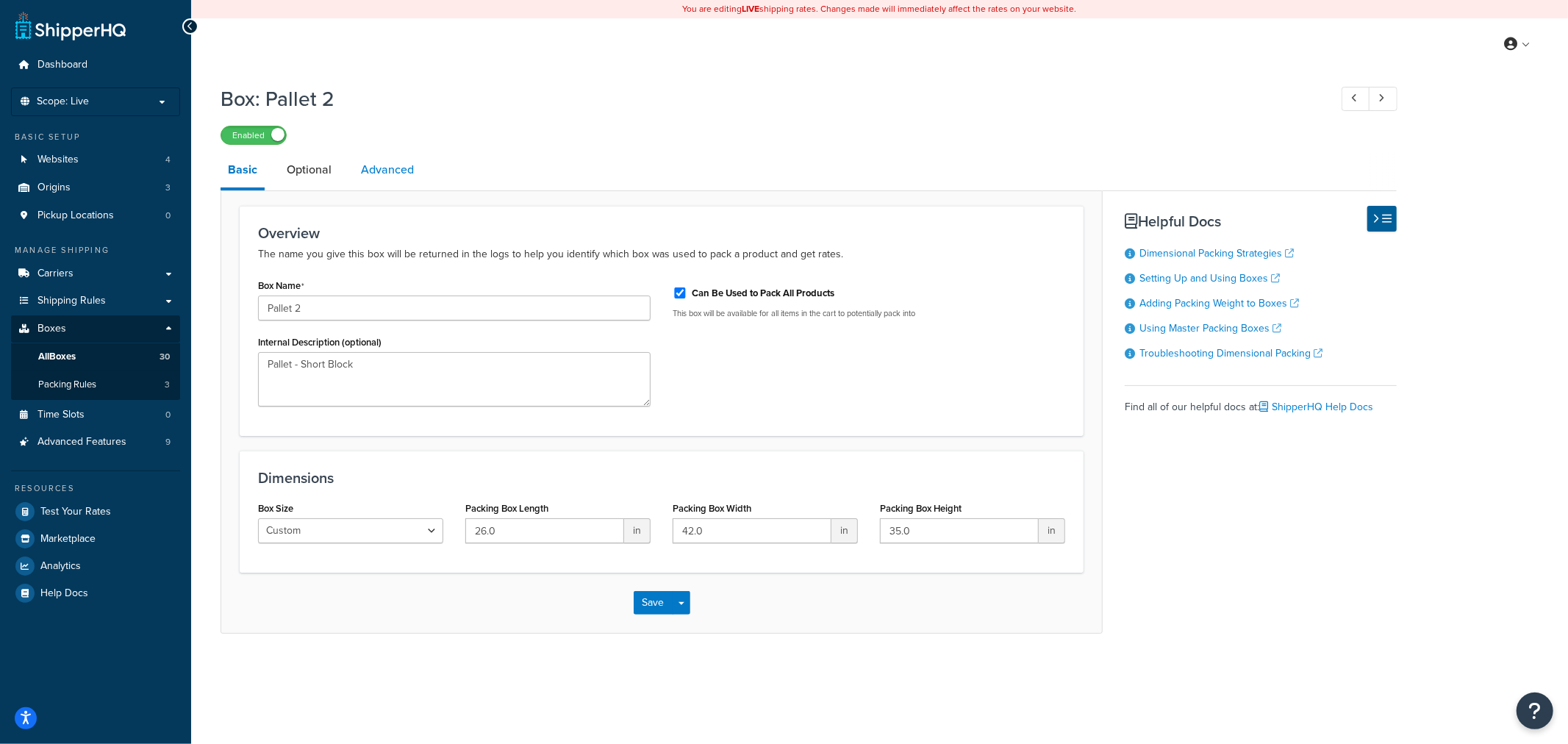
click at [392, 171] on link "Advanced" at bounding box center [387, 170] width 67 height 35
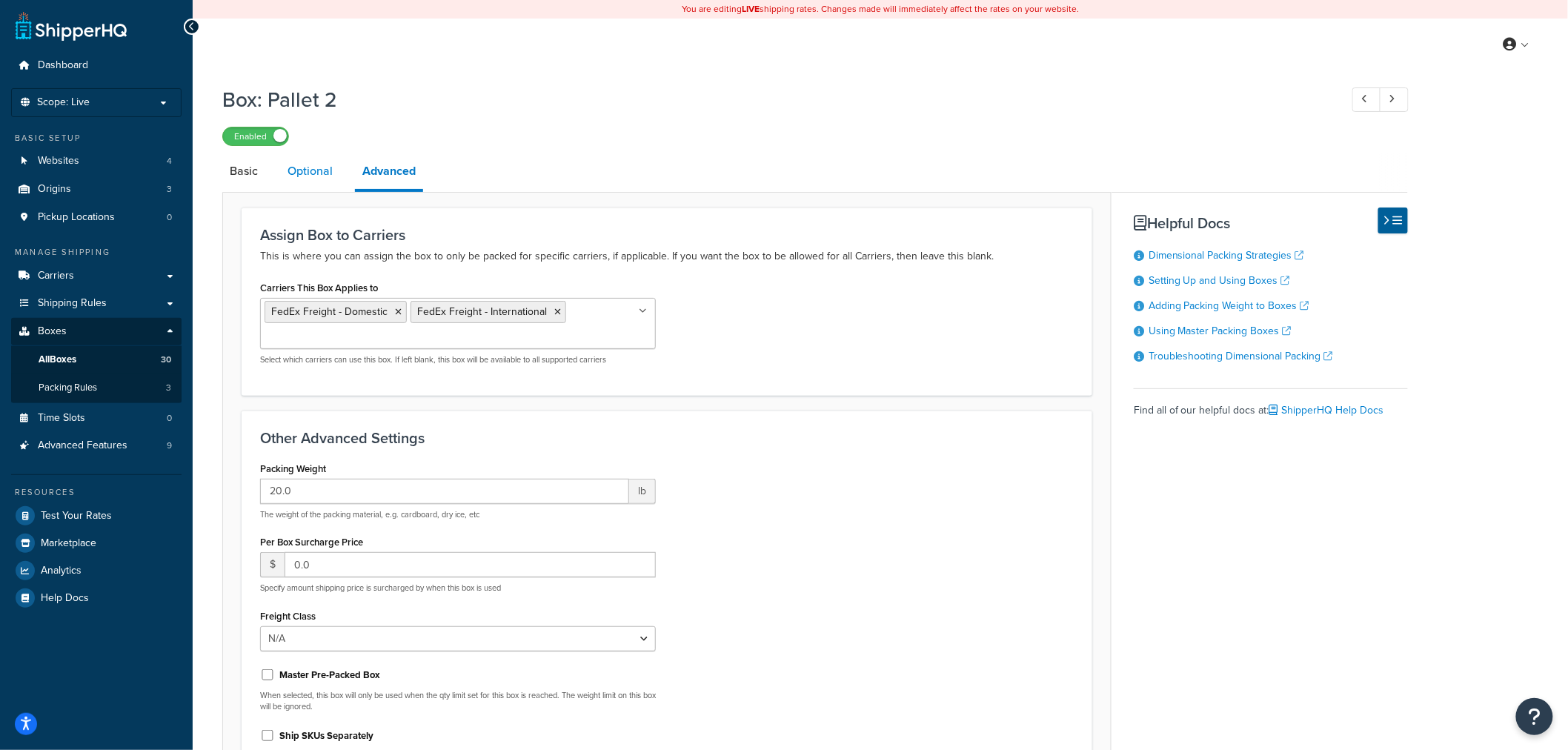
click at [297, 173] on link "Optional" at bounding box center [310, 171] width 60 height 35
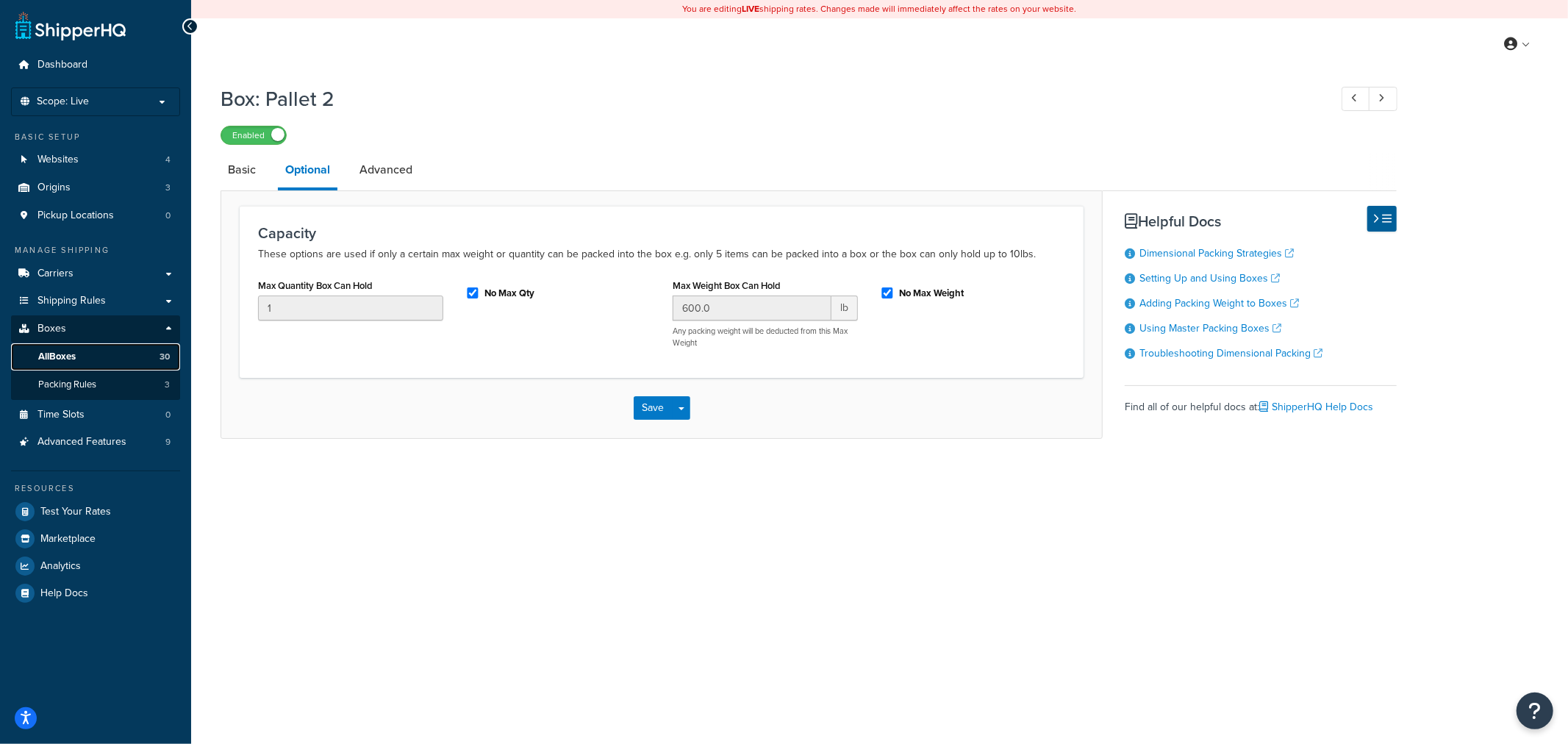
click at [74, 357] on span "All Boxes" at bounding box center [57, 356] width 37 height 12
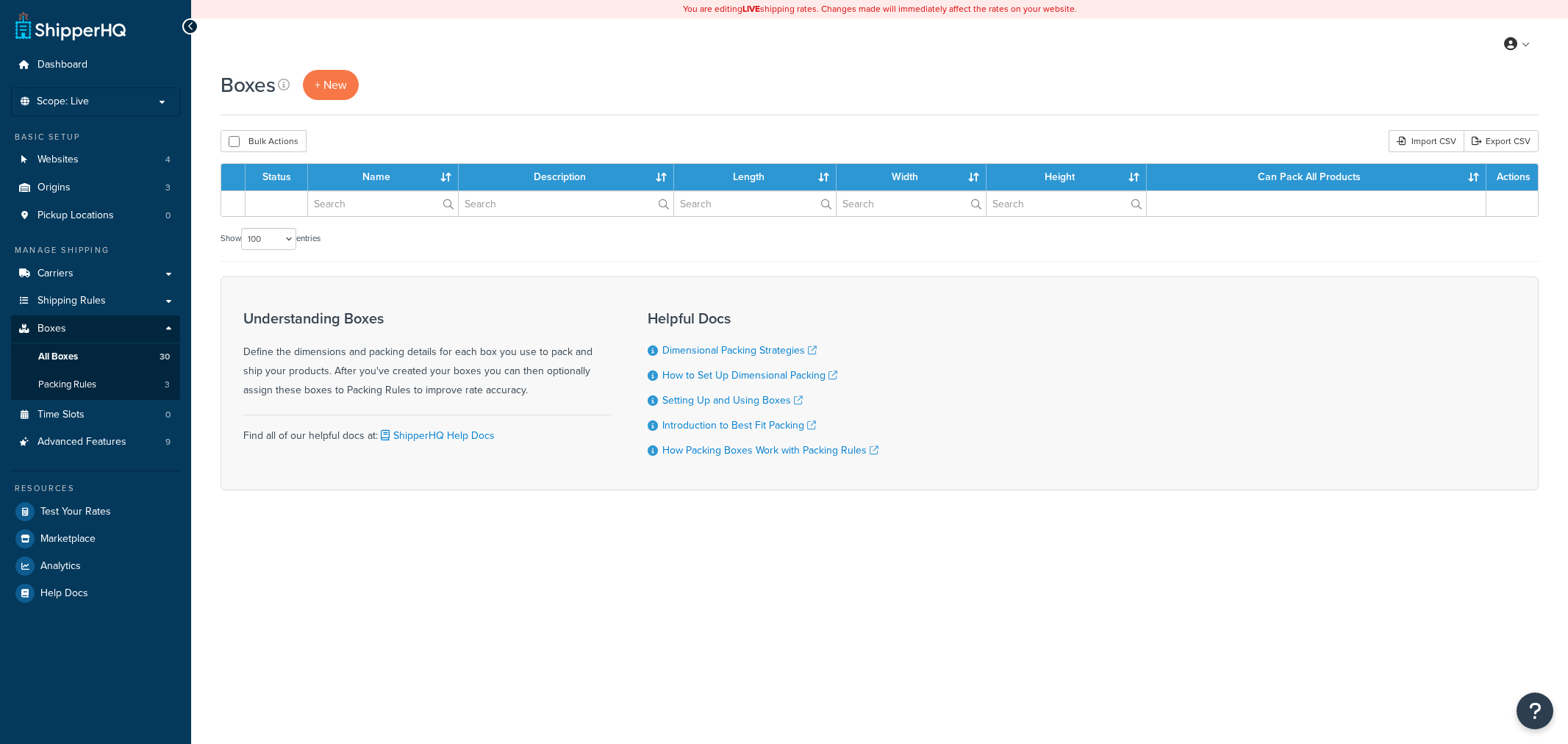
select select "100"
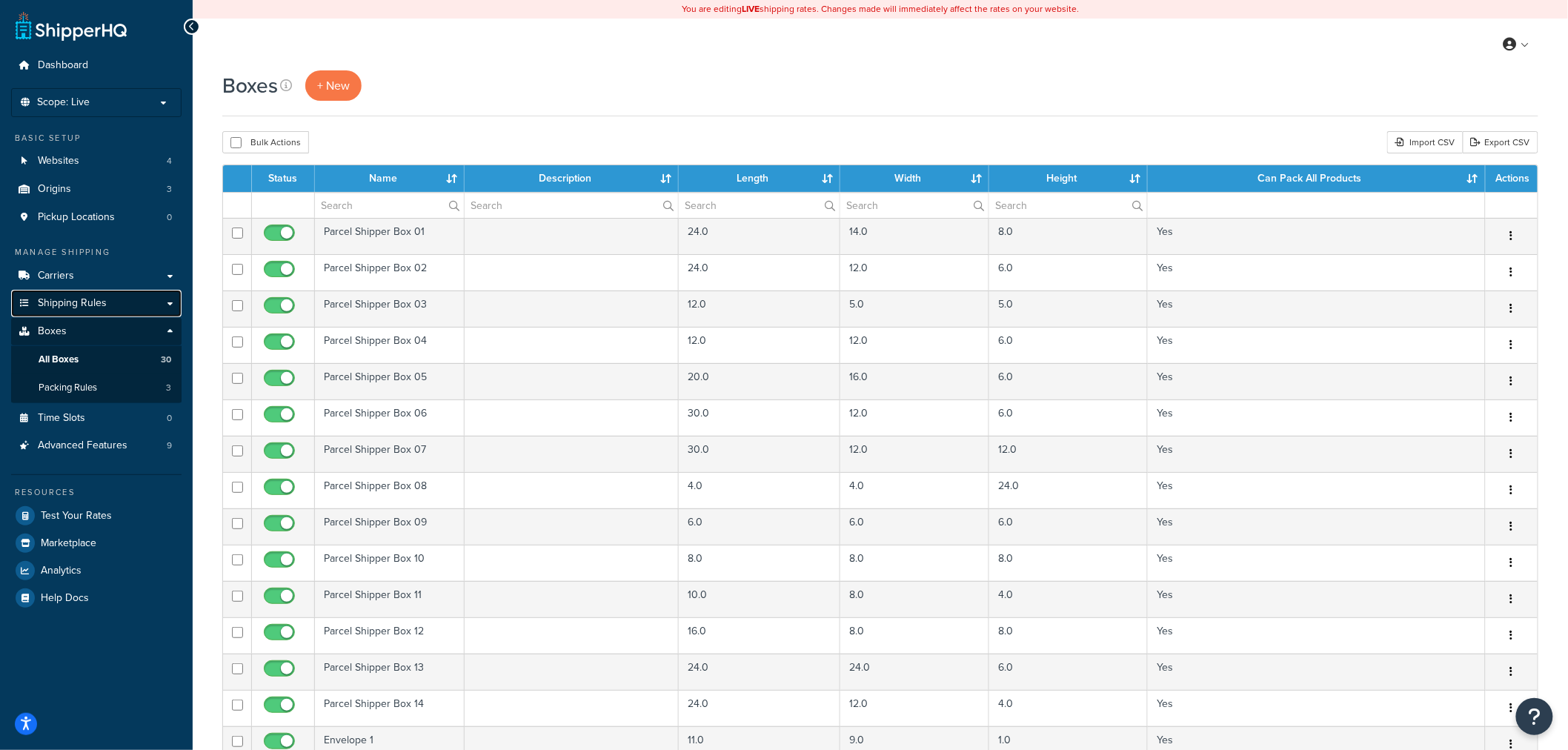
click at [120, 306] on link "Shipping Rules" at bounding box center [96, 304] width 170 height 28
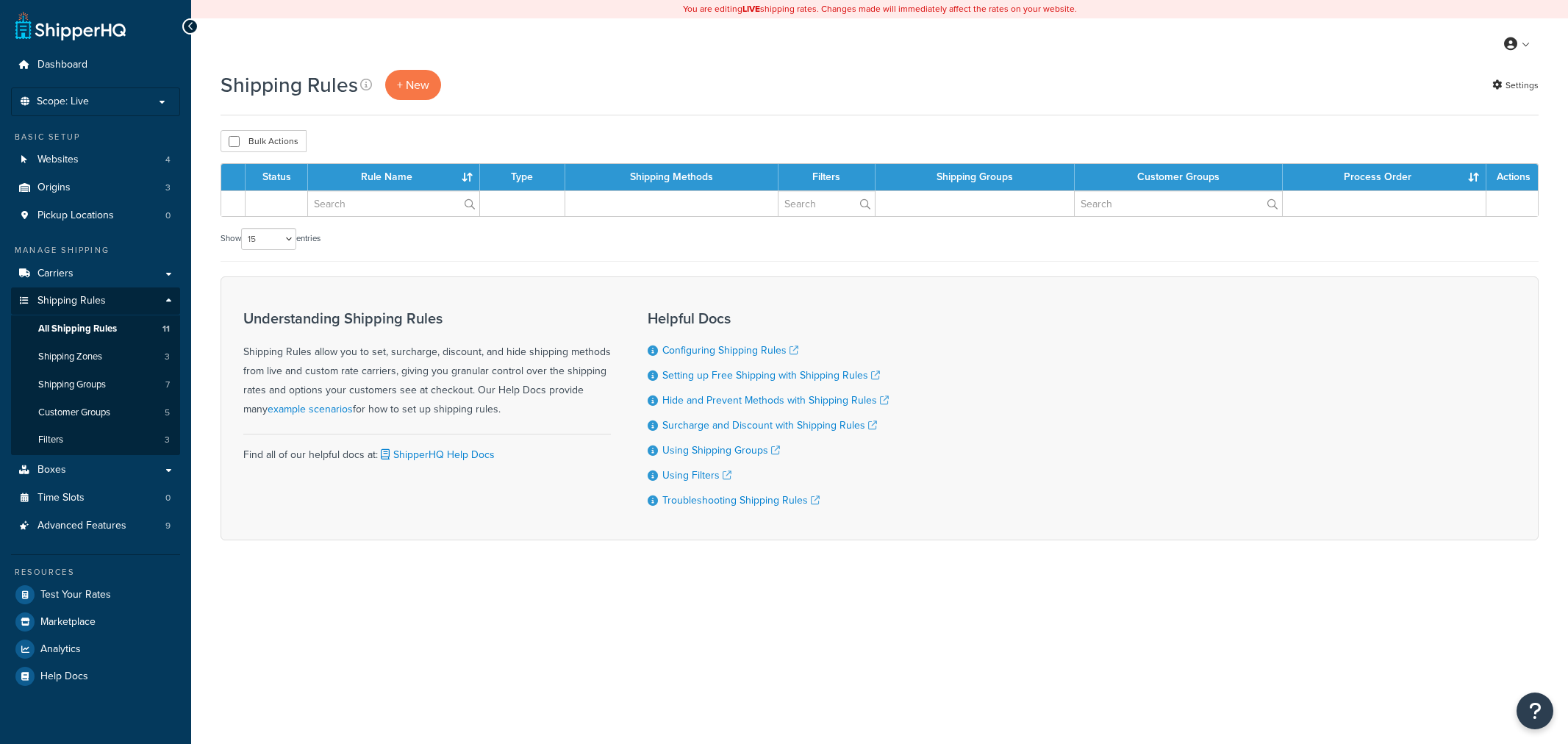
select select "15"
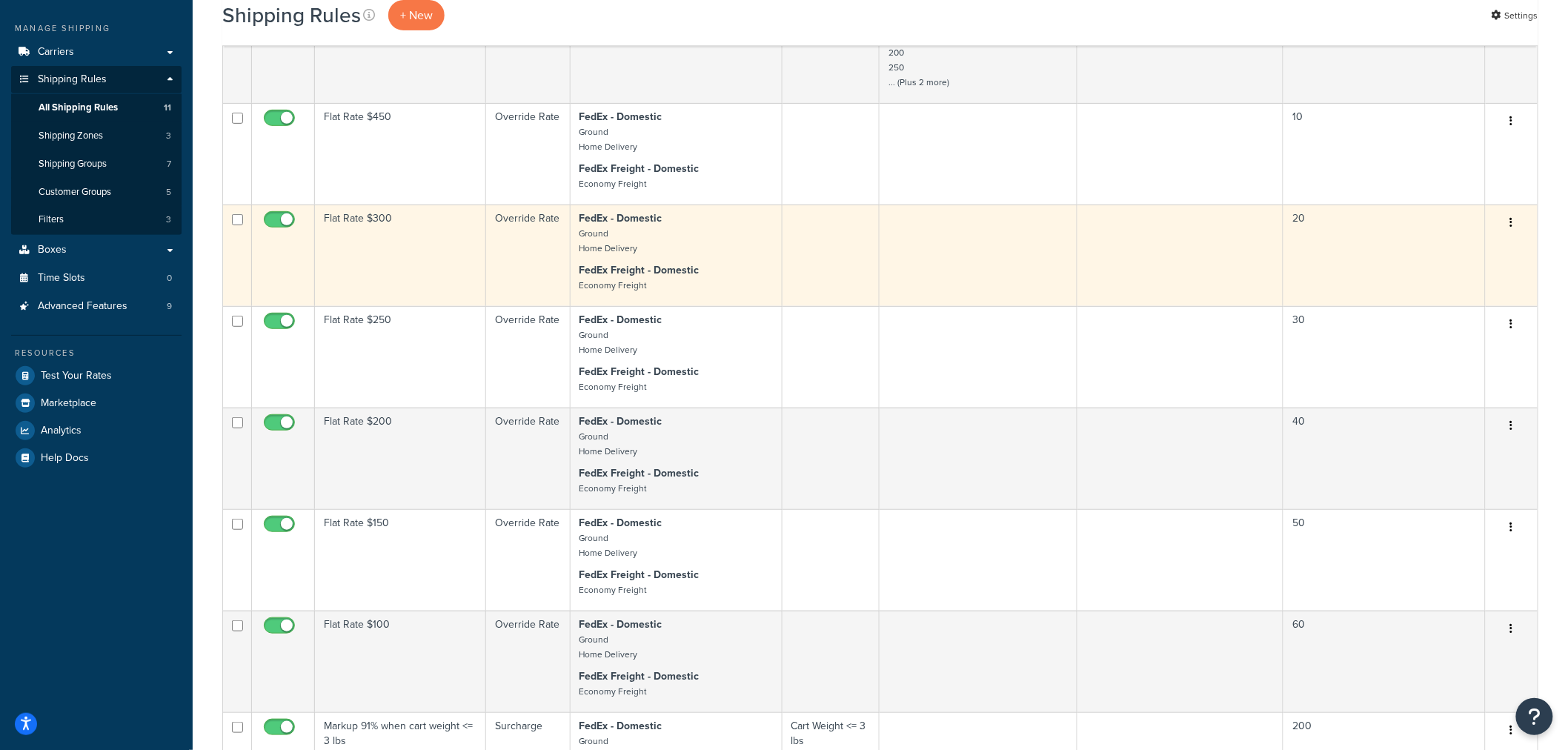
scroll to position [82, 0]
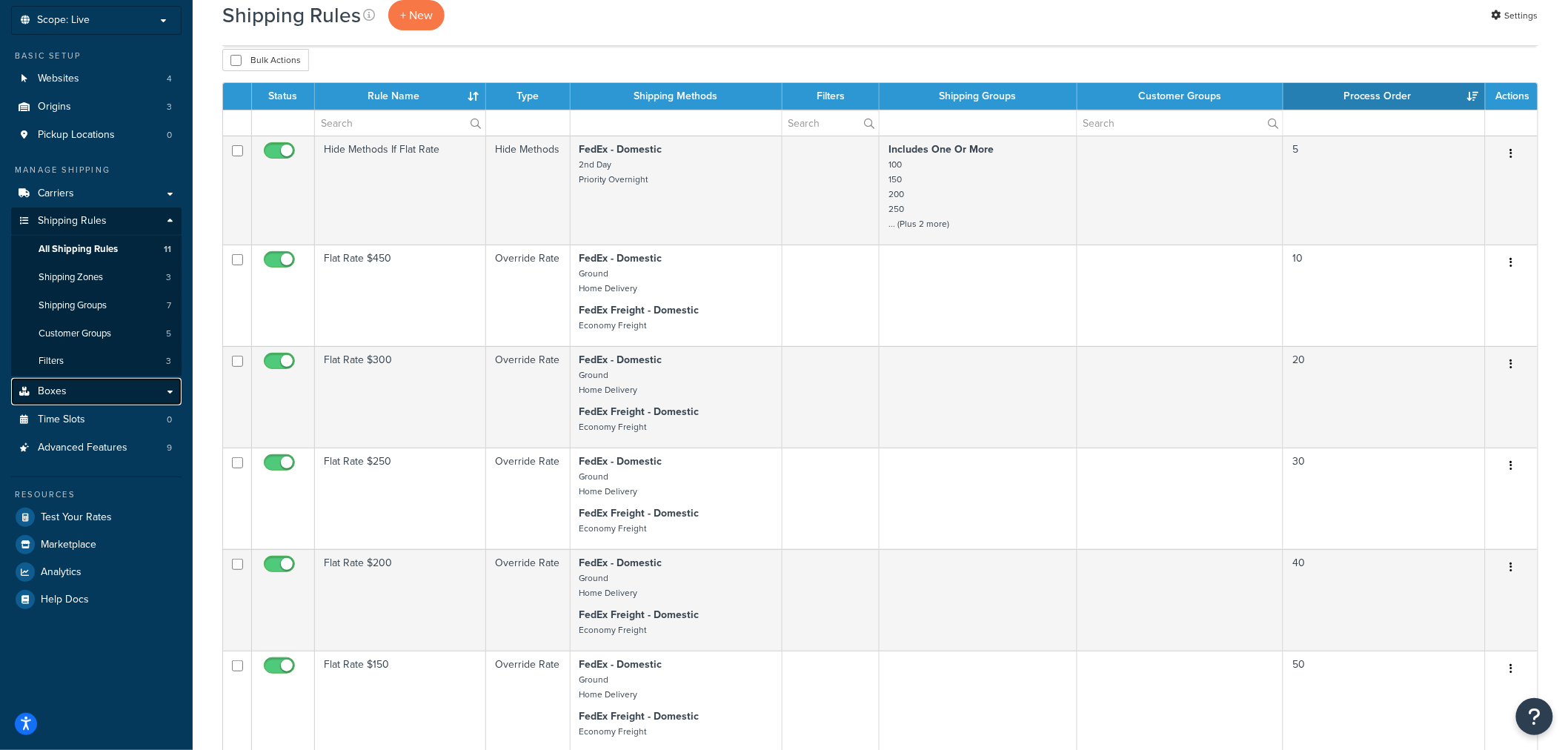
click at [103, 397] on link "Boxes" at bounding box center [96, 392] width 170 height 28
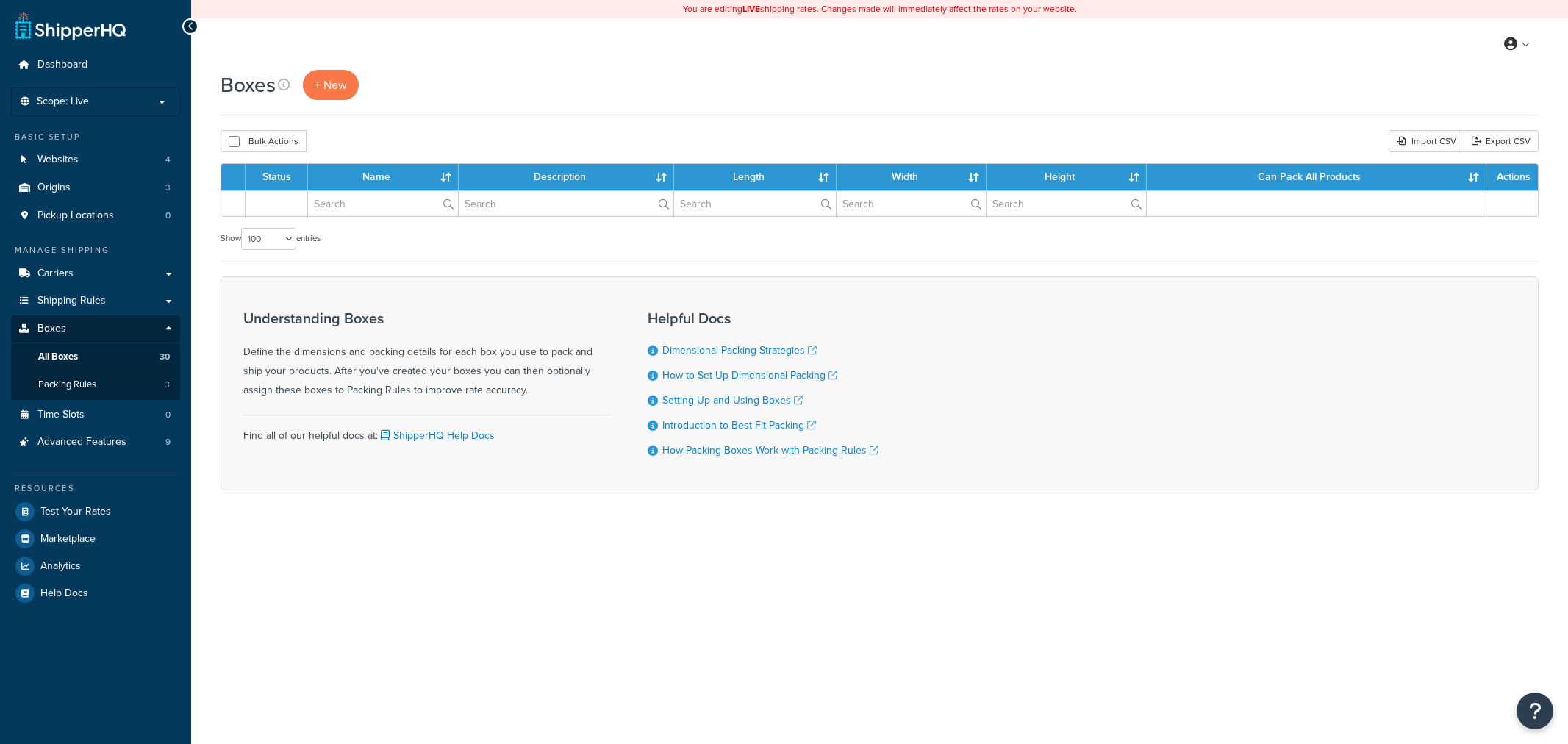
select select "100"
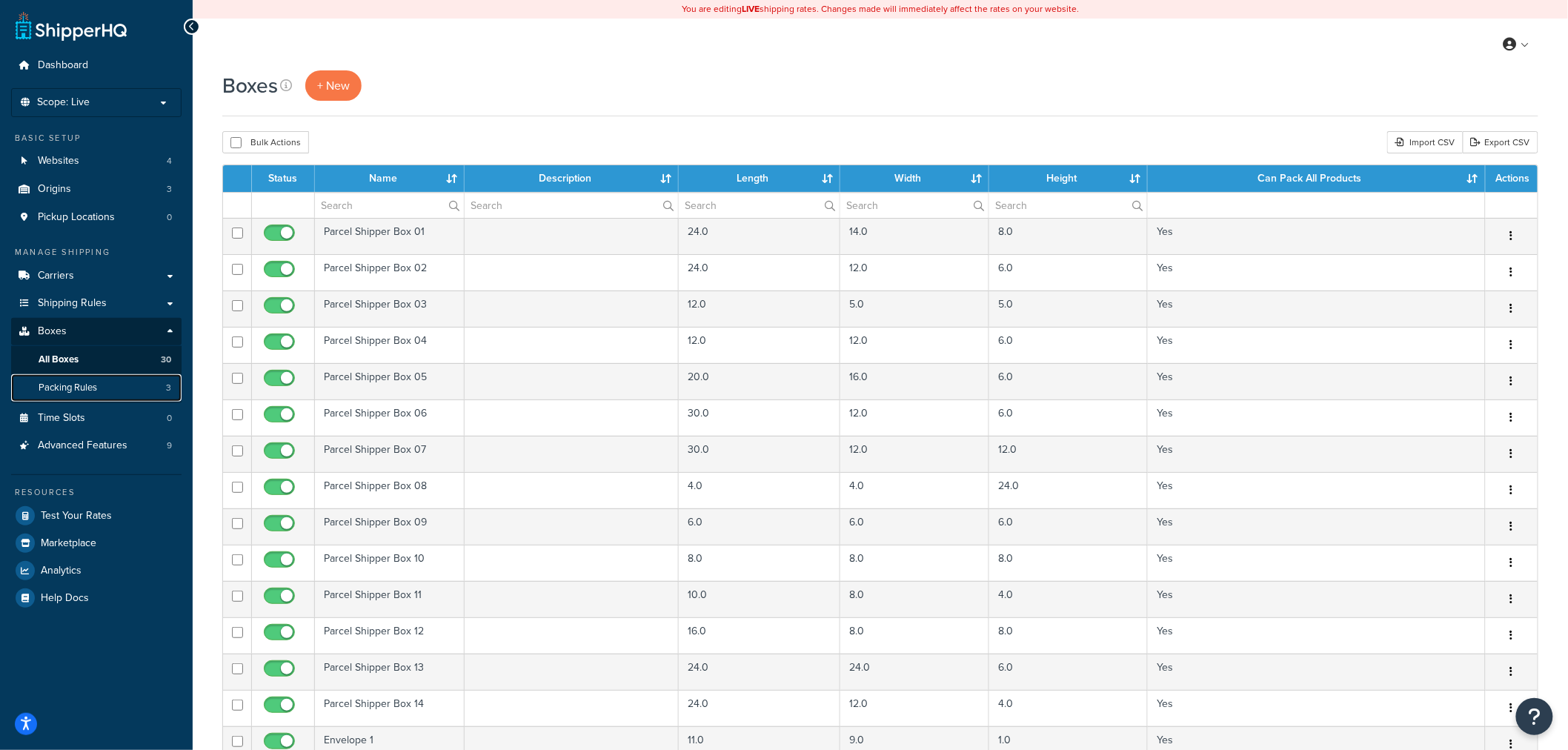
click at [103, 383] on link "Packing Rules 3" at bounding box center [96, 388] width 170 height 28
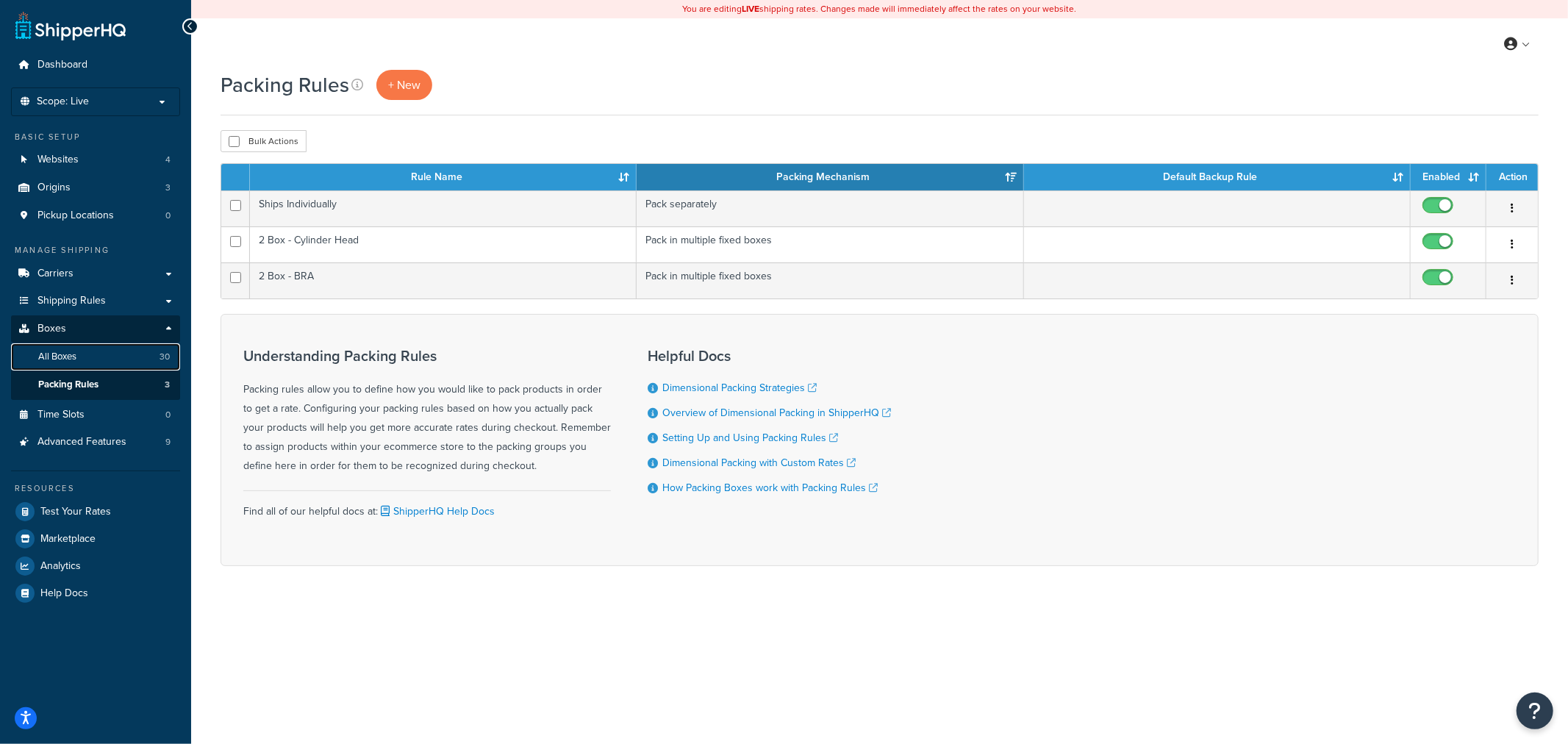
click at [53, 355] on span "All Boxes" at bounding box center [57, 356] width 38 height 12
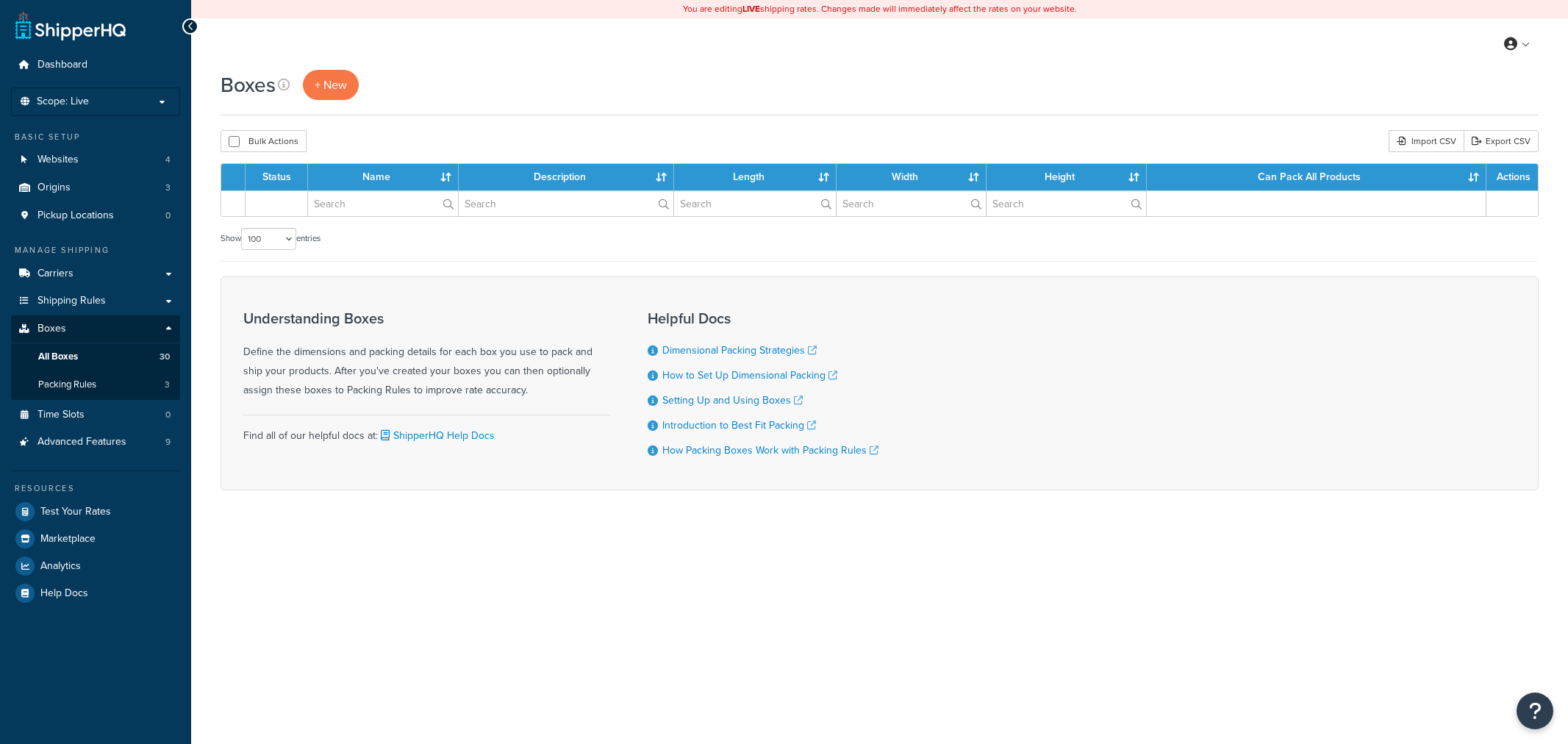
select select "100"
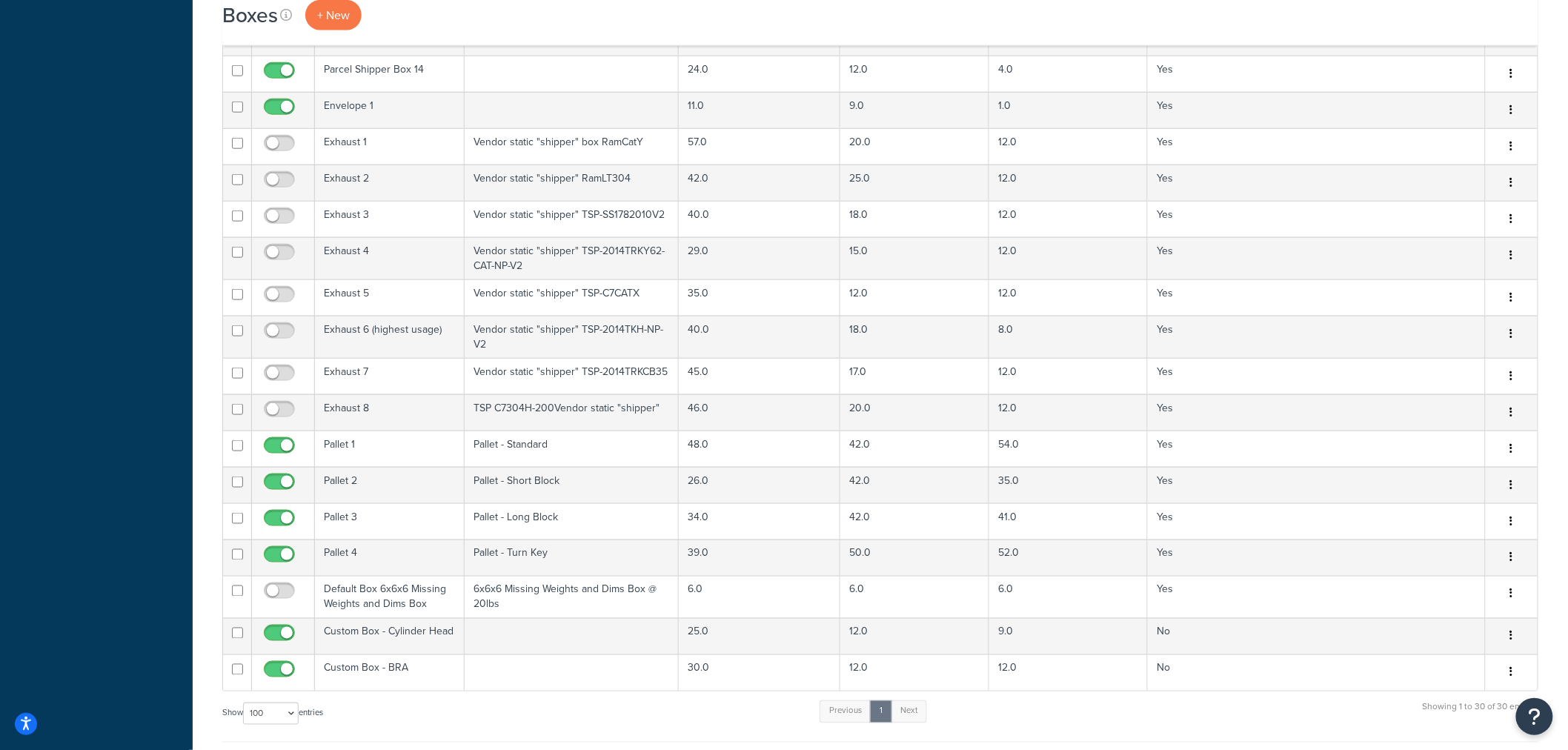
scroll to position [658, 0]
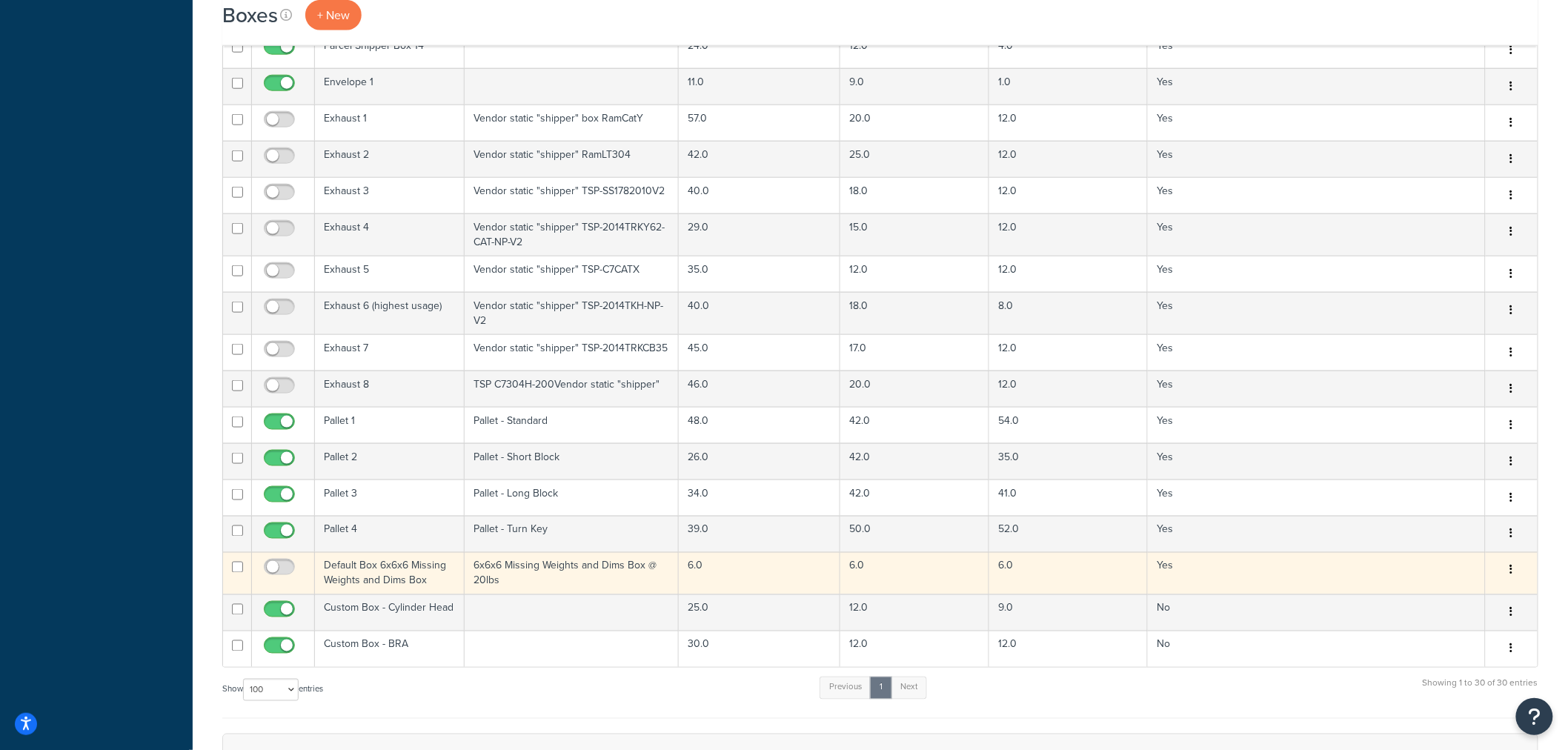
click at [378, 579] on td "Default Box 6x6x6 Missing Weights and Dims Box" at bounding box center [389, 573] width 150 height 42
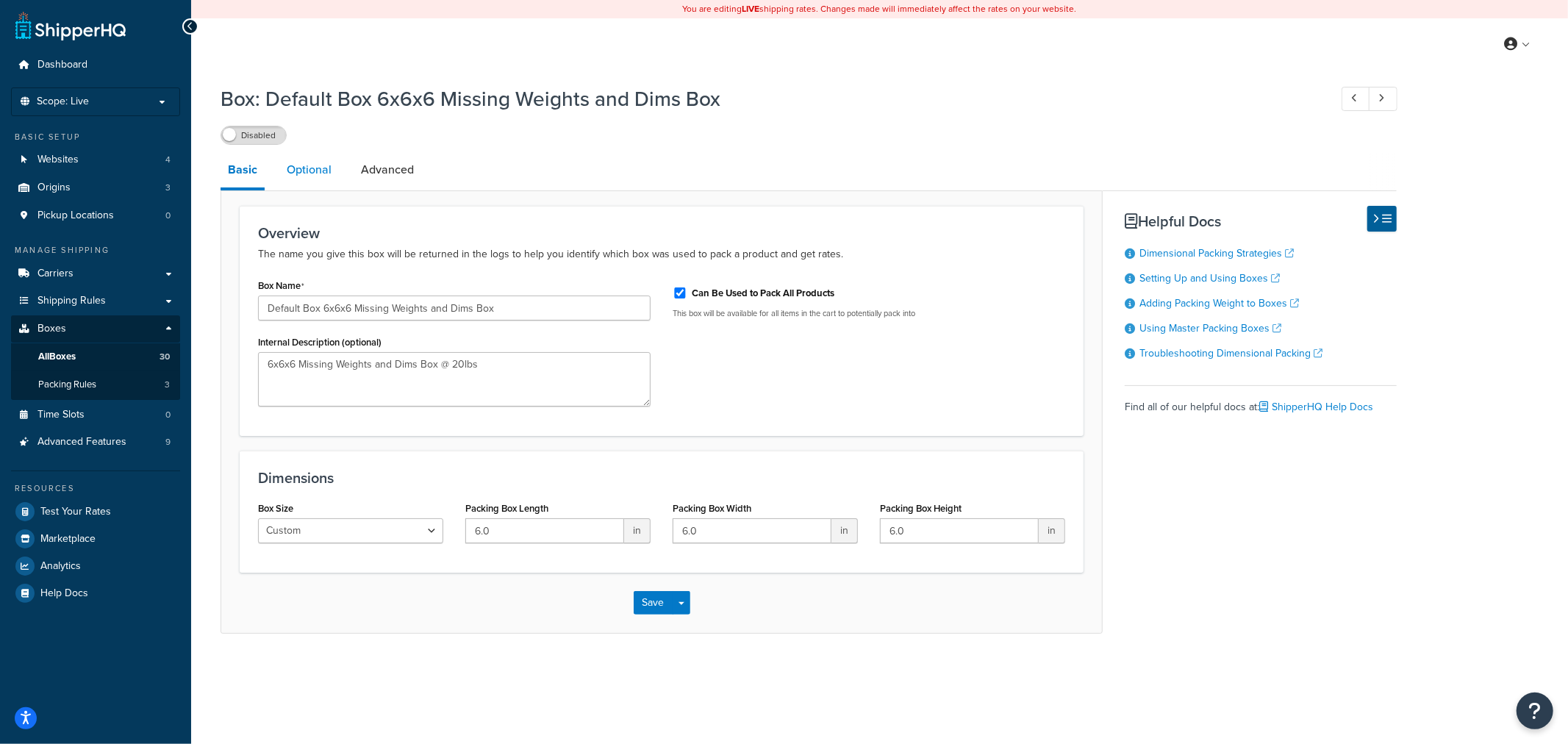
click at [318, 170] on link "Optional" at bounding box center [309, 170] width 60 height 35
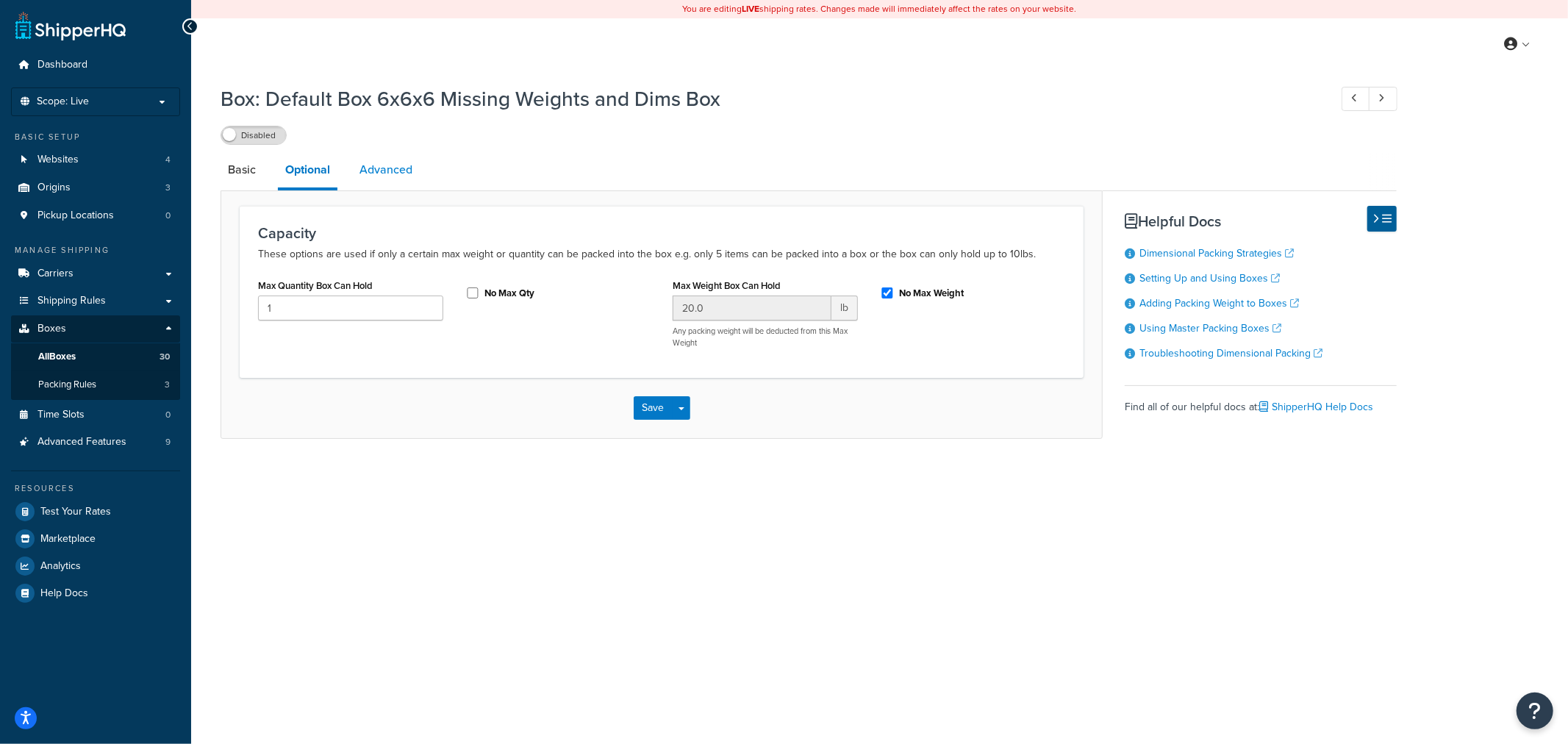
click at [376, 167] on link "Advanced" at bounding box center [385, 170] width 67 height 35
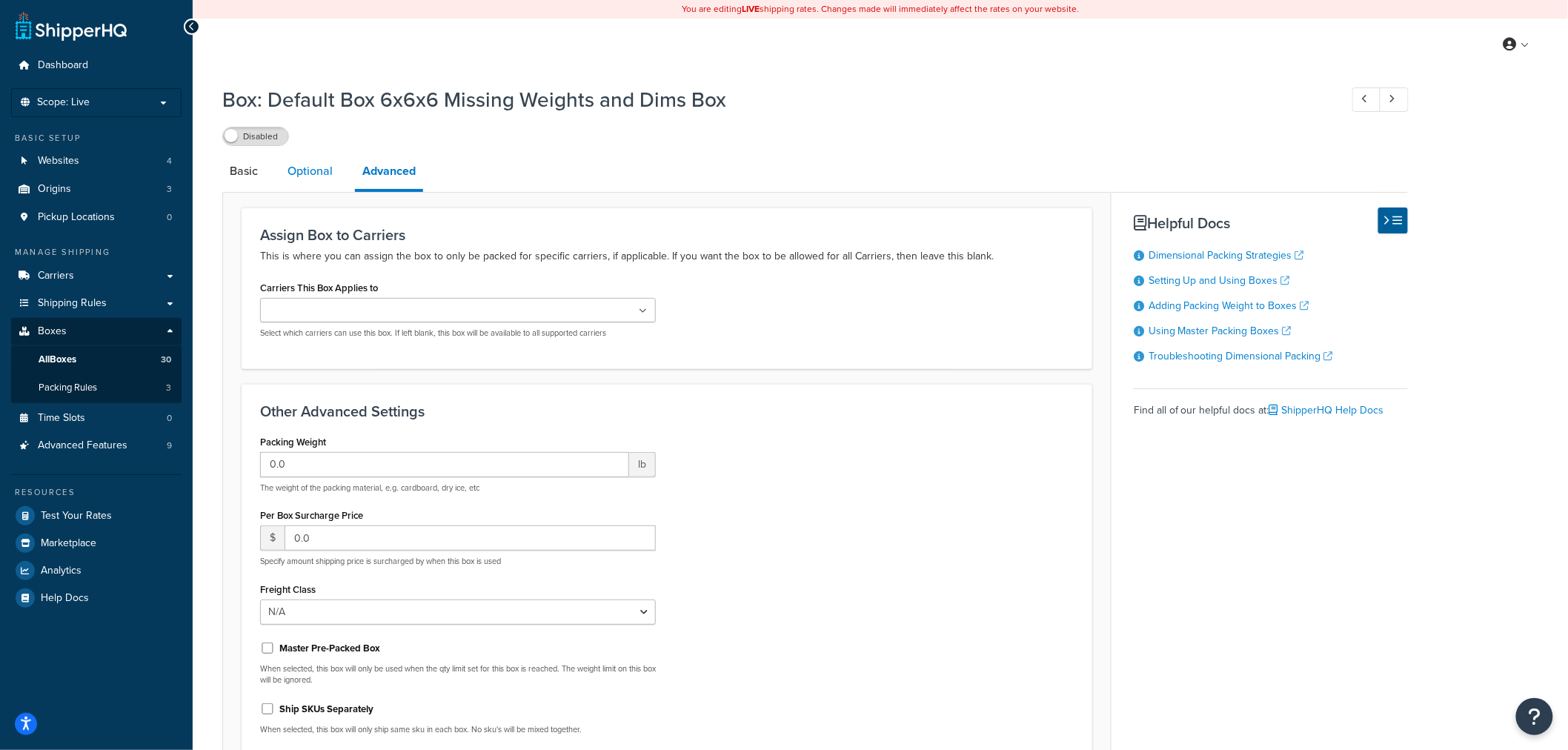
click at [324, 182] on link "Optional" at bounding box center [310, 171] width 60 height 35
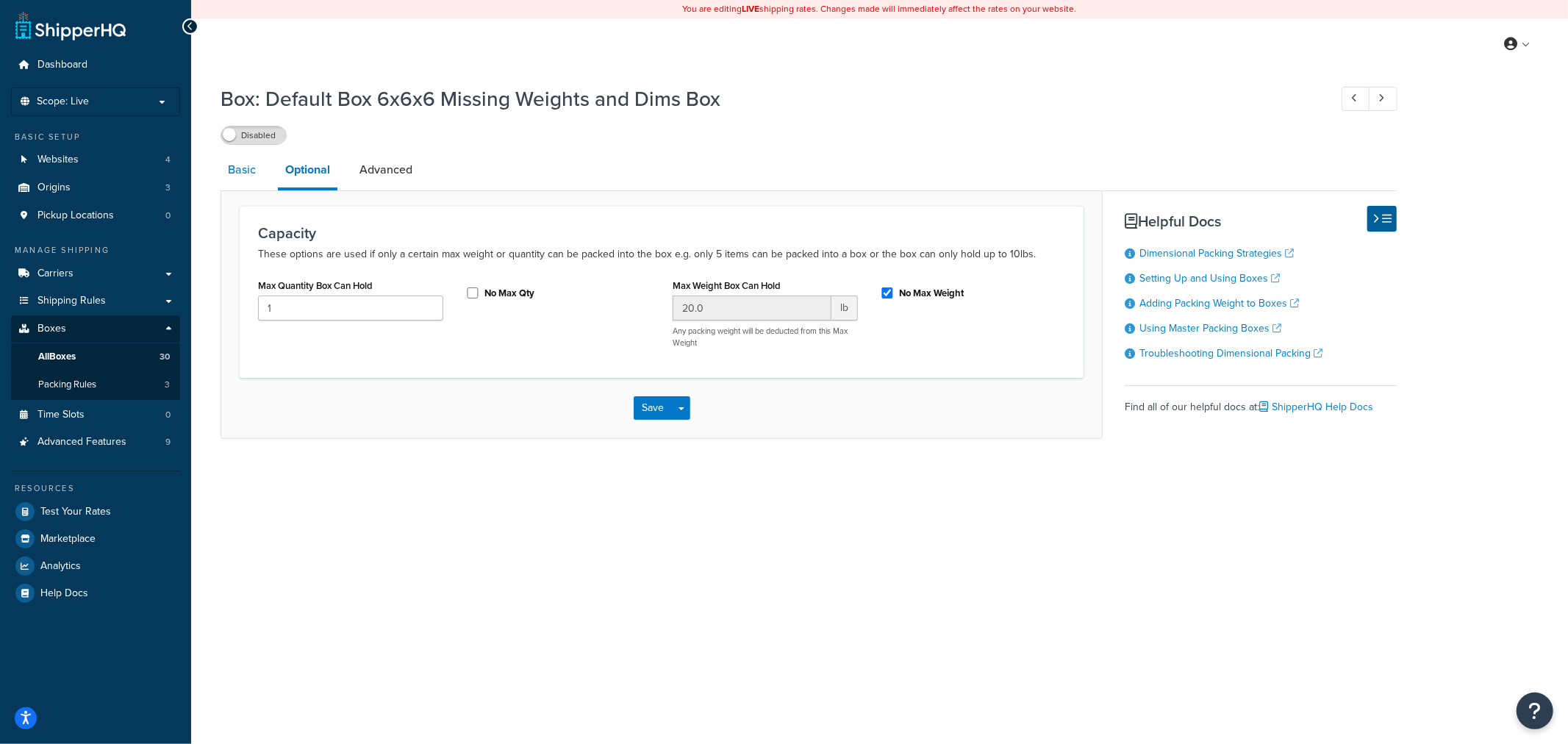
click at [238, 180] on link "Basic" at bounding box center [242, 170] width 43 height 35
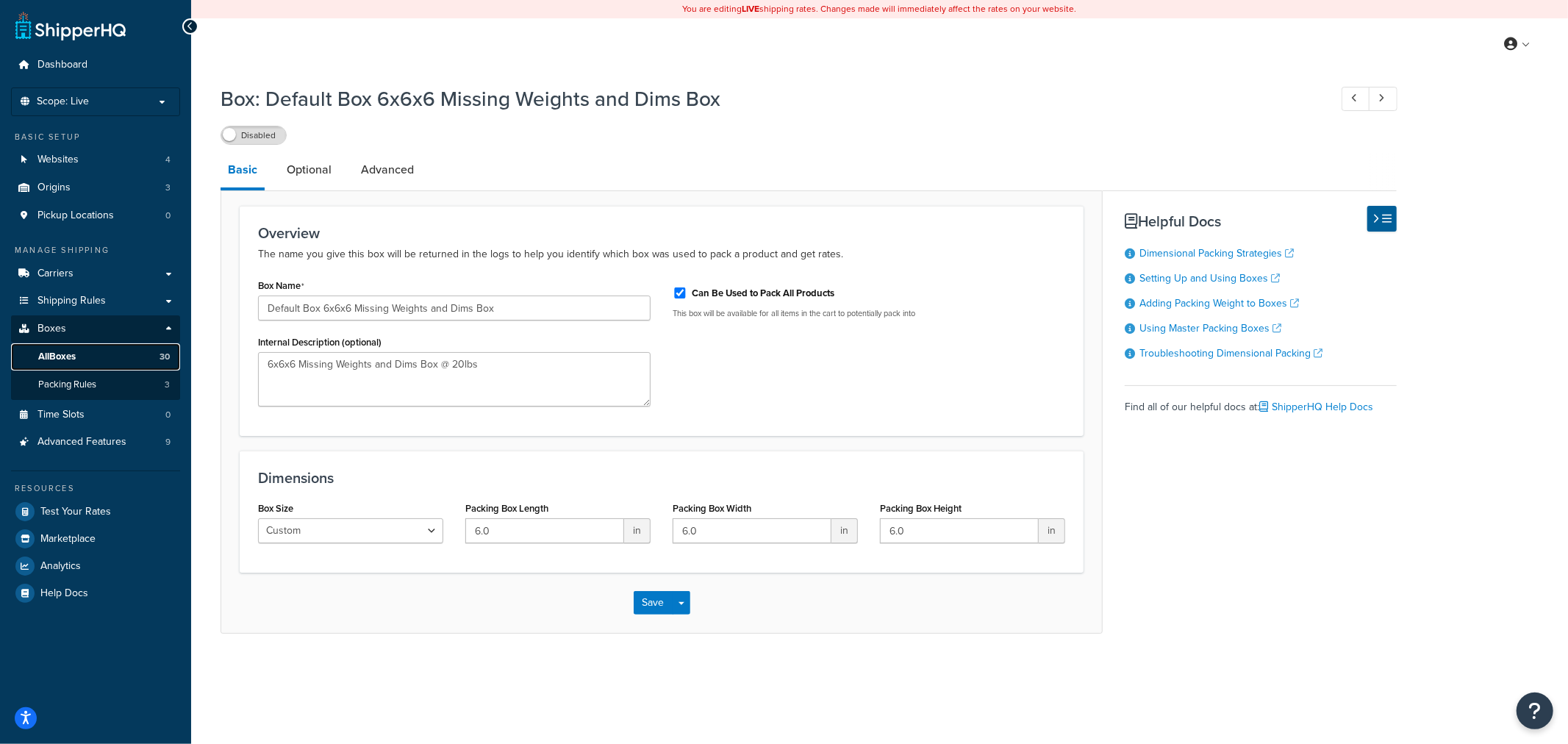
click at [121, 364] on link "All Boxes 30" at bounding box center [95, 357] width 169 height 28
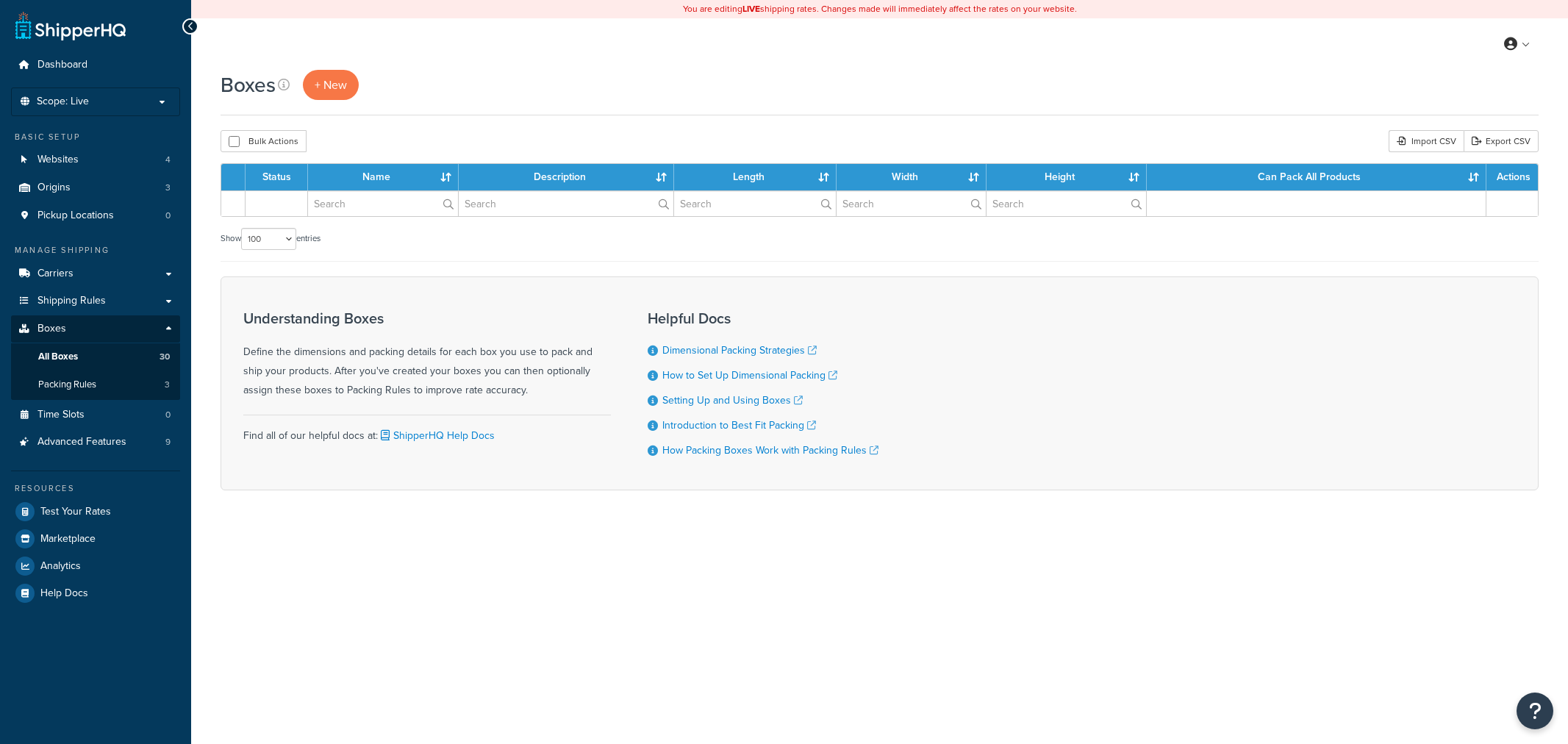
select select "100"
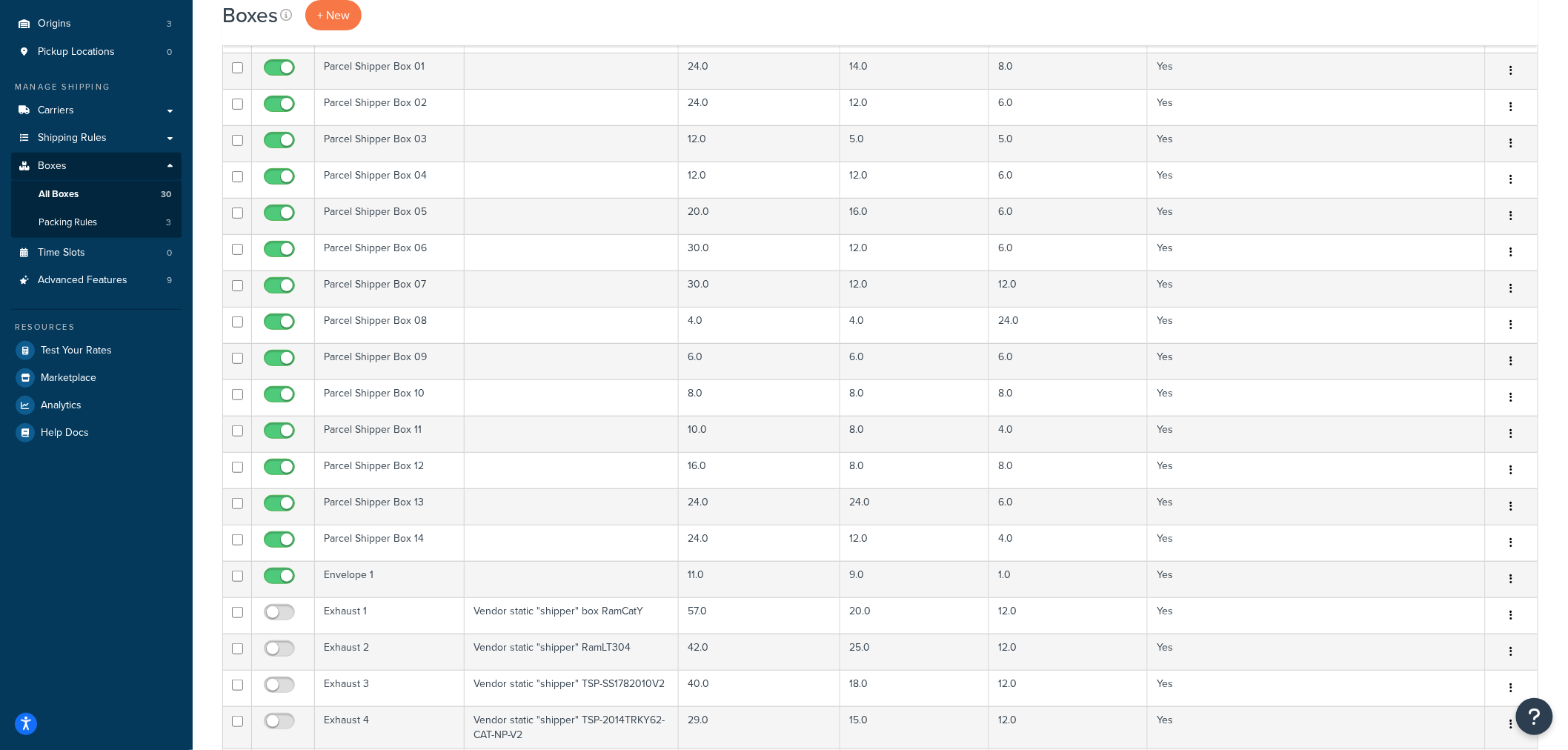
scroll to position [164, 0]
click at [76, 197] on span "All Boxes" at bounding box center [59, 195] width 40 height 12
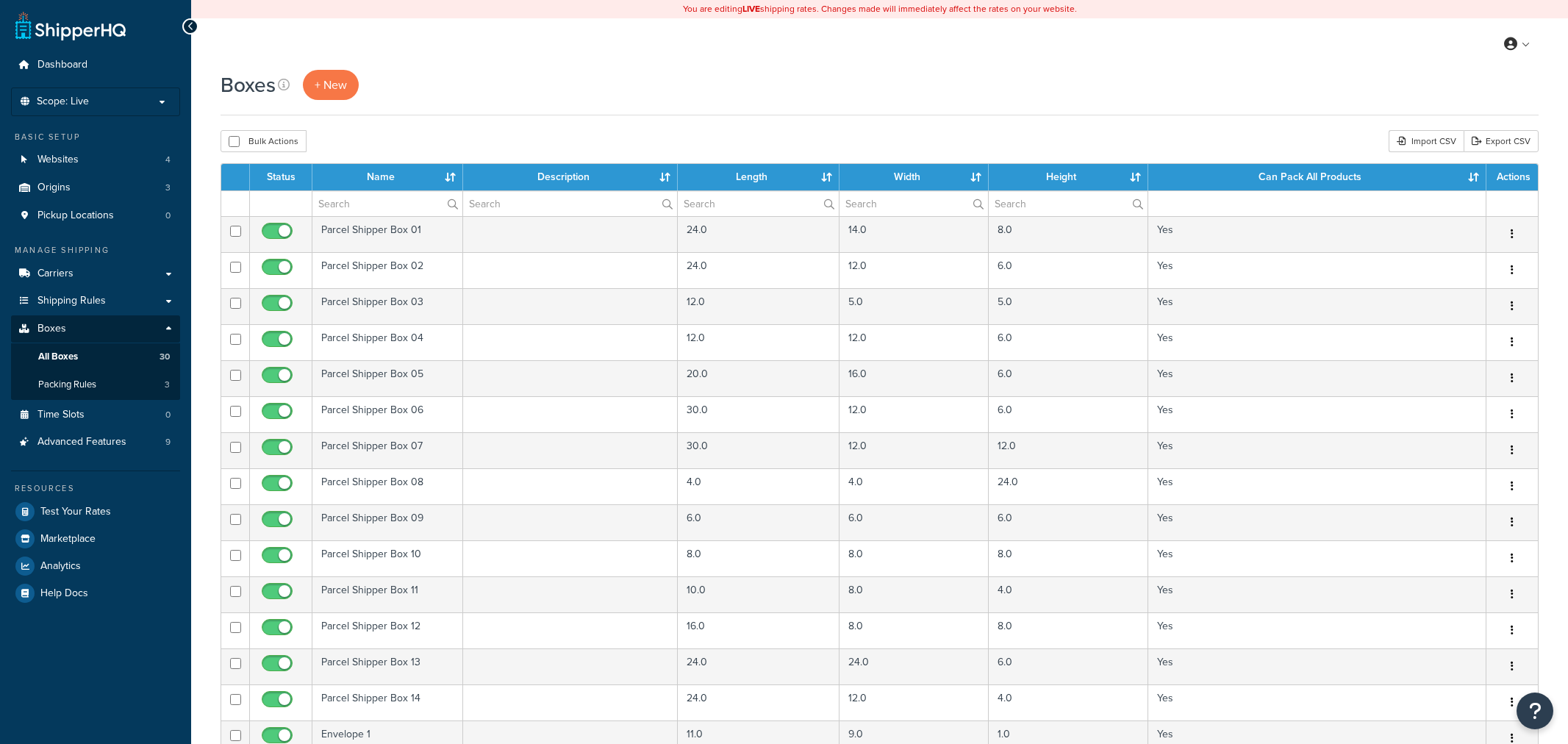
select select "100"
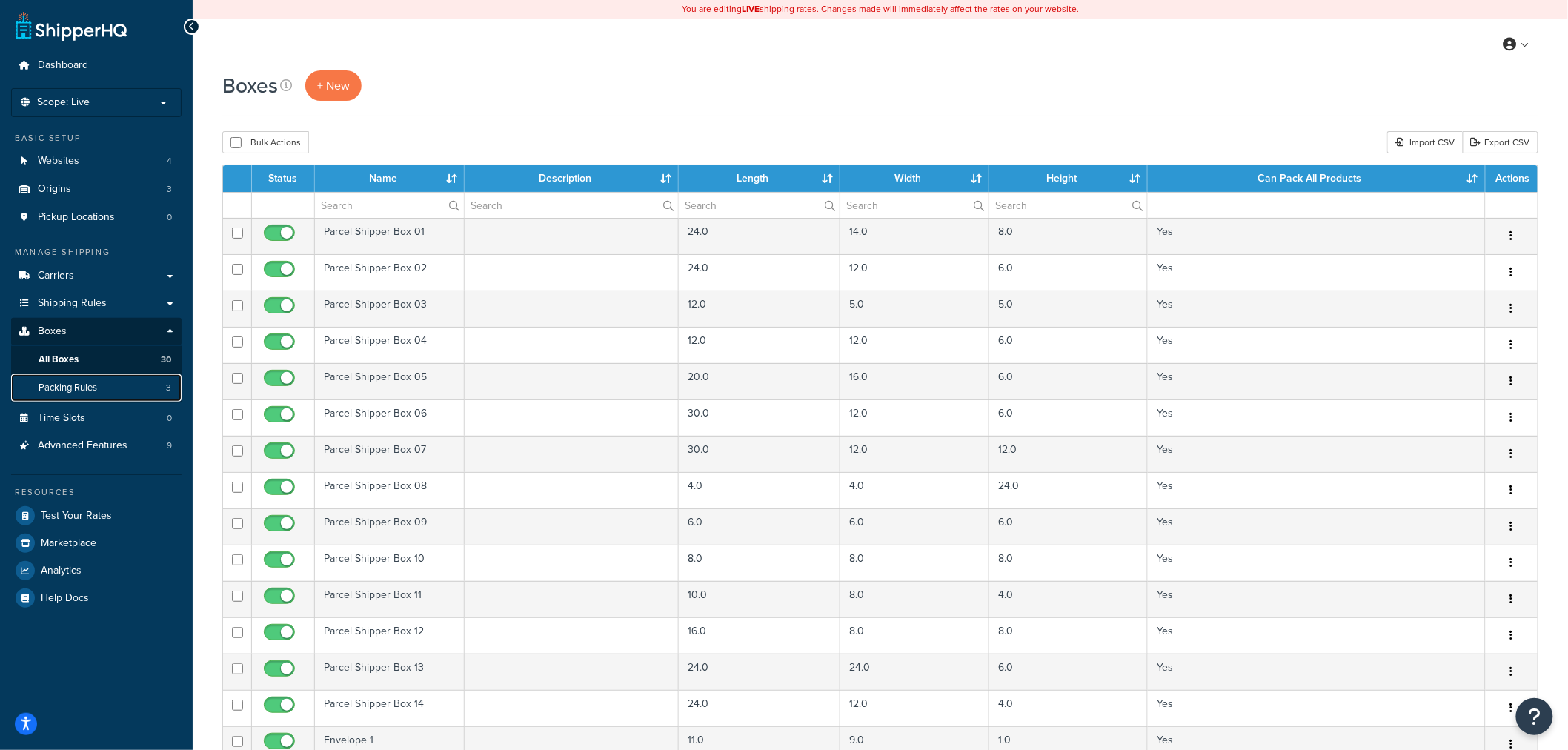
click at [89, 389] on span "Packing Rules" at bounding box center [68, 388] width 59 height 12
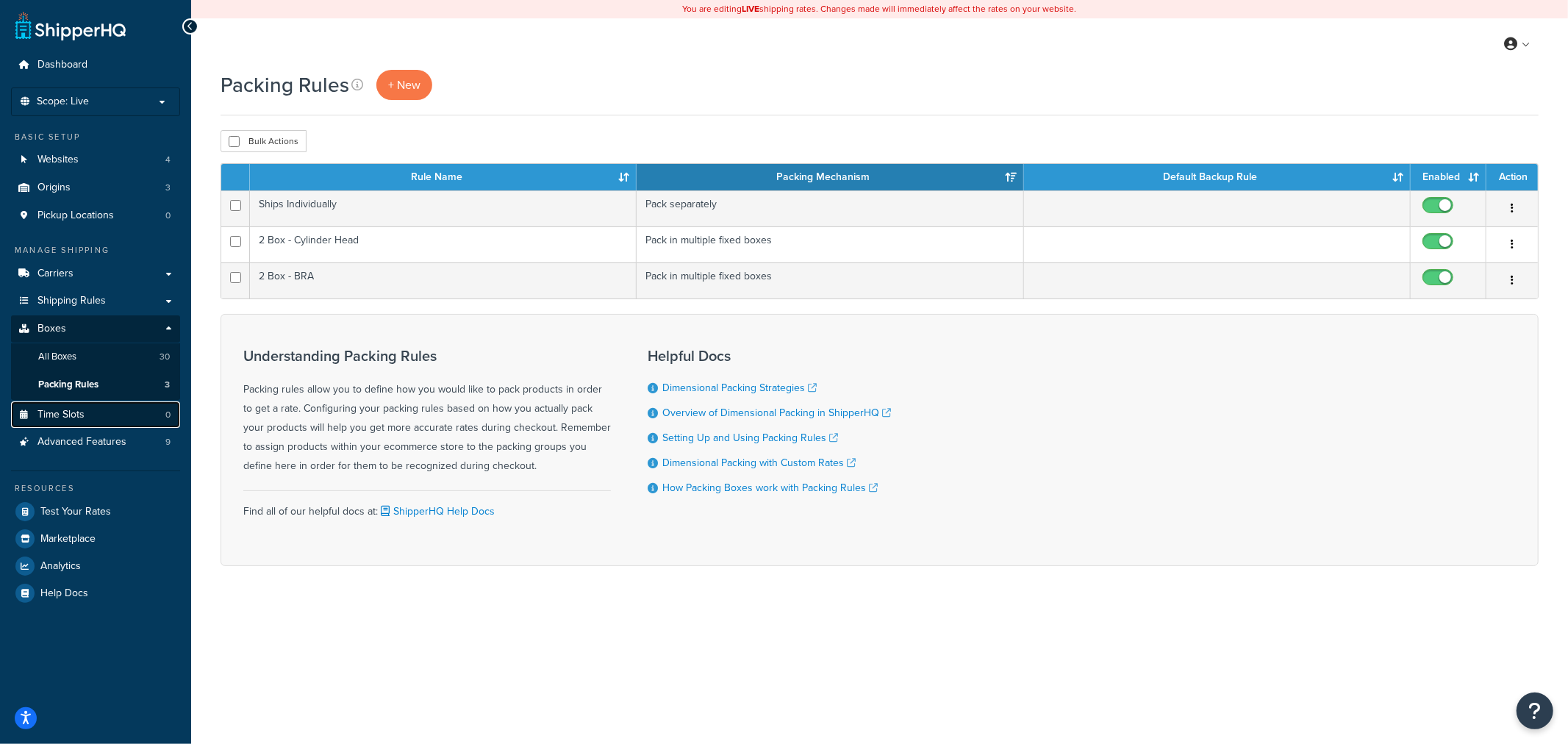
click at [99, 424] on link "Time Slots 0" at bounding box center [95, 415] width 169 height 28
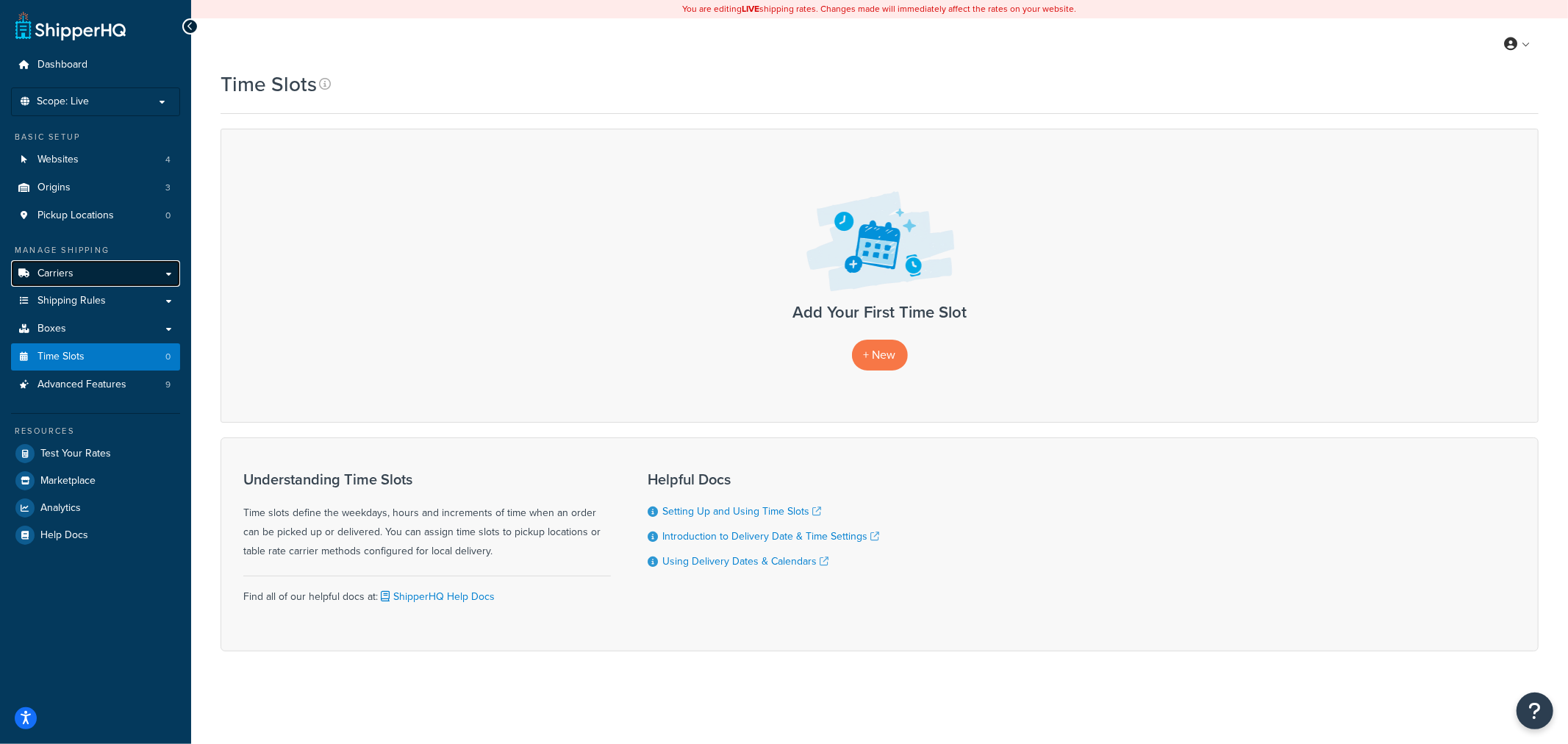
click at [97, 275] on link "Carriers" at bounding box center [95, 274] width 169 height 28
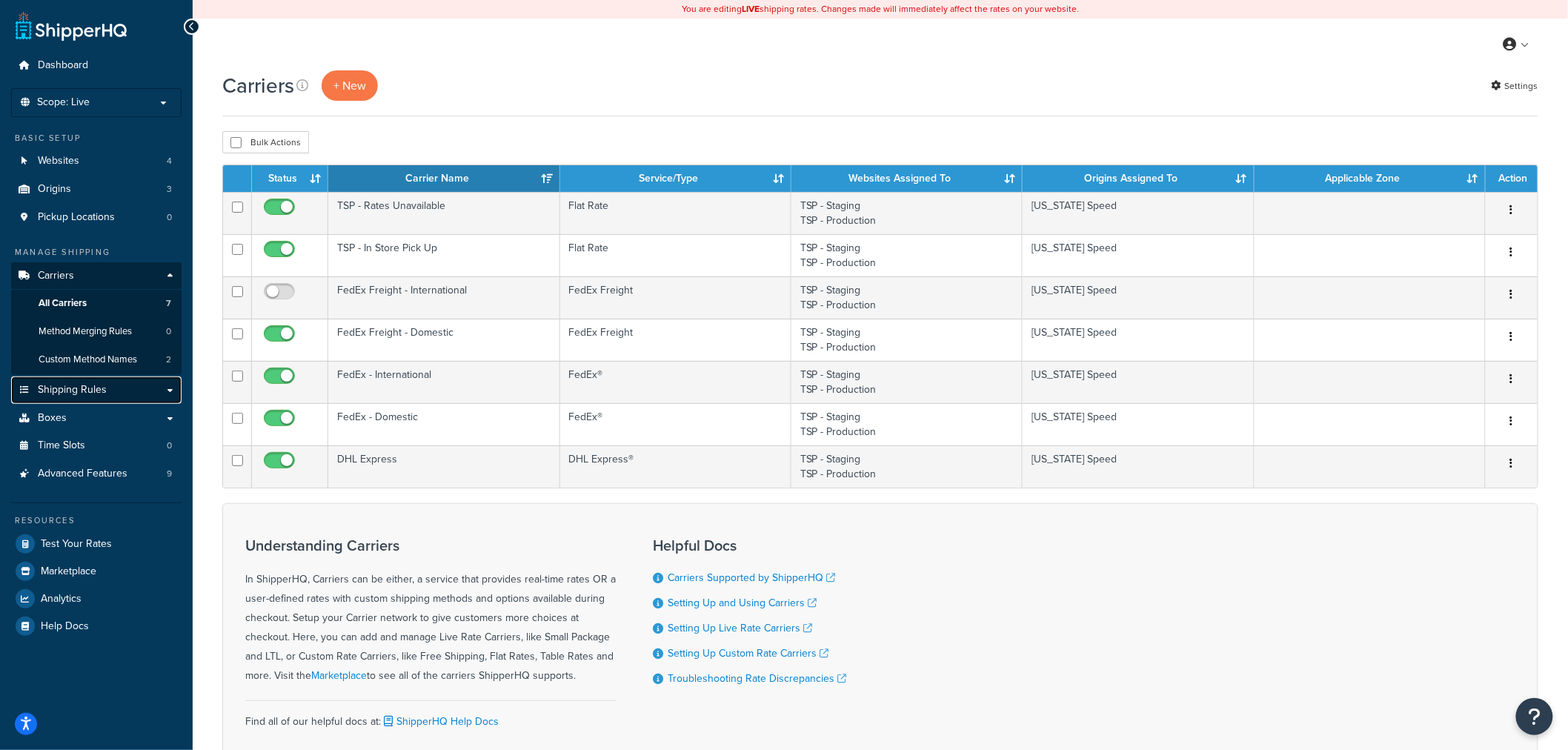
click at [102, 394] on span "Shipping Rules" at bounding box center [72, 390] width 69 height 12
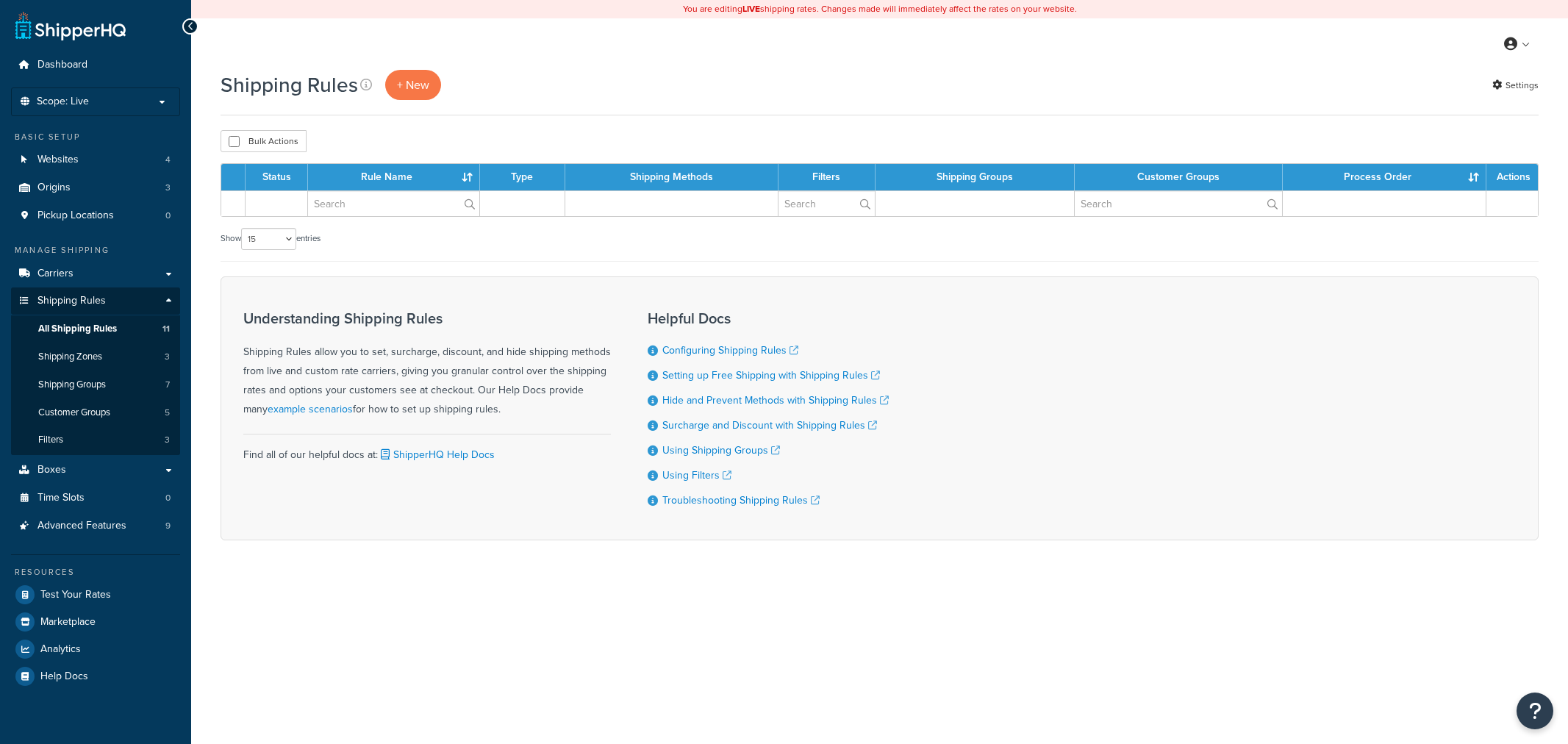
select select "15"
